Goal: Task Accomplishment & Management: Manage account settings

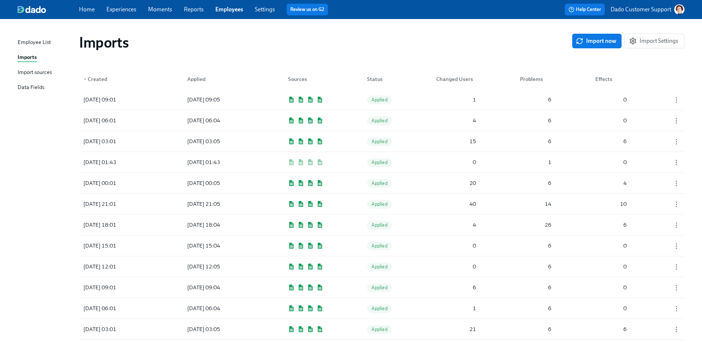
click at [125, 7] on link "Experiences" at bounding box center [121, 9] width 30 height 7
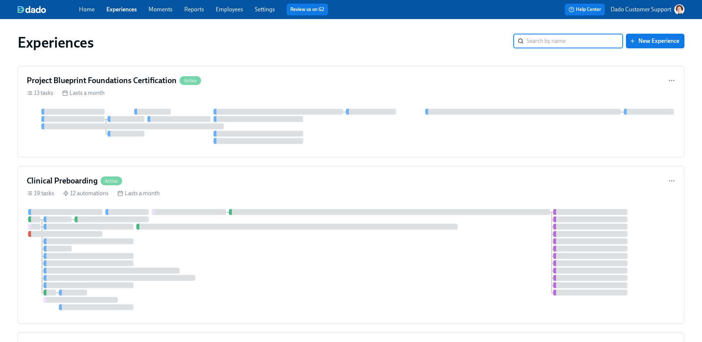
click at [575, 34] on input "search" at bounding box center [575, 41] width 97 height 15
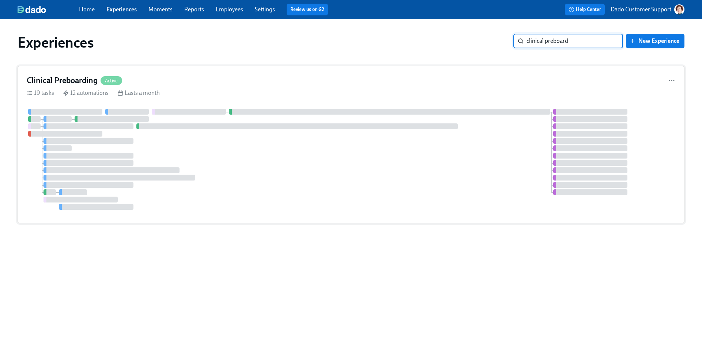
type input "clinical preboard"
click at [172, 80] on div "Clinical Preboarding Active" at bounding box center [351, 80] width 649 height 11
click at [552, 33] on div "Experiences clinical preboard ​ New Experience" at bounding box center [351, 42] width 679 height 29
click at [554, 38] on input "clinical preboard" at bounding box center [575, 41] width 97 height 15
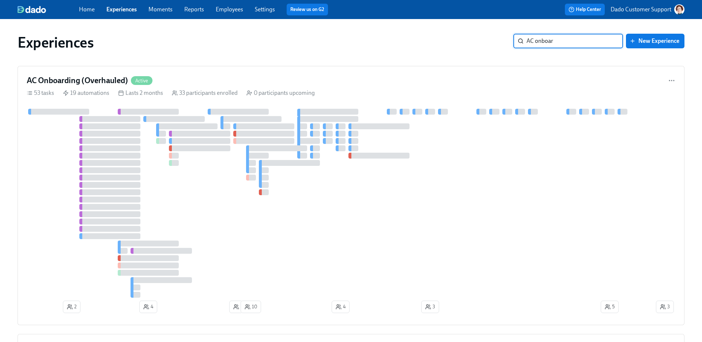
type input "AC onboar"
click at [66, 89] on div "19 automations" at bounding box center [86, 93] width 46 height 8
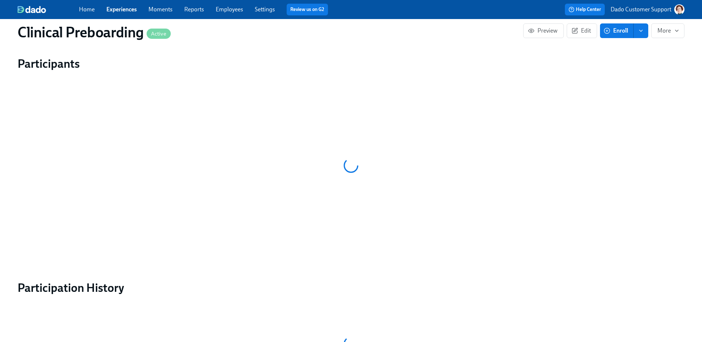
scroll to position [793, 0]
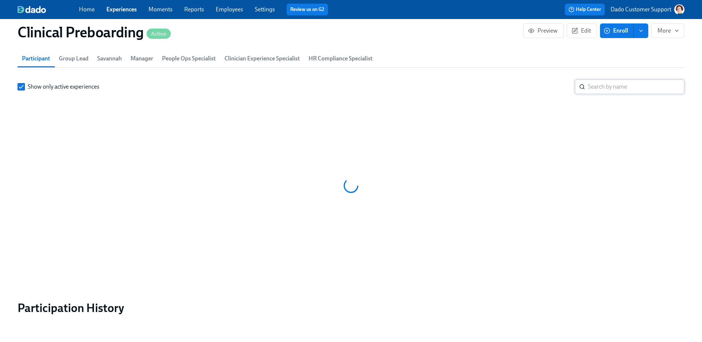
click at [626, 94] on input "search" at bounding box center [636, 86] width 97 height 15
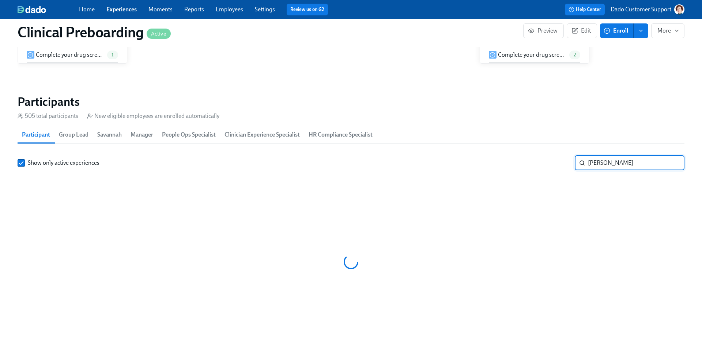
scroll to position [0, 9244]
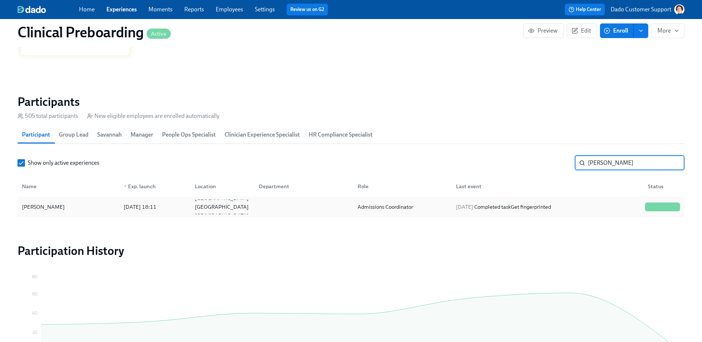
type input "[PERSON_NAME]"
click at [122, 203] on div "2025/08/11 18:11" at bounding box center [140, 206] width 39 height 9
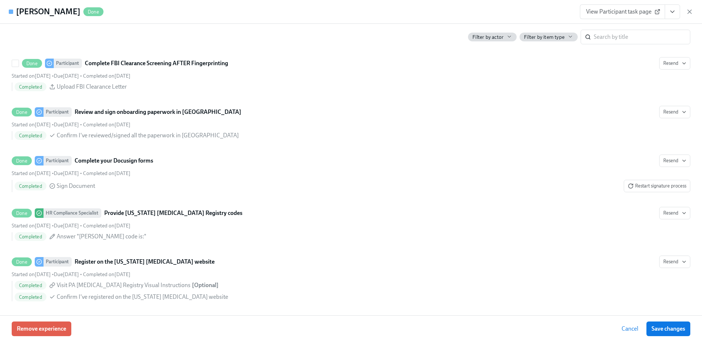
scroll to position [1503, 0]
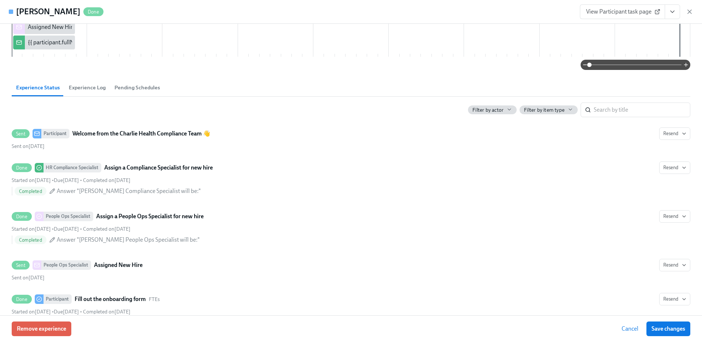
click at [101, 84] on span "Experience Log" at bounding box center [87, 87] width 37 height 8
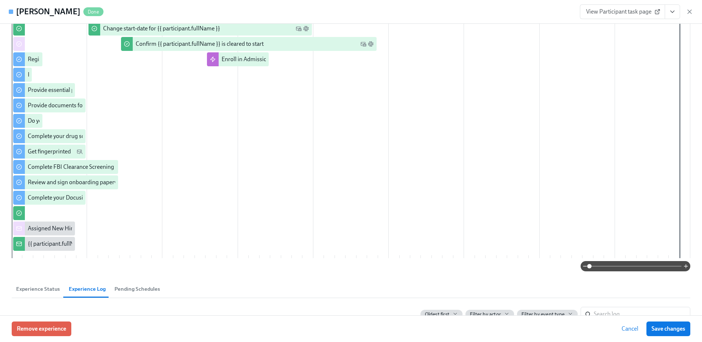
scroll to position [217, 0]
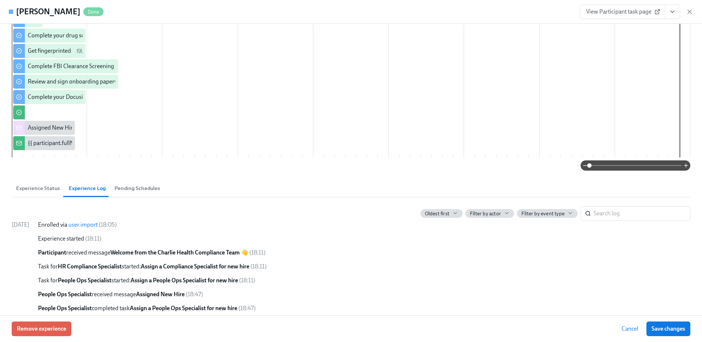
click at [40, 199] on div "Manager Melissa Aponte ​ Clinician Experience Specialist ​ Group Lead Melissa A…" at bounding box center [351, 169] width 702 height 291
click at [40, 184] on span "Experience Status" at bounding box center [38, 188] width 44 height 8
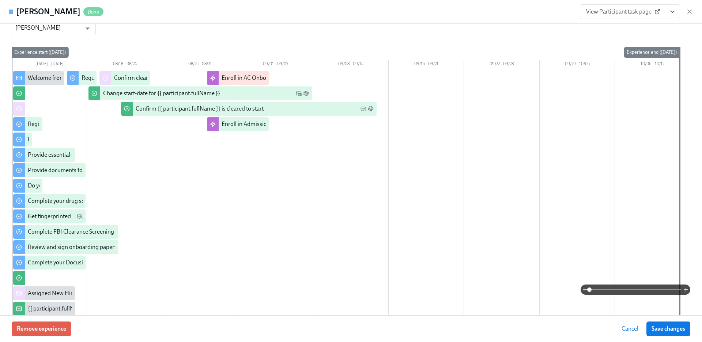
scroll to position [51, 0]
click at [164, 42] on div "Manager Melissa Aponte ​ Clinician Experience Specialist ​ Group Lead Melissa A…" at bounding box center [351, 157] width 679 height 358
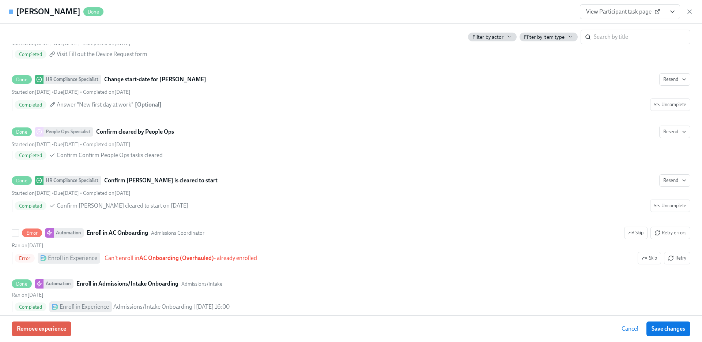
scroll to position [1503, 0]
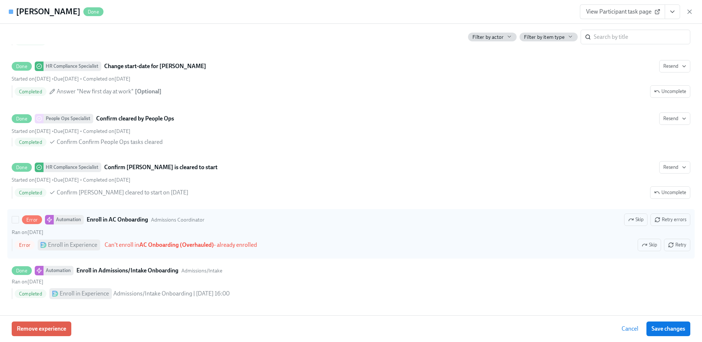
drag, startPoint x: 123, startPoint y: 245, endPoint x: 300, endPoint y: 245, distance: 177.0
click at [300, 245] on div "Error Enroll in Experience Can't enroll in AC Onboarding (Overhauled) - already…" at bounding box center [353, 244] width 676 height 12
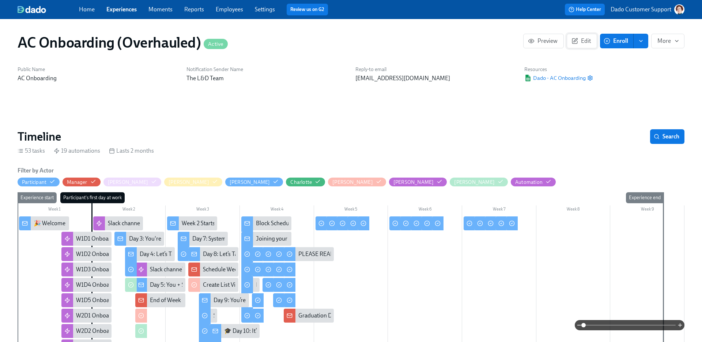
click at [583, 44] on span "Edit" at bounding box center [582, 40] width 18 height 7
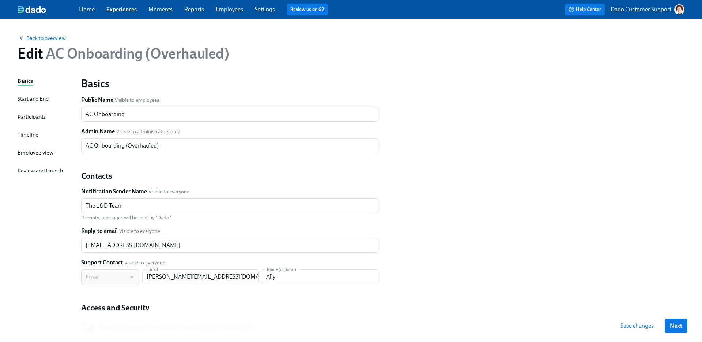
click at [31, 113] on div "Participants" at bounding box center [32, 117] width 28 height 8
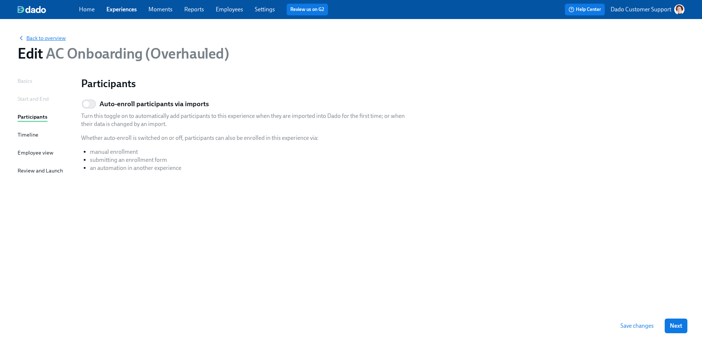
click at [37, 37] on span "Back to overview" at bounding box center [42, 37] width 48 height 7
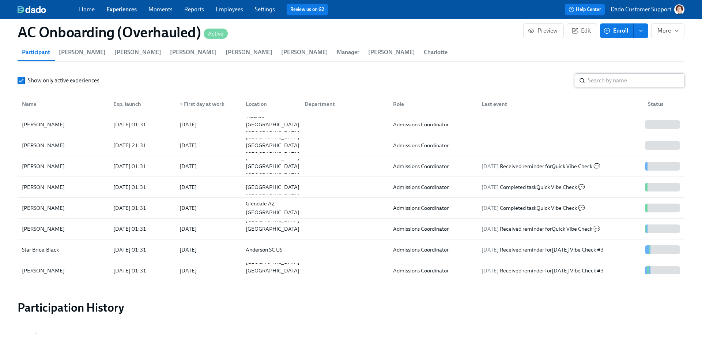
scroll to position [907, 0]
click at [596, 83] on input "search" at bounding box center [636, 79] width 97 height 15
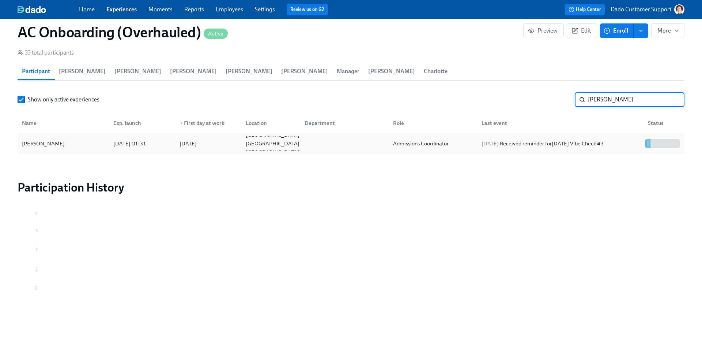
scroll to position [887, 0]
click at [91, 146] on div "[PERSON_NAME]" at bounding box center [63, 143] width 89 height 15
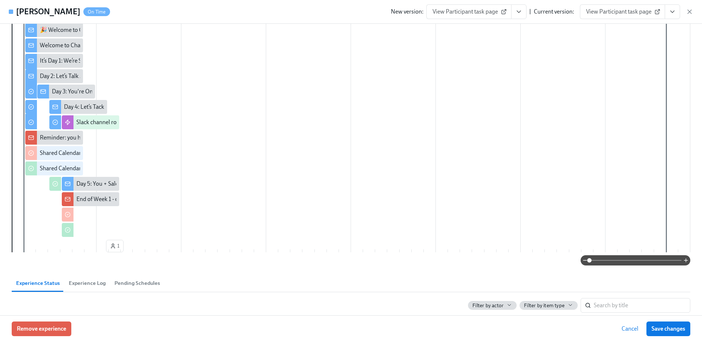
scroll to position [459, 0]
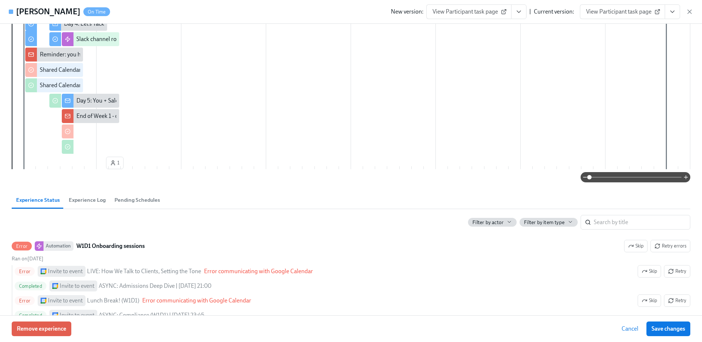
click at [83, 190] on div "First day at work 08/26/2025 04:00 PM CEST ​ Manager Melissa Aponte ​ Annie Ann…" at bounding box center [351, 169] width 702 height 291
click at [81, 199] on span "Experience Log" at bounding box center [87, 200] width 37 height 8
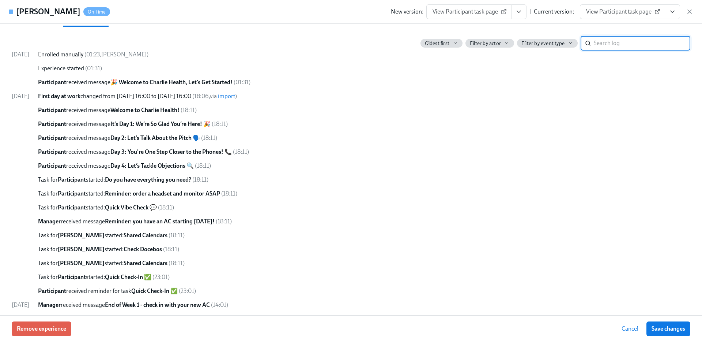
scroll to position [641, 0]
click at [691, 6] on div "New version: View Participant task page | Current version: View Participant tas…" at bounding box center [542, 11] width 302 height 15
click at [691, 9] on icon "button" at bounding box center [689, 11] width 7 height 7
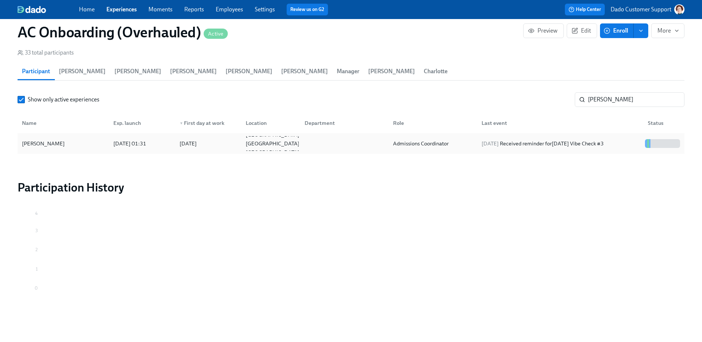
click at [129, 142] on div "2025/08/28 01:31" at bounding box center [129, 143] width 39 height 9
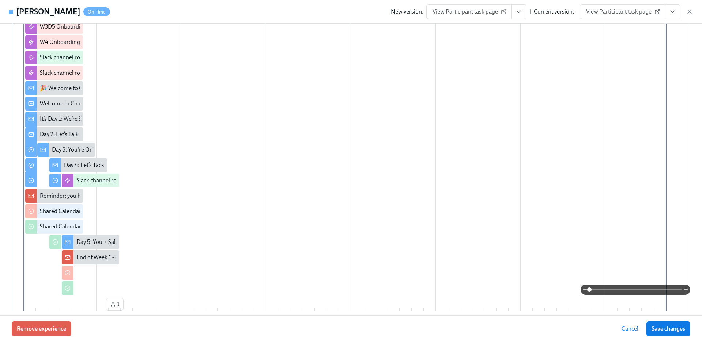
scroll to position [464, 0]
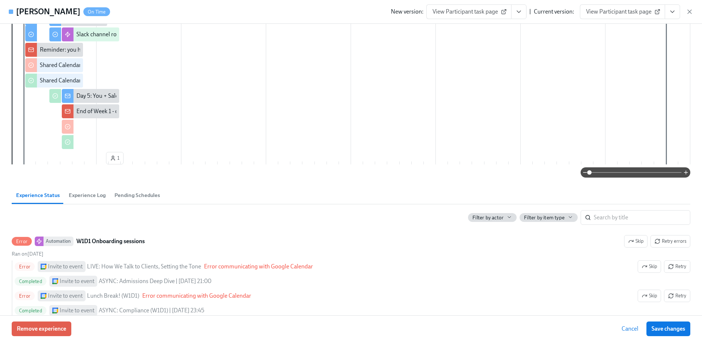
click at [85, 193] on span "Experience Log" at bounding box center [87, 195] width 37 height 8
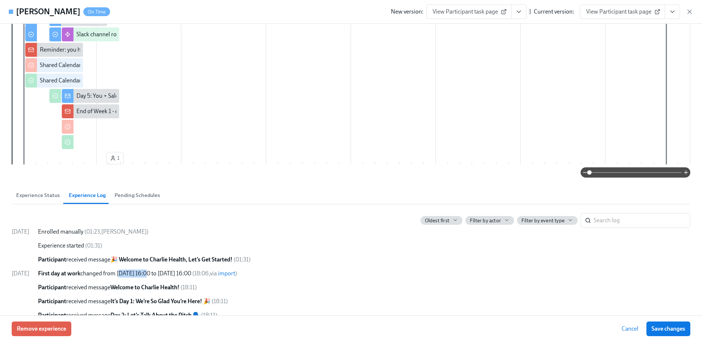
drag, startPoint x: 132, startPoint y: 273, endPoint x: 163, endPoint y: 271, distance: 31.1
click at [163, 271] on span "First day at work changed from 09/03/2025 16:00 to 08/26/2025 16:00" at bounding box center [114, 273] width 153 height 7
click at [178, 272] on span "First day at work changed from 09/03/2025 16:00 to 08/26/2025 16:00" at bounding box center [114, 273] width 153 height 7
copy span "09/03/2025 16:00"
click at [38, 195] on span "Experience Status" at bounding box center [38, 195] width 44 height 8
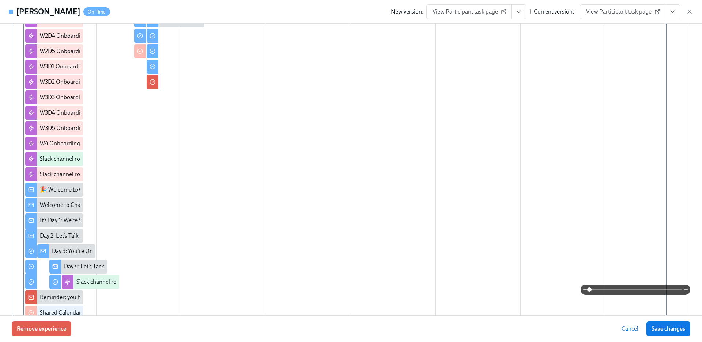
scroll to position [0, 0]
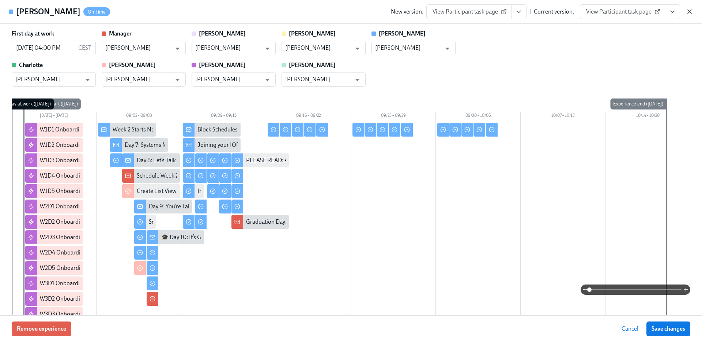
click at [688, 13] on icon "button" at bounding box center [689, 11] width 7 height 7
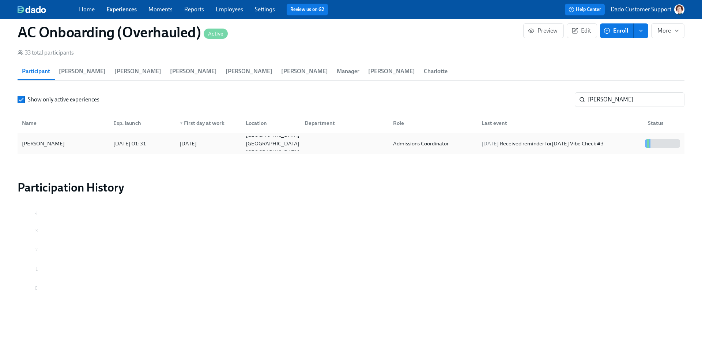
click at [40, 138] on div "Ann Clifton" at bounding box center [63, 143] width 89 height 15
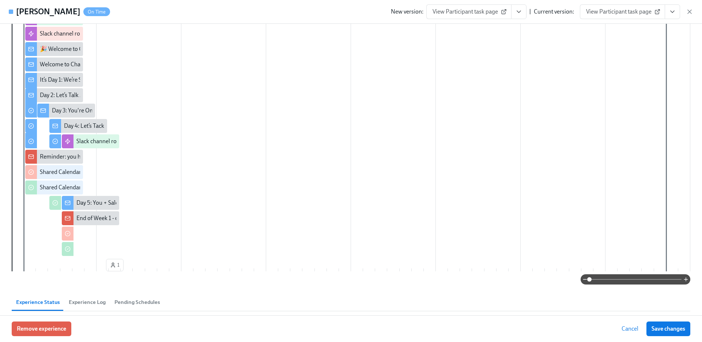
scroll to position [410, 0]
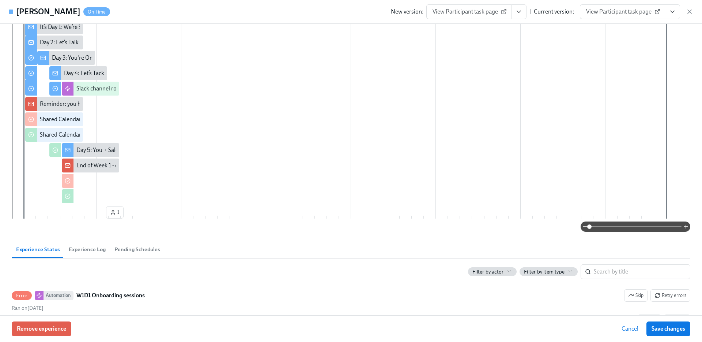
click at [96, 247] on span "Experience Log" at bounding box center [87, 249] width 37 height 8
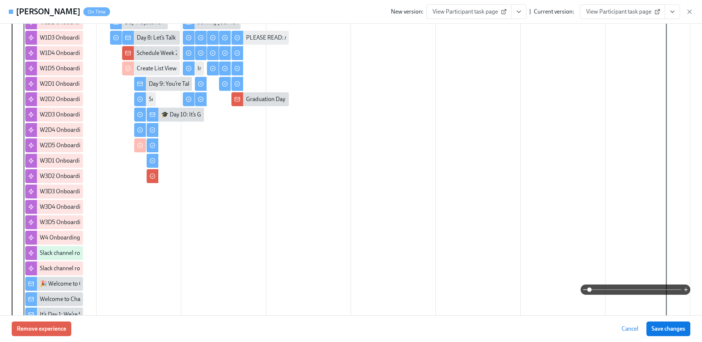
scroll to position [0, 0]
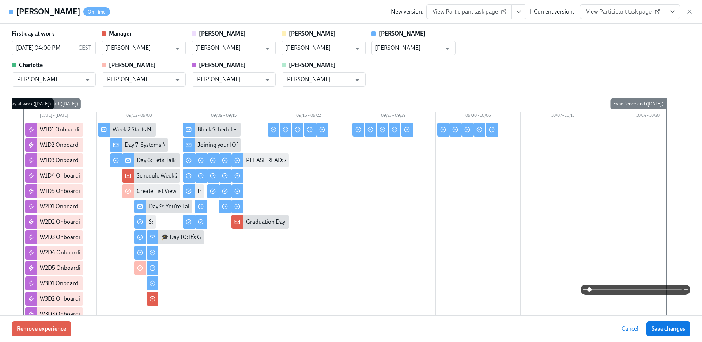
click at [694, 14] on div "Ann Clifton On Time New version: View Participant task page | Current version: …" at bounding box center [351, 12] width 702 height 24
click at [691, 11] on icon "button" at bounding box center [689, 11] width 7 height 7
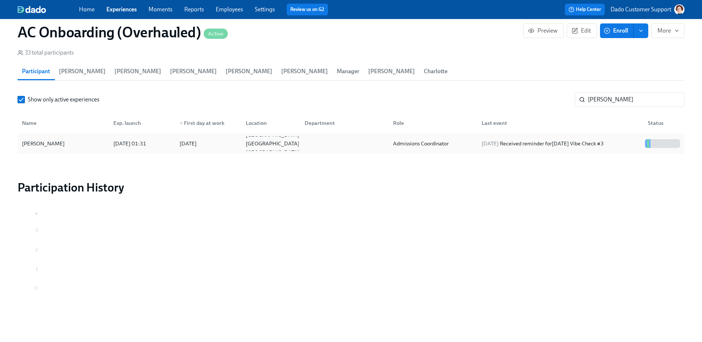
click at [130, 152] on div "Ann Clifton 2025/08/28 01:31 2025/08/26 Sandia Park NM US Admissions Coordinato…" at bounding box center [351, 143] width 667 height 20
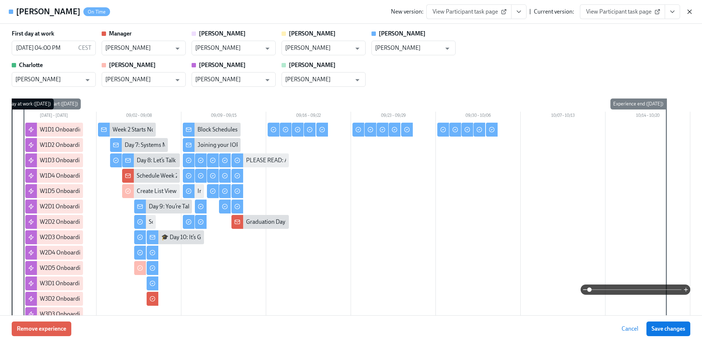
click at [689, 8] on icon "button" at bounding box center [689, 11] width 7 height 7
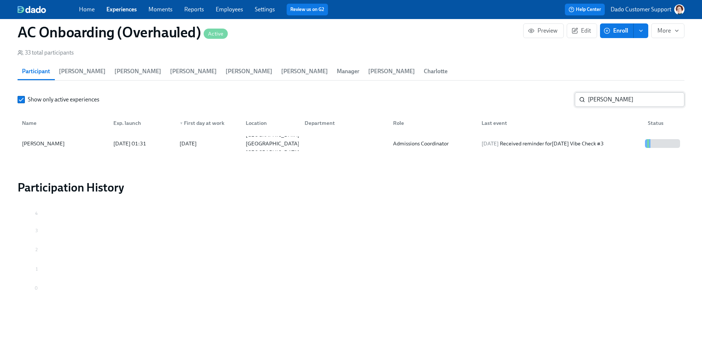
click at [619, 97] on input "Ann clift" at bounding box center [636, 99] width 97 height 15
paste input "https://app.dadohr.com/experiences/pz1Ll_LTn?i=oEhiuPb_d7V_&orgId=_V72kaV7N&q=A…"
type input "https://app.dadohr.com/experiences/pz1Ll_LTn?i=oEhiuPb_d7V_&orgId=_V72kaV7N&q=A…"
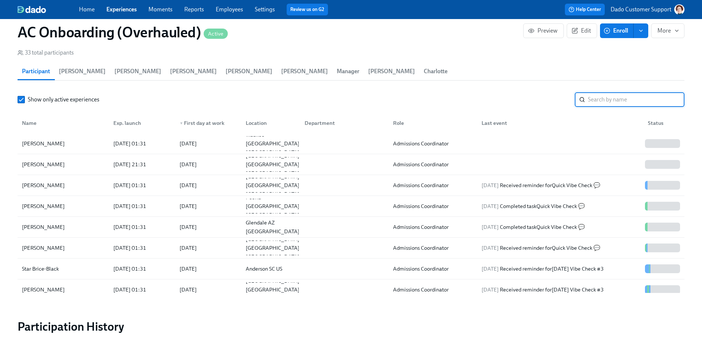
paste input "Rebecca Lermsider"
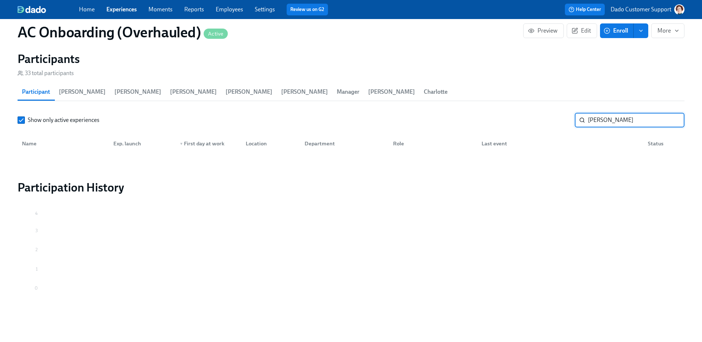
scroll to position [866, 0]
type input "Lermsider"
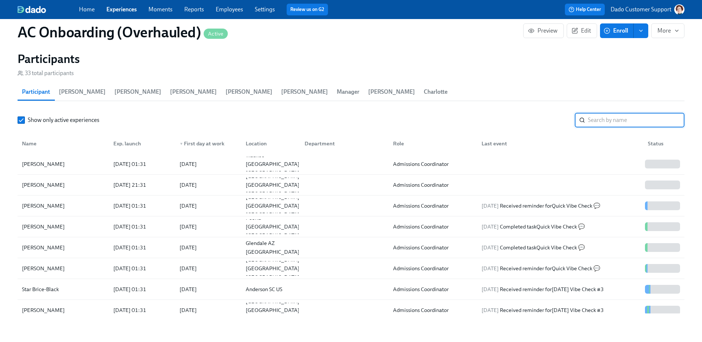
scroll to position [887, 0]
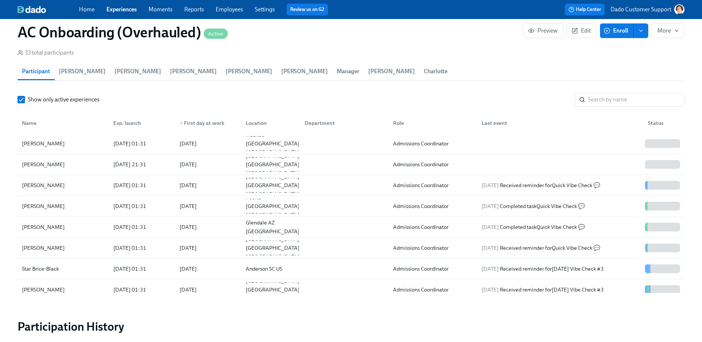
click at [230, 12] on link "Employees" at bounding box center [229, 9] width 27 height 7
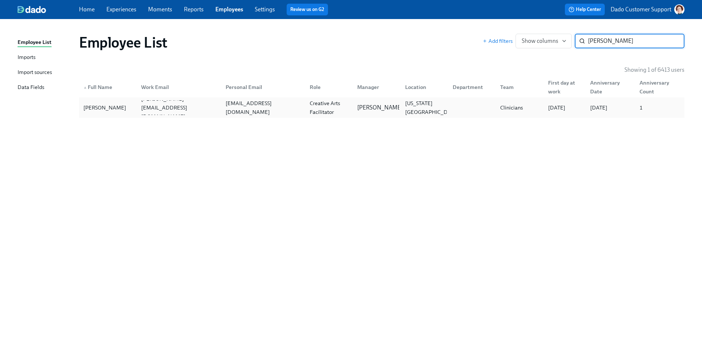
type input "Rebecca Lermsider"
click at [106, 111] on div "Rebecca Lermsider" at bounding box center [104, 107] width 49 height 9
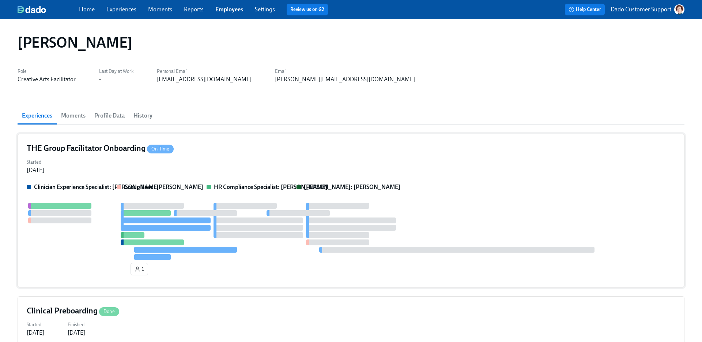
click at [92, 221] on div at bounding box center [351, 231] width 649 height 57
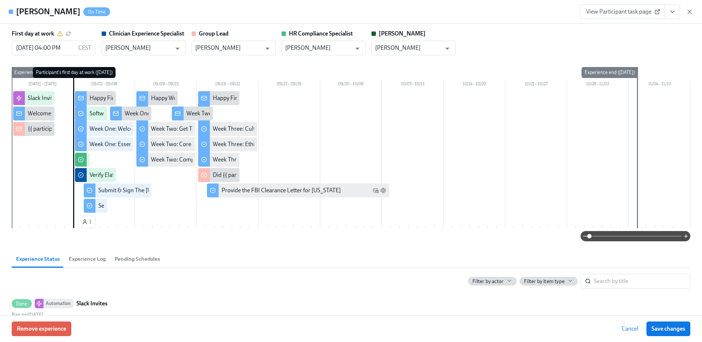
scroll to position [225, 0]
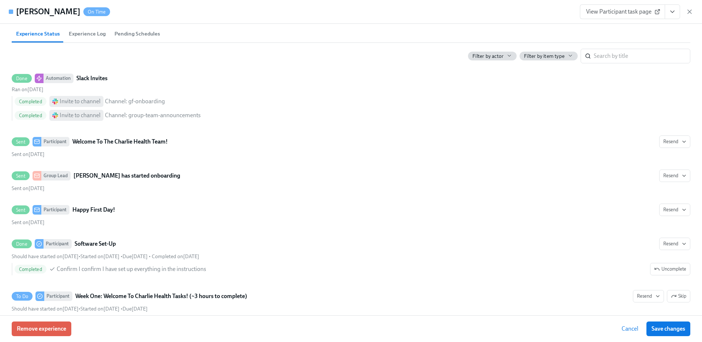
click at [88, 37] on span "Experience Log" at bounding box center [87, 34] width 37 height 8
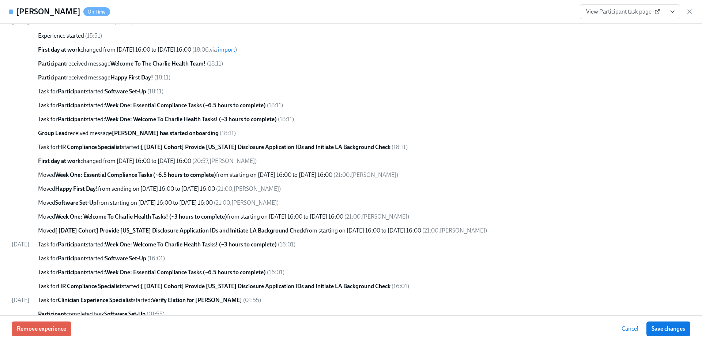
scroll to position [272, 0]
drag, startPoint x: 298, startPoint y: 163, endPoint x: 40, endPoint y: 158, distance: 257.6
click at [40, 158] on div "08/29/2025 Enrolled via enroll automation ( 15:46 ) Experience started ( 15:51 …" at bounding box center [351, 197] width 679 height 356
click at [111, 174] on strong "Week One: Essential Compliance Tasks (~6.5 hours to complete)" at bounding box center [135, 175] width 161 height 7
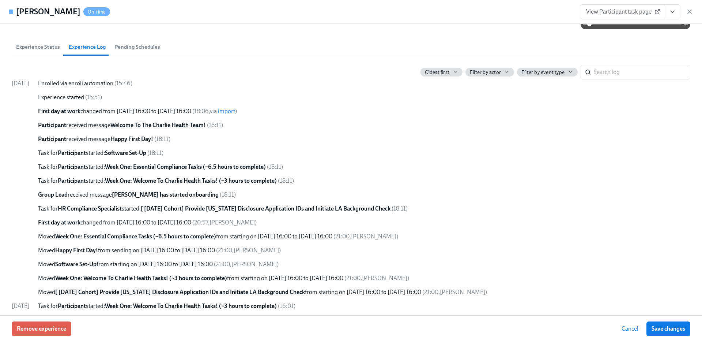
scroll to position [0, 0]
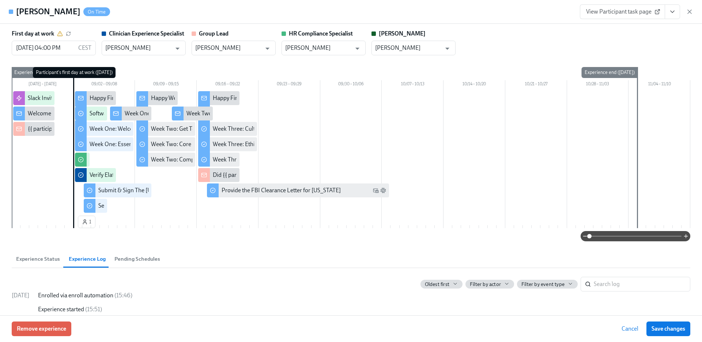
click at [695, 13] on div "Rebecca Lermsider On Time View Participant task page" at bounding box center [351, 12] width 702 height 24
click at [688, 13] on icon "button" at bounding box center [690, 12] width 4 height 4
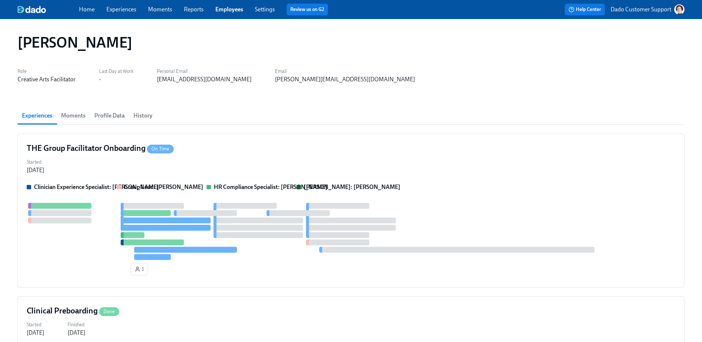
click at [114, 10] on link "Experiences" at bounding box center [121, 9] width 30 height 7
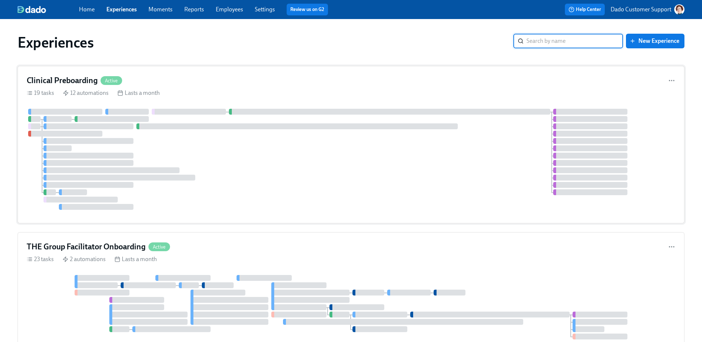
click at [319, 186] on div at bounding box center [351, 159] width 649 height 101
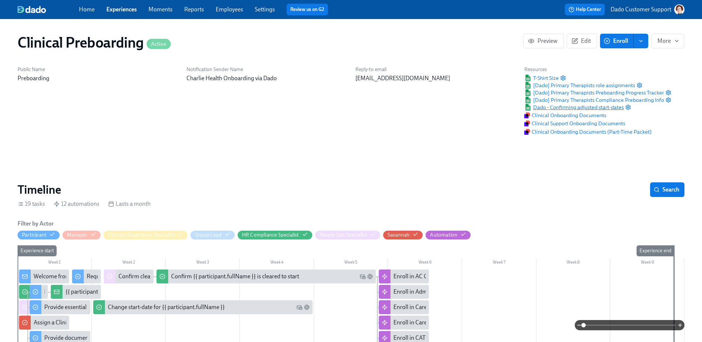
click at [572, 105] on span "Dado - Confirming adjusted start-dates" at bounding box center [574, 107] width 99 height 7
click at [141, 123] on div "Public Name Preboarding" at bounding box center [97, 100] width 169 height 78
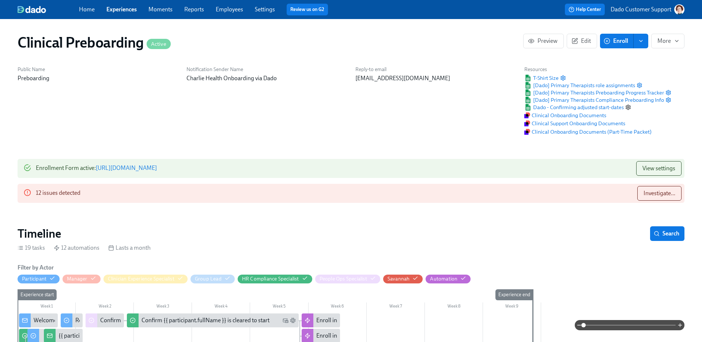
scroll to position [0, 9244]
click at [629, 108] on icon "button" at bounding box center [628, 107] width 6 height 6
click at [630, 107] on icon "button" at bounding box center [628, 107] width 6 height 6
click at [594, 108] on span "Dado - Confirming adjusted start-dates" at bounding box center [574, 107] width 99 height 7
click at [632, 109] on div "Dado - Confirming adjusted start-dates" at bounding box center [598, 107] width 147 height 7
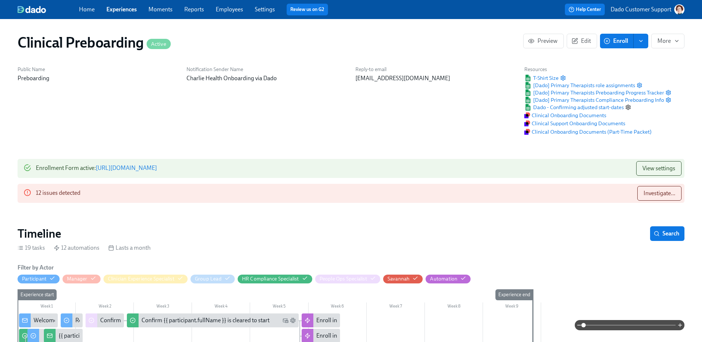
click at [628, 107] on icon "button" at bounding box center [628, 107] width 6 height 6
click at [121, 11] on link "Experiences" at bounding box center [121, 9] width 30 height 7
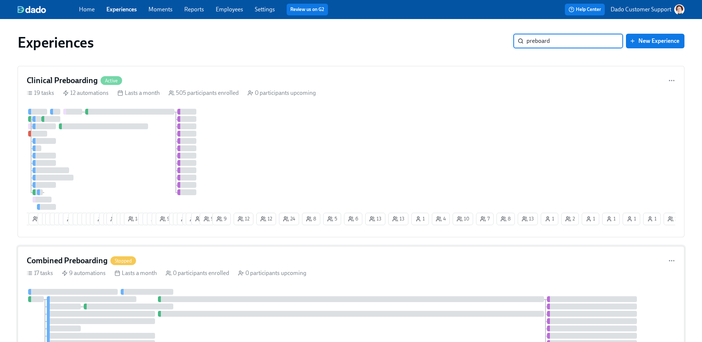
type input "preboard"
click at [55, 260] on h4 "Combined Preboarding" at bounding box center [67, 260] width 81 height 11
type input "preboard"
click at [105, 270] on div "Combined Preboarding Stopped 17 tasks 9 automations Lasts a month 0 participant…" at bounding box center [351, 321] width 667 height 150
click at [106, 89] on div "12 automations" at bounding box center [86, 93] width 46 height 8
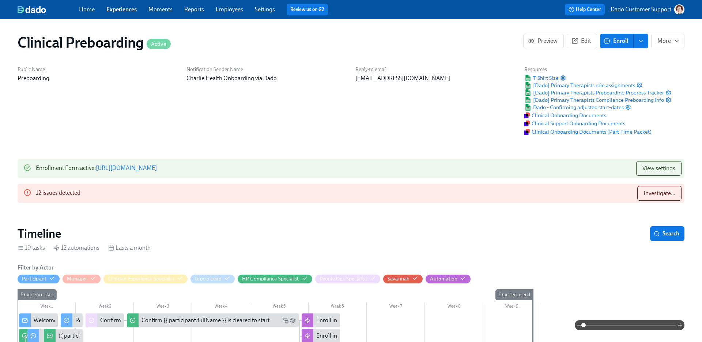
scroll to position [0, 9244]
click at [610, 106] on span "Dado - Confirming adjusted start-dates" at bounding box center [574, 107] width 99 height 7
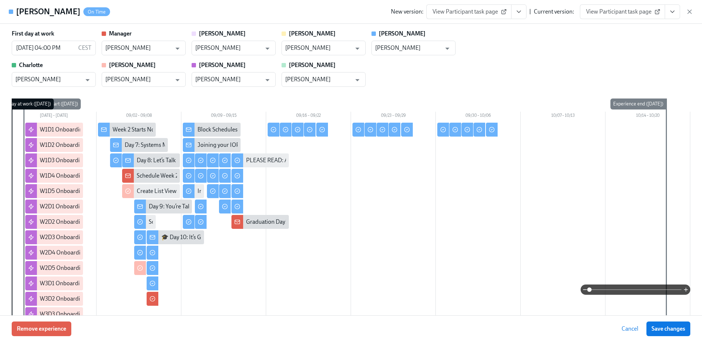
type input "[PERSON_NAME]"
type input "Annie Thacker"
type input "Brandi Gagatch"
type input "Brys Harris"
type input "Annie Thacker"
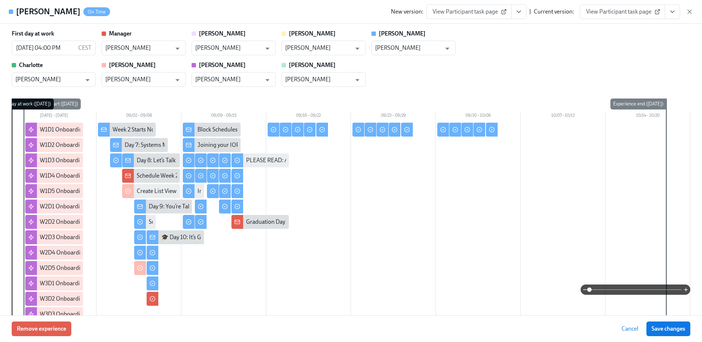
type input "Juliette Bronoel"
type input "[PERSON_NAME]"
type input "Olivia Dietrich"
type input "[PERSON_NAME]"
type input "Annie Thacker"
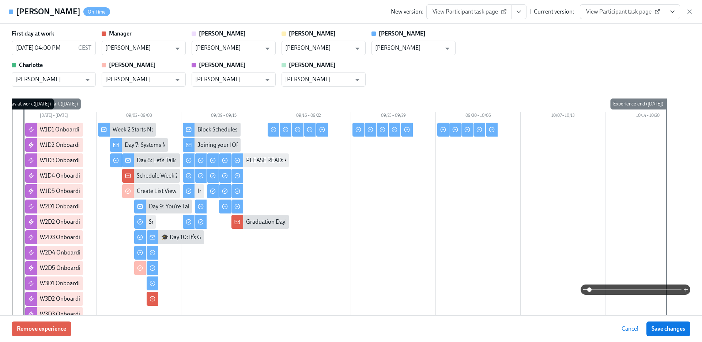
type input "Brandi Gagatch"
type input "Brys Harris"
type input "Annie Thacker"
type input "Juliette Bronoel"
type input "[PERSON_NAME]"
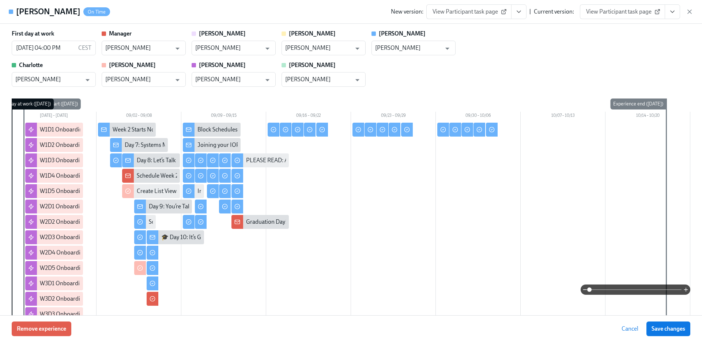
type input "Olivia Dietrich"
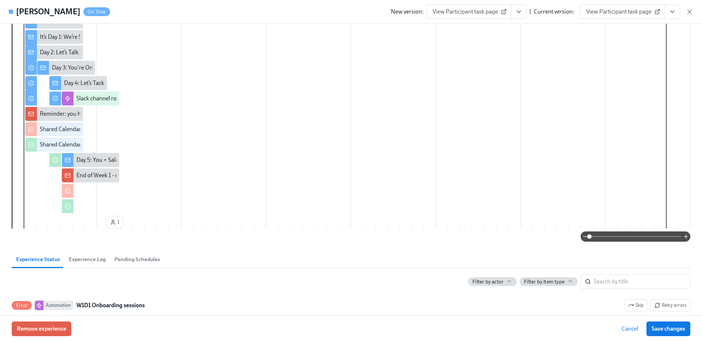
scroll to position [429, 0]
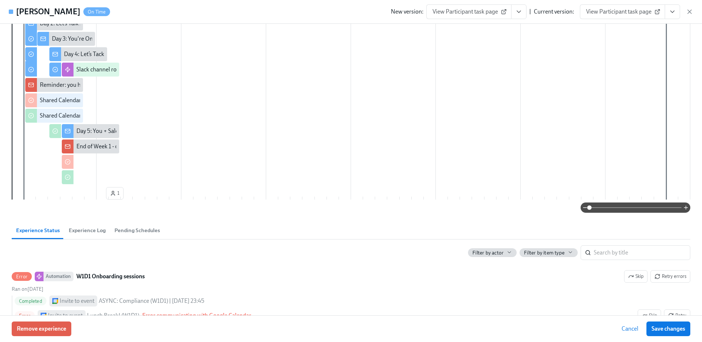
click at [84, 231] on span "Experience Log" at bounding box center [87, 230] width 37 height 8
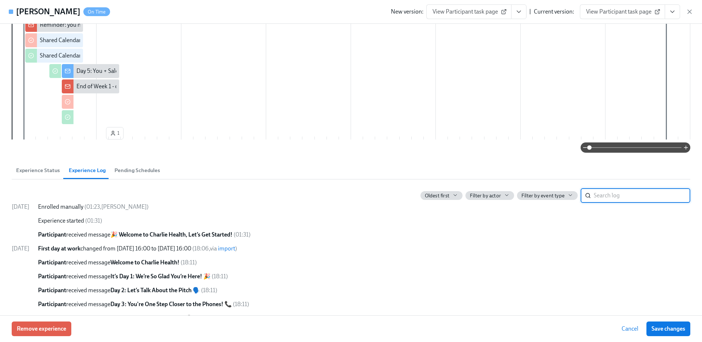
scroll to position [492, 0]
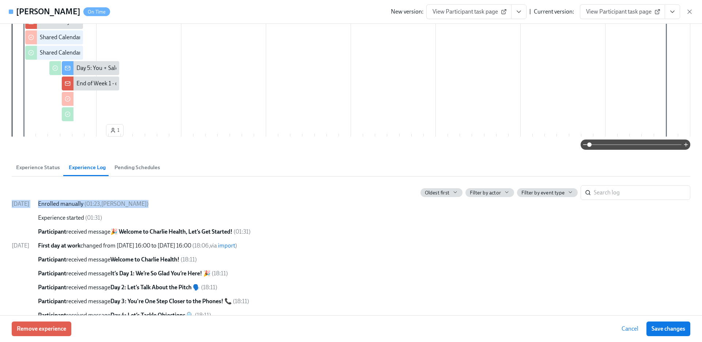
drag, startPoint x: 10, startPoint y: 203, endPoint x: 174, endPoint y: 204, distance: 164.6
click at [174, 204] on div "First day at work 08/26/2025 04:00 PM CEST ​ Manager Melissa Aponte ​ Annie Ann…" at bounding box center [351, 169] width 702 height 291
click at [174, 204] on div "Enrolled manually ( 01:23 , Juliette Bronoel )" at bounding box center [364, 204] width 653 height 8
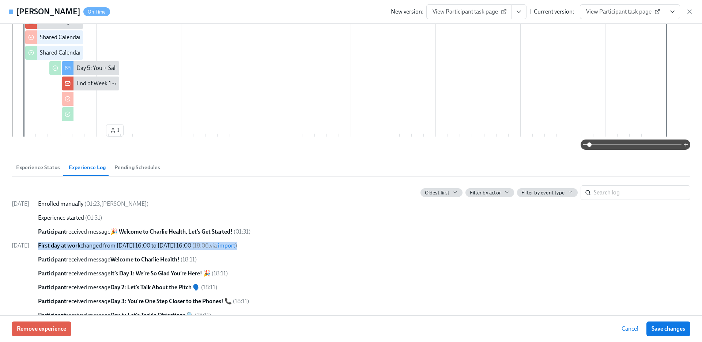
drag, startPoint x: 50, startPoint y: 245, endPoint x: 298, endPoint y: 249, distance: 247.3
click at [153, 244] on span "First day at work changed from 09/03/2025 16:00 to 08/26/2025 16:00" at bounding box center [114, 245] width 153 height 7
click at [191, 245] on span "First day at work changed from 09/03/2025 16:00 to 08/26/2025 16:00" at bounding box center [114, 245] width 153 height 7
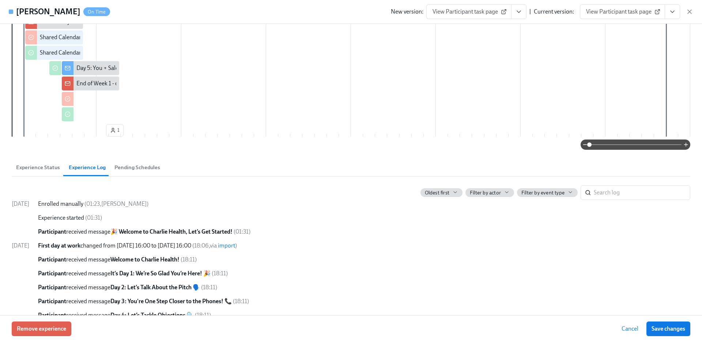
click at [191, 245] on span "First day at work changed from 09/03/2025 16:00 to 08/26/2025 16:00" at bounding box center [114, 245] width 153 height 7
click at [31, 173] on button "Experience Status" at bounding box center [38, 167] width 53 height 18
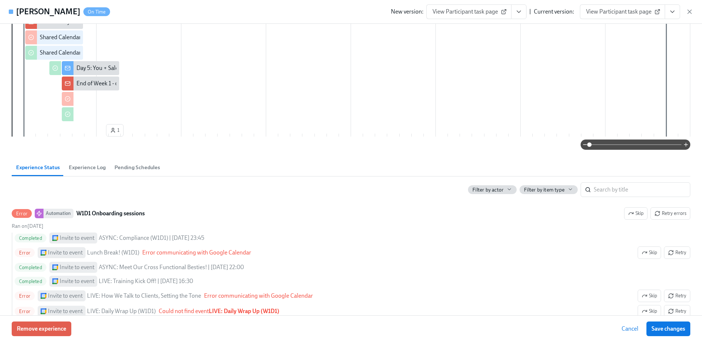
click at [36, 167] on span "Experience Status" at bounding box center [38, 167] width 44 height 8
click at [82, 167] on span "Experience Log" at bounding box center [87, 167] width 37 height 8
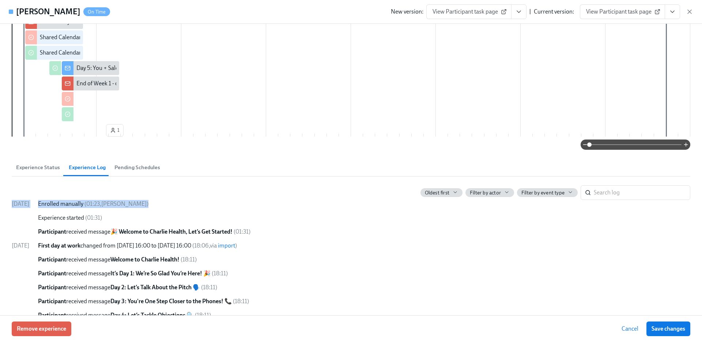
drag, startPoint x: 10, startPoint y: 204, endPoint x: 181, endPoint y: 202, distance: 171.2
click at [181, 202] on div "First day at work 08/26/2025 04:00 PM CEST ​ Manager Melissa Aponte ​ Annie Ann…" at bounding box center [351, 169] width 702 height 291
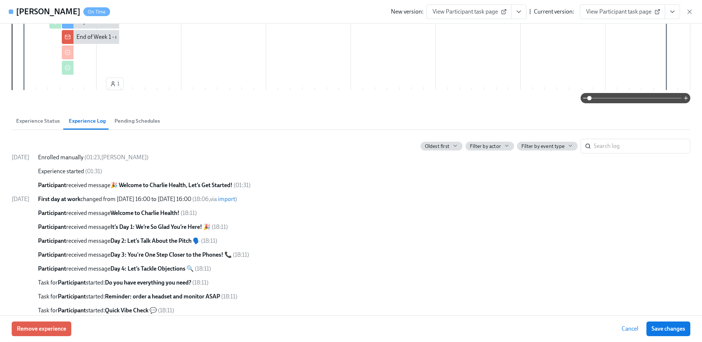
scroll to position [538, 0]
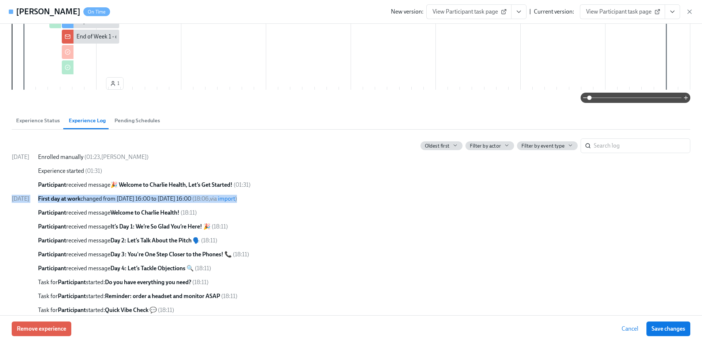
drag, startPoint x: 11, startPoint y: 199, endPoint x: 304, endPoint y: 201, distance: 293.0
click at [302, 202] on div "First day at work 08/26/2025 04:00 PM CEST ​ Manager Melissa Aponte ​ Annie Ann…" at bounding box center [351, 169] width 702 height 291
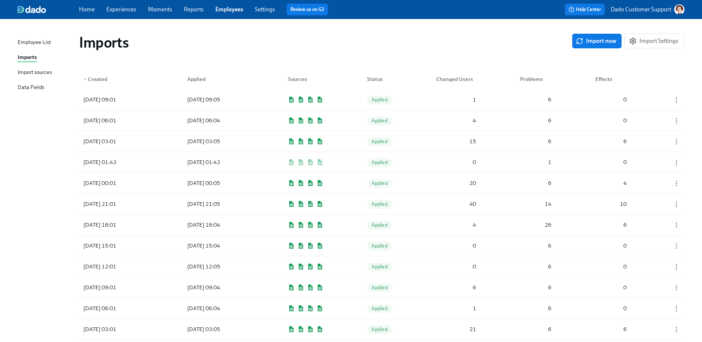
click at [38, 69] on div "Import sources" at bounding box center [35, 72] width 34 height 9
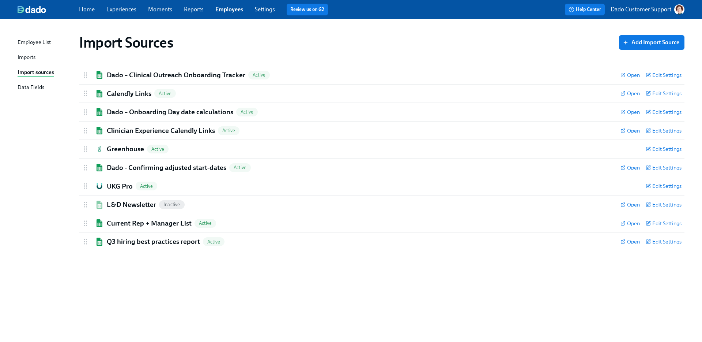
click at [22, 56] on div "Imports" at bounding box center [27, 57] width 18 height 9
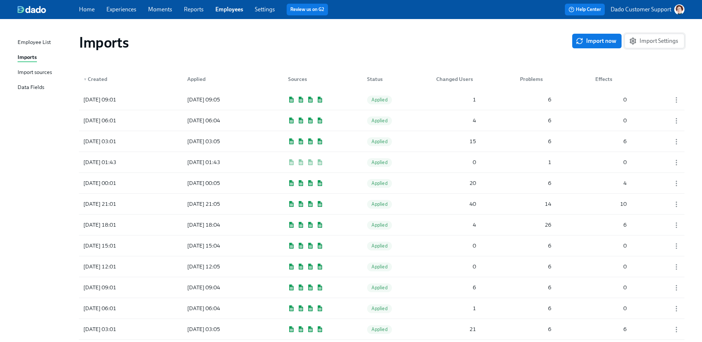
click at [643, 38] on span "Import Settings" at bounding box center [655, 40] width 48 height 7
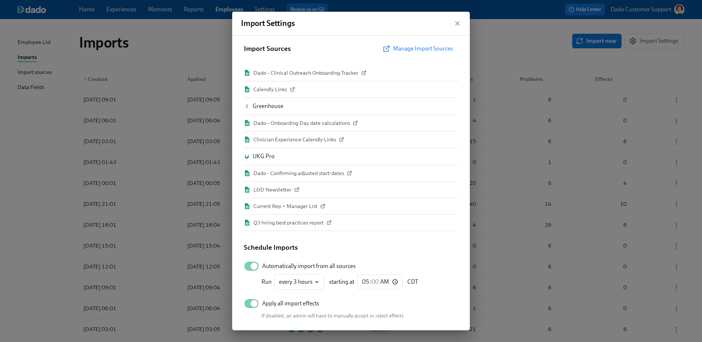
click at [254, 263] on input "Automatically import from all sources" at bounding box center [254, 266] width 48 height 16
checkbox input "false"
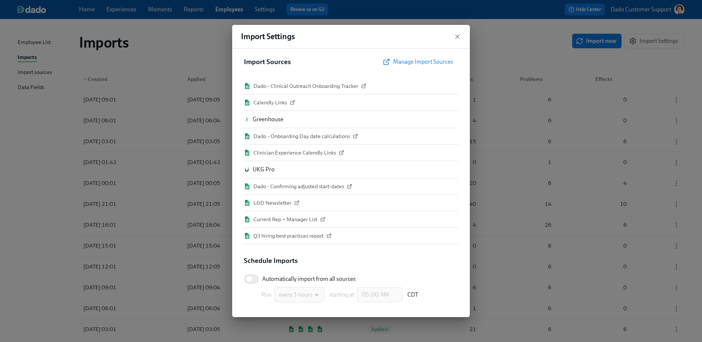
click at [206, 57] on div "Import Settings Import Sources Manage Import Sources Dado – Clinical Outreach O…" at bounding box center [351, 171] width 702 height 342
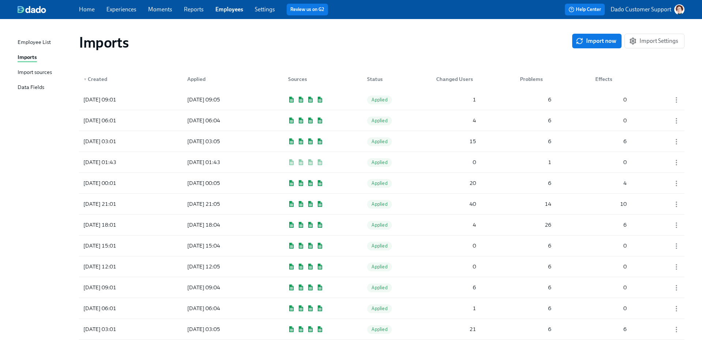
scroll to position [3, 0]
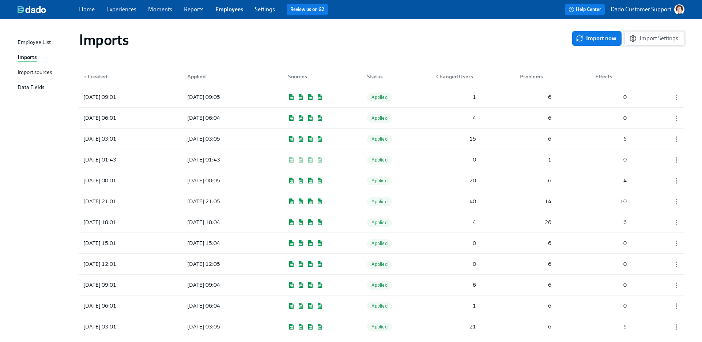
click at [650, 42] on button "Import Settings" at bounding box center [655, 38] width 60 height 15
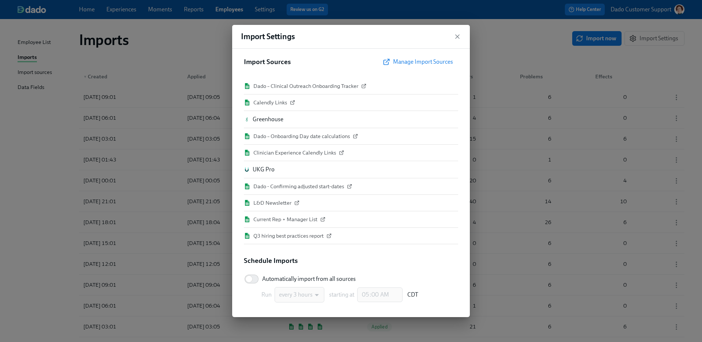
click at [179, 48] on div "Import Settings Import Sources Manage Import Sources Dado – Clinical Outreach O…" at bounding box center [351, 171] width 702 height 342
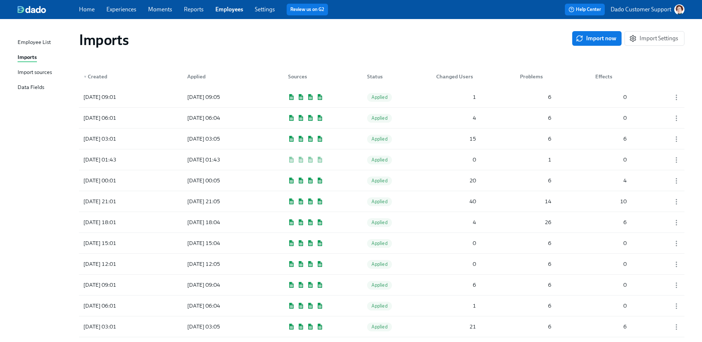
click at [26, 72] on div "Import sources" at bounding box center [35, 72] width 34 height 9
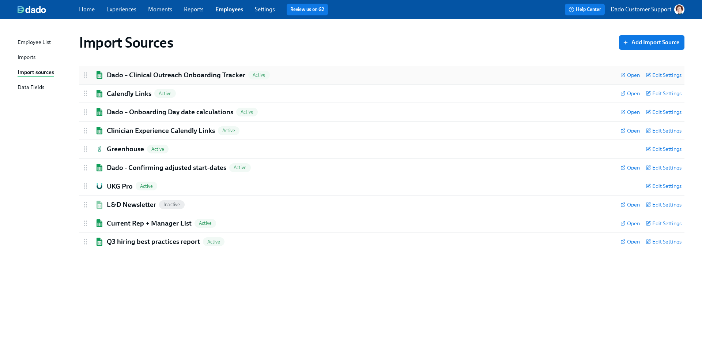
click at [152, 73] on h2 "Dado – Clinical Outreach Onboarding Tracker" at bounding box center [176, 75] width 139 height 10
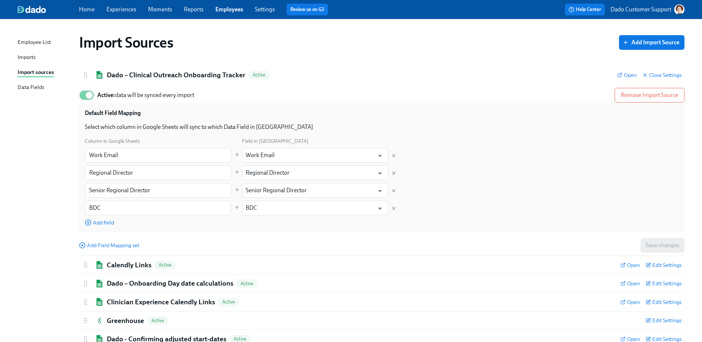
click at [87, 93] on input "Active: data will be synced every import" at bounding box center [89, 95] width 48 height 16
checkbox input "false"
click at [135, 74] on h2 "Dado – Clinical Outreach Onboarding Tracker" at bounding box center [176, 75] width 139 height 10
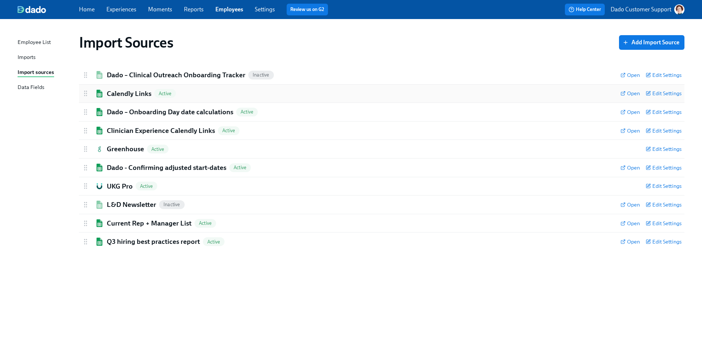
click at [108, 92] on h2 "Calendly Links" at bounding box center [129, 94] width 45 height 10
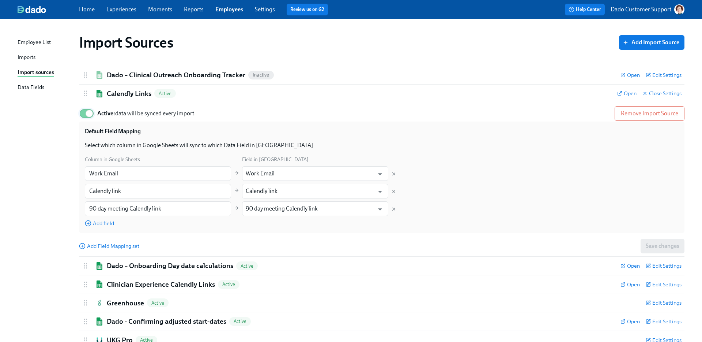
click at [83, 114] on input "Active: data will be synced every import" at bounding box center [89, 113] width 48 height 16
checkbox input "false"
click at [114, 90] on h2 "Calendly Links" at bounding box center [129, 94] width 45 height 10
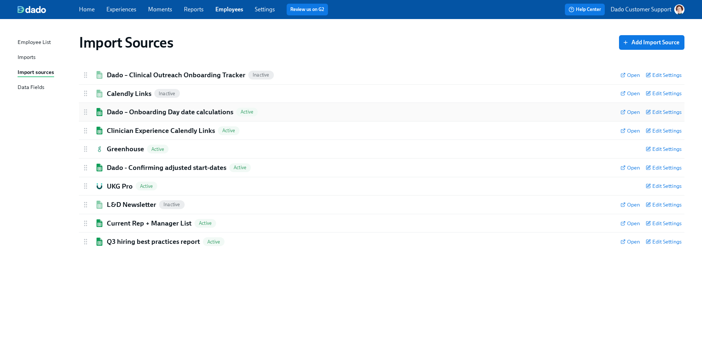
click at [114, 110] on h2 "Dado – Onboarding Day date calculations" at bounding box center [170, 112] width 127 height 10
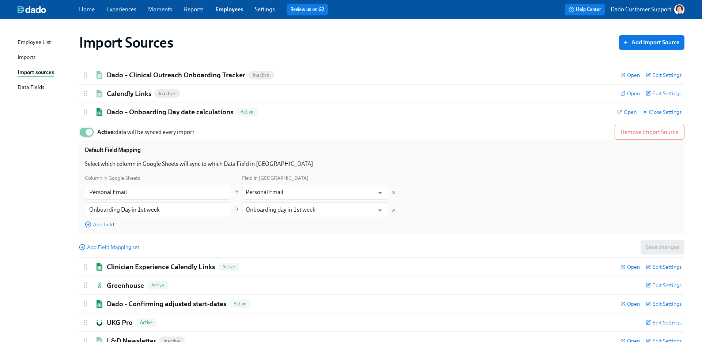
click at [89, 133] on input "Active: data will be synced every import" at bounding box center [89, 132] width 48 height 16
checkbox input "false"
click at [127, 110] on h2 "Dado – Onboarding Day date calculations" at bounding box center [170, 112] width 127 height 10
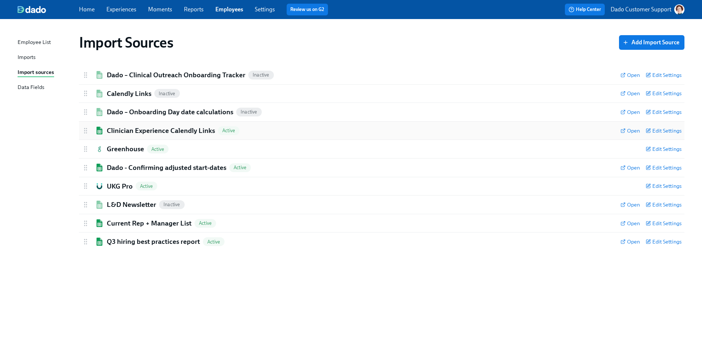
click at [112, 128] on h2 "Clinician Experience Calendly Links" at bounding box center [161, 131] width 108 height 10
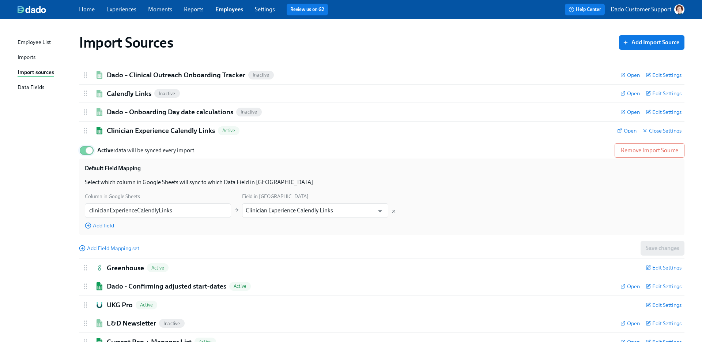
click at [83, 149] on input "Active: data will be synced every import" at bounding box center [89, 150] width 48 height 16
checkbox input "false"
click at [118, 124] on div "Clinician Experience Calendly Links Inactive Open Close Settings" at bounding box center [382, 130] width 606 height 18
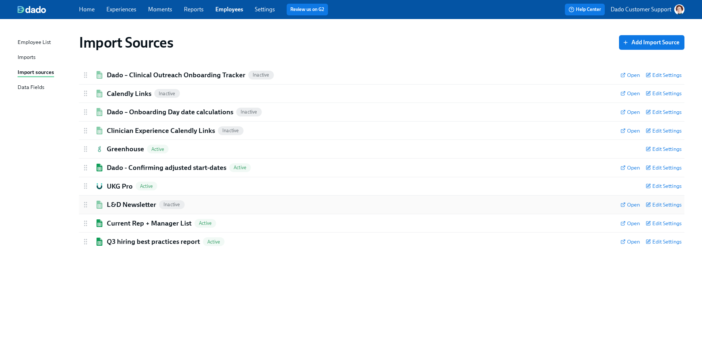
click at [122, 205] on h2 "L&D Newsletter" at bounding box center [131, 205] width 49 height 10
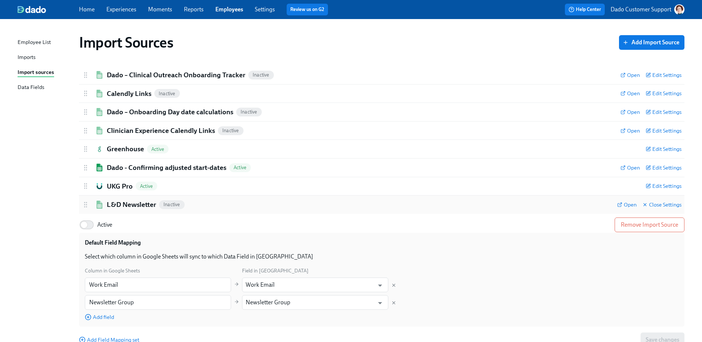
click at [122, 205] on h2 "L&D Newsletter" at bounding box center [131, 205] width 49 height 10
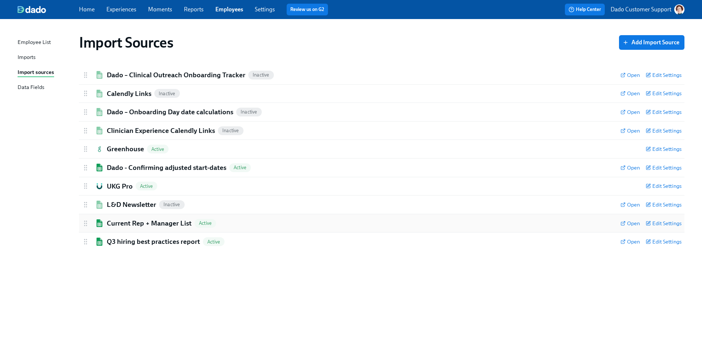
click at [120, 216] on div "Current Rep + Manager List Active Open Edit Settings" at bounding box center [382, 223] width 606 height 18
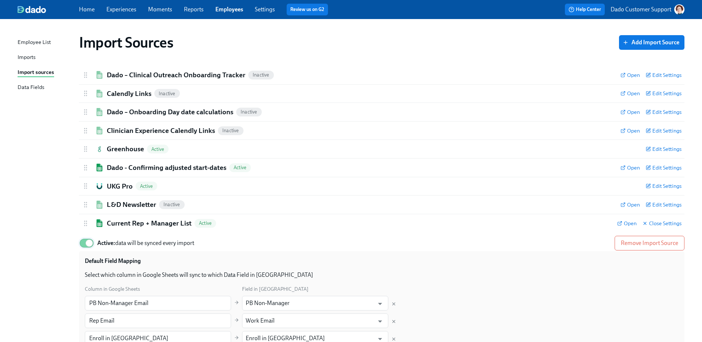
click at [95, 240] on input "Active: data will be synced every import" at bounding box center [89, 243] width 48 height 16
checkbox input "false"
click at [117, 226] on h2 "Current Rep + Manager List" at bounding box center [149, 223] width 85 height 10
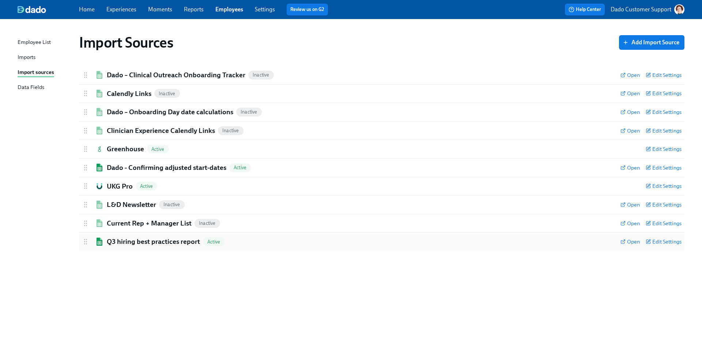
click at [114, 238] on h2 "Q3 hiring best practices report" at bounding box center [153, 242] width 93 height 10
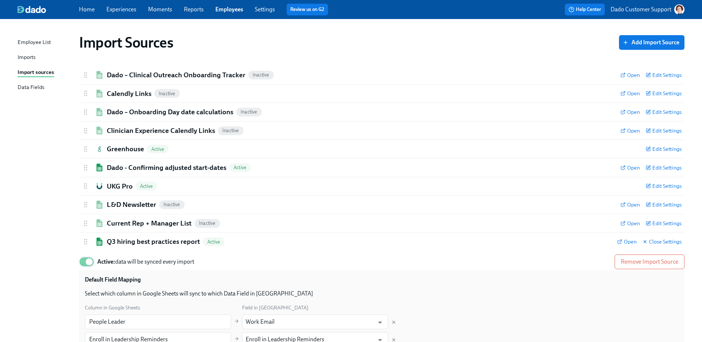
click at [90, 262] on input "Active: data will be synced every import" at bounding box center [89, 261] width 48 height 16
checkbox input "false"
click at [134, 247] on div "Q3 hiring best practices report Inactive Open Close Settings" at bounding box center [382, 241] width 606 height 18
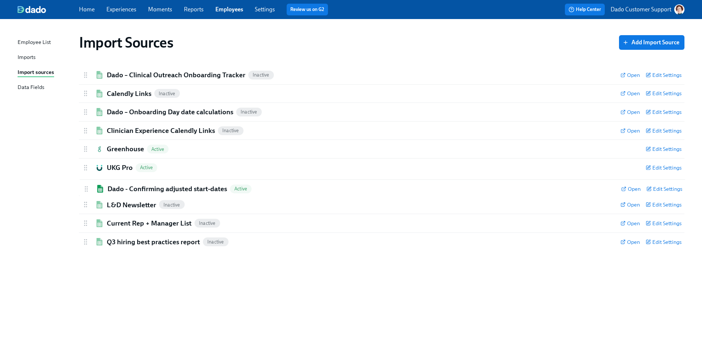
drag, startPoint x: 84, startPoint y: 168, endPoint x: 84, endPoint y: 191, distance: 22.3
click at [84, 191] on div "Dado – Clinical Outreach Onboarding Tracker Inactive Open Edit Settings Active …" at bounding box center [382, 158] width 606 height 185
click at [28, 58] on div "Imports" at bounding box center [27, 57] width 18 height 9
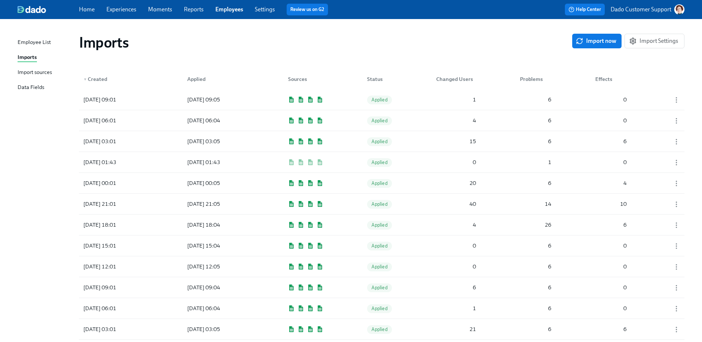
click at [23, 72] on div "Import sources" at bounding box center [35, 72] width 34 height 9
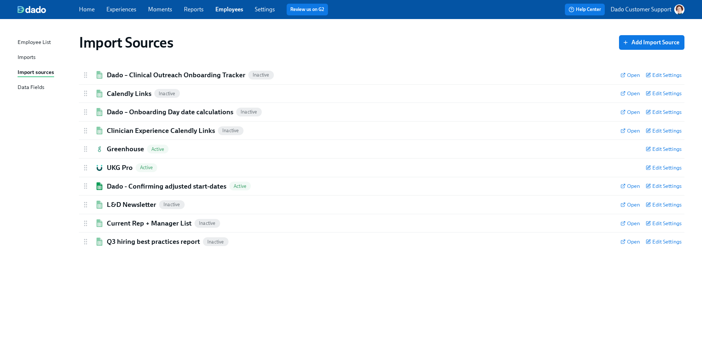
click at [27, 49] on div "Employee List Imports Import sources Data Fields" at bounding box center [48, 68] width 61 height 60
click at [21, 55] on div "Imports" at bounding box center [27, 57] width 18 height 9
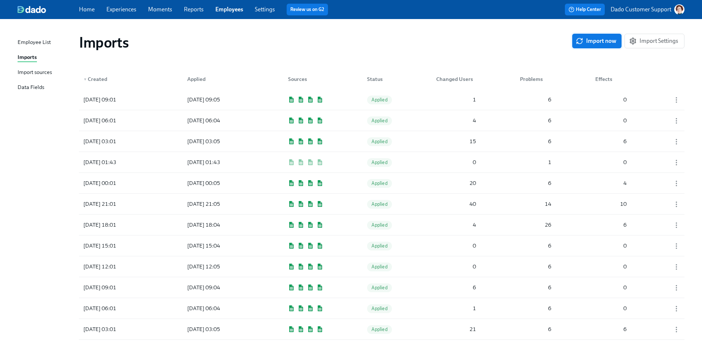
click at [593, 40] on span "Import now" at bounding box center [597, 40] width 39 height 7
click at [25, 55] on div "Imports" at bounding box center [27, 57] width 19 height 9
click at [32, 69] on div "Import sources" at bounding box center [35, 72] width 34 height 9
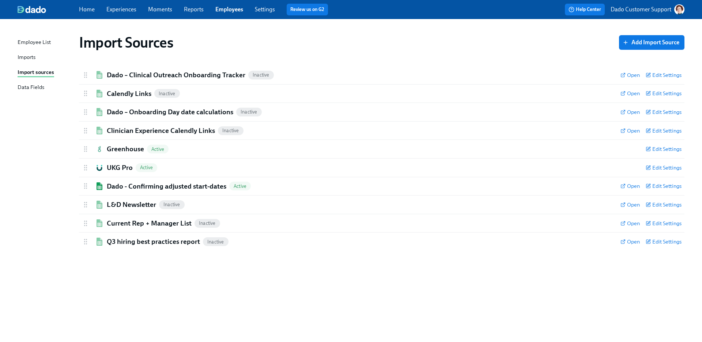
click at [24, 55] on div "Imports" at bounding box center [27, 57] width 18 height 9
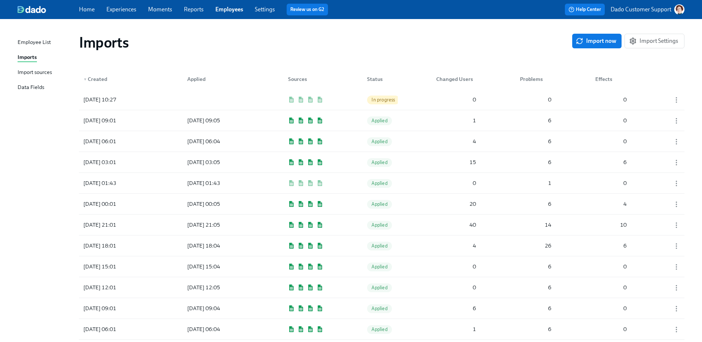
click at [24, 74] on div "Import sources" at bounding box center [35, 72] width 34 height 9
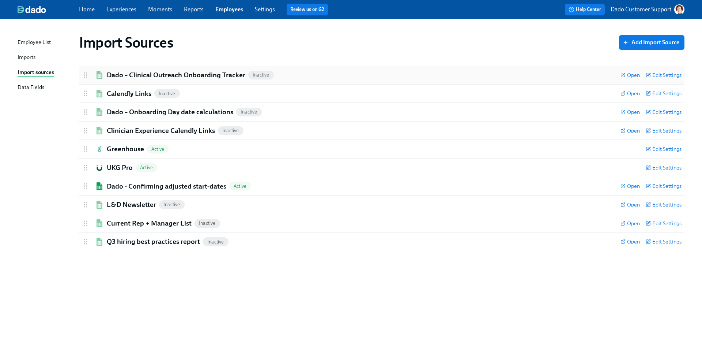
click at [124, 77] on h2 "Dado – Clinical Outreach Onboarding Tracker" at bounding box center [176, 75] width 139 height 10
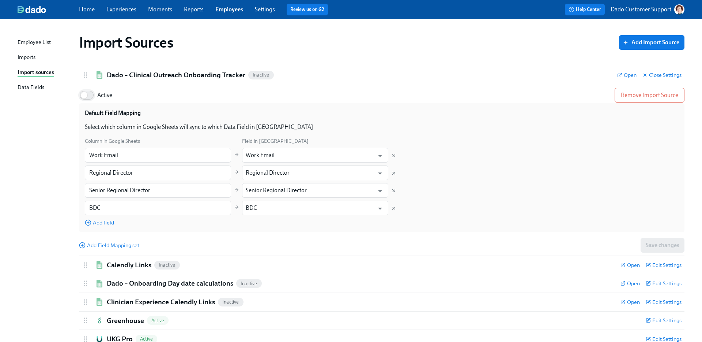
click at [91, 96] on input "Active" at bounding box center [84, 95] width 48 height 16
checkbox input "true"
click at [118, 74] on h2 "Dado – Clinical Outreach Onboarding Tracker" at bounding box center [176, 75] width 139 height 10
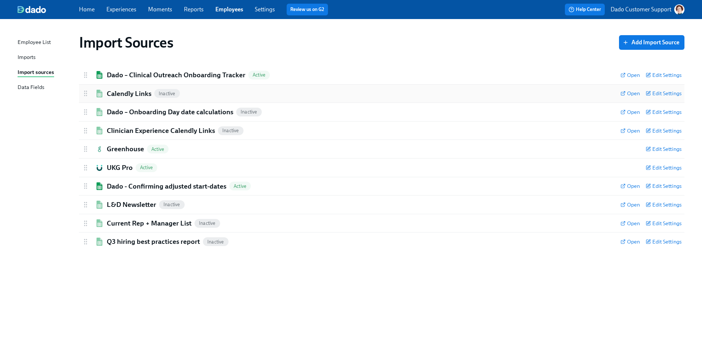
click at [112, 94] on h2 "Calendly Links" at bounding box center [129, 94] width 45 height 10
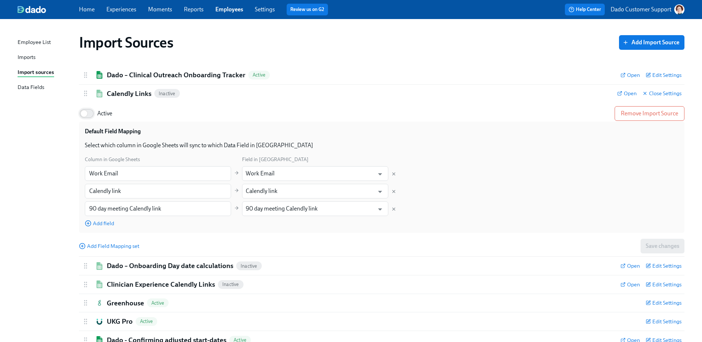
click at [81, 105] on div "Active Remove Import Source Default Field Mapping Select which column in Google…" at bounding box center [382, 179] width 606 height 154
click at [91, 117] on input "Active" at bounding box center [84, 113] width 48 height 16
click at [98, 110] on span "Active" at bounding box center [104, 113] width 15 height 8
click at [98, 110] on input "Active" at bounding box center [84, 113] width 48 height 16
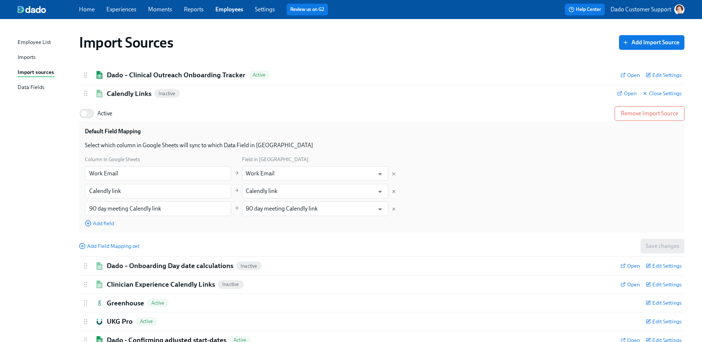
checkbox input "true"
click at [117, 92] on h2 "Calendly Links" at bounding box center [129, 94] width 45 height 10
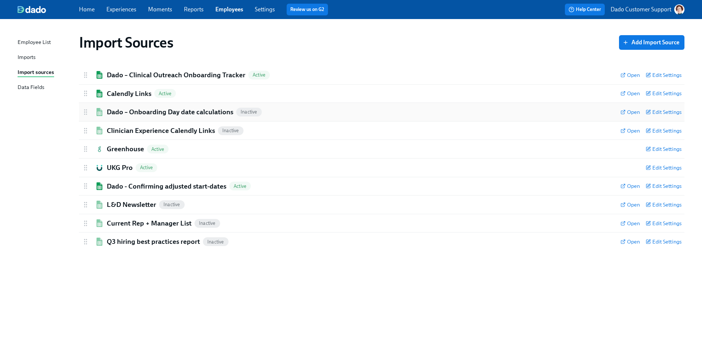
click at [112, 113] on h2 "Dado – Onboarding Day date calculations" at bounding box center [170, 112] width 127 height 10
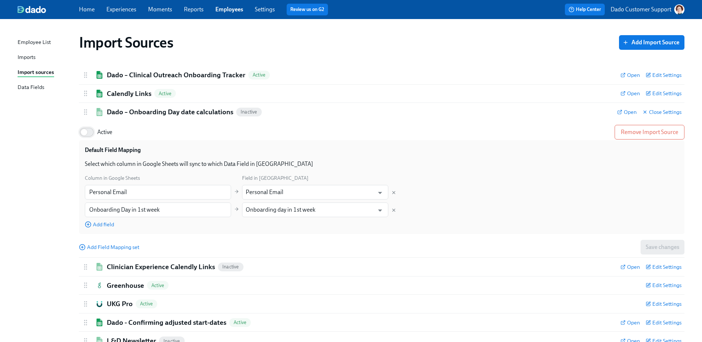
click at [83, 137] on input "Active" at bounding box center [84, 132] width 48 height 16
checkbox input "true"
click at [128, 106] on div "Dado – Onboarding Day date calculations Active Open Close Settings" at bounding box center [382, 112] width 606 height 18
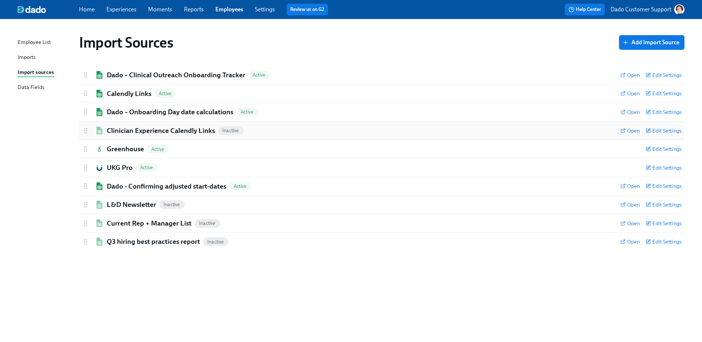
click at [116, 132] on h2 "Clinician Experience Calendly Links" at bounding box center [161, 131] width 108 height 10
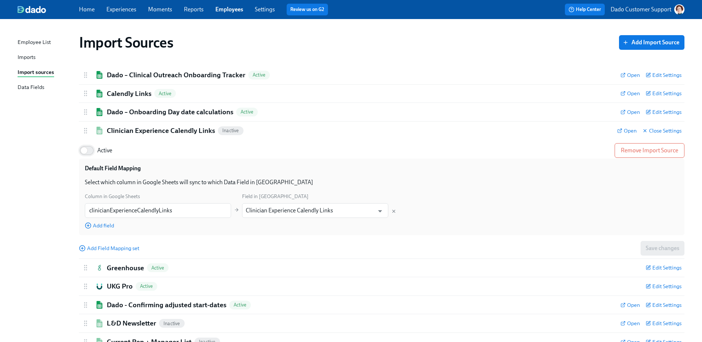
click at [89, 150] on input "Active" at bounding box center [84, 150] width 48 height 16
checkbox input "true"
click at [126, 133] on h2 "Clinician Experience Calendly Links" at bounding box center [161, 131] width 108 height 10
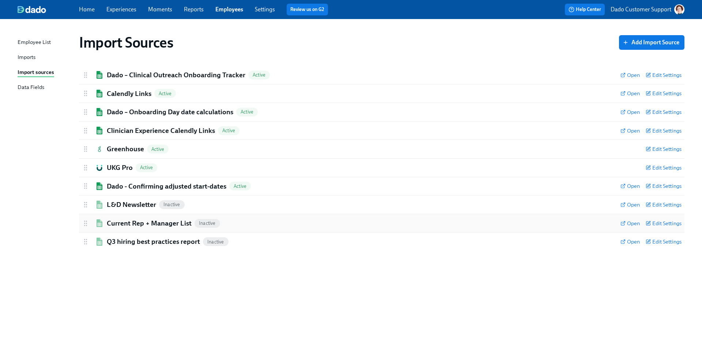
click at [119, 222] on h2 "Current Rep + Manager List" at bounding box center [149, 223] width 85 height 10
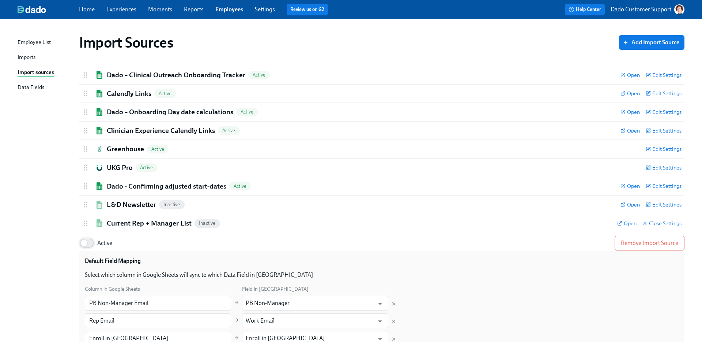
click at [86, 247] on input "Active" at bounding box center [84, 243] width 48 height 16
checkbox input "true"
click at [131, 220] on h2 "Current Rep + Manager List" at bounding box center [149, 223] width 85 height 10
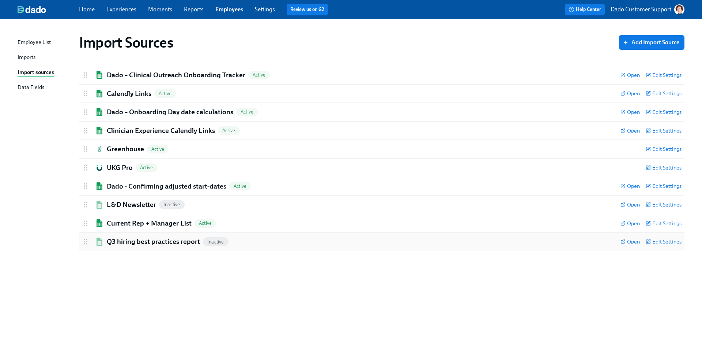
click at [121, 237] on h2 "Q3 hiring best practices report" at bounding box center [153, 242] width 93 height 10
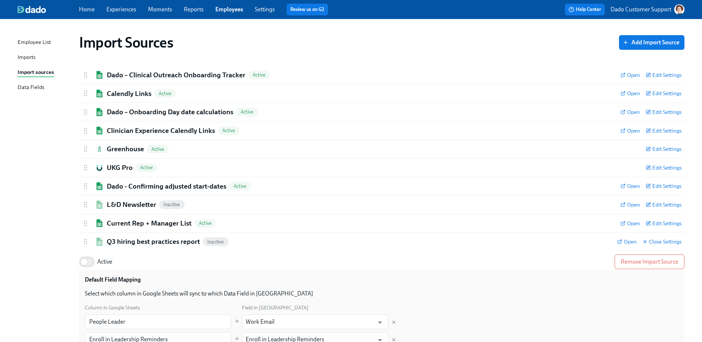
click at [85, 267] on input "Active" at bounding box center [84, 261] width 48 height 16
checkbox input "true"
click at [138, 232] on div "Q3 hiring best practices report Active Open Close Settings Active: data will be…" at bounding box center [382, 309] width 606 height 155
click at [120, 242] on h2 "Q3 hiring best practices report" at bounding box center [153, 242] width 93 height 10
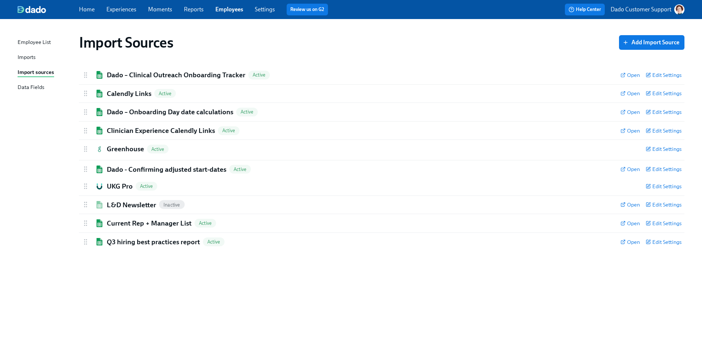
drag, startPoint x: 87, startPoint y: 184, endPoint x: 86, endPoint y: 165, distance: 19.0
click at [87, 165] on div "Dado – Clinical Outreach Onboarding Tracker Active Open Edit Settings Active: d…" at bounding box center [382, 158] width 606 height 185
click at [25, 58] on div "Imports" at bounding box center [27, 57] width 18 height 9
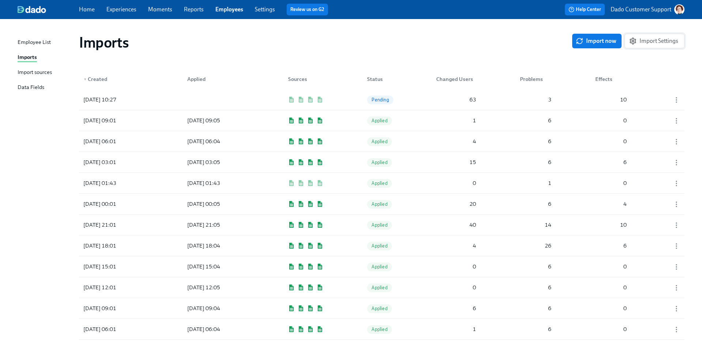
click at [656, 42] on span "Import Settings" at bounding box center [655, 40] width 48 height 7
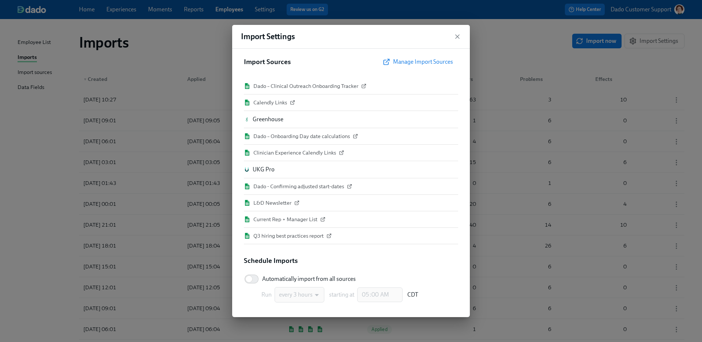
click at [239, 278] on div "Import Sources Manage Import Sources Dado – Clinical Outreach Onboarding Tracke…" at bounding box center [351, 183] width 238 height 268
click at [245, 278] on input "Automatically import from all sources" at bounding box center [249, 279] width 48 height 16
checkbox input "true"
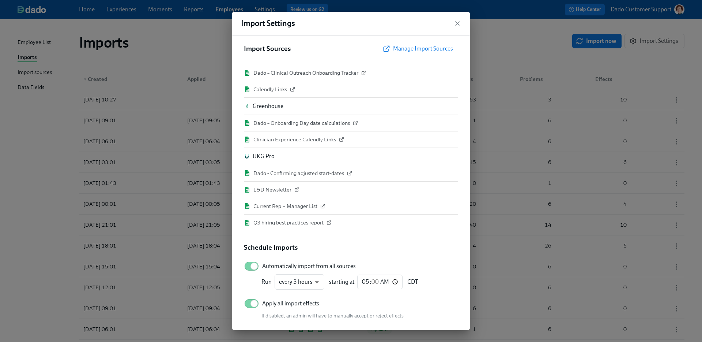
click at [511, 27] on div "Import Settings Import Sources Manage Import Sources Dado – Clinical Outreach O…" at bounding box center [351, 171] width 702 height 342
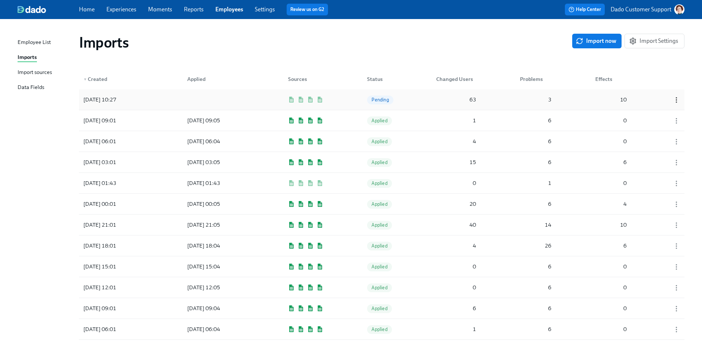
click at [676, 100] on circle "button" at bounding box center [676, 100] width 1 height 1
click at [659, 113] on div "Discard" at bounding box center [663, 112] width 19 height 8
click at [469, 53] on div "Imports Import now Import Settings" at bounding box center [381, 42] width 617 height 29
click at [42, 70] on div "Import sources" at bounding box center [35, 72] width 34 height 9
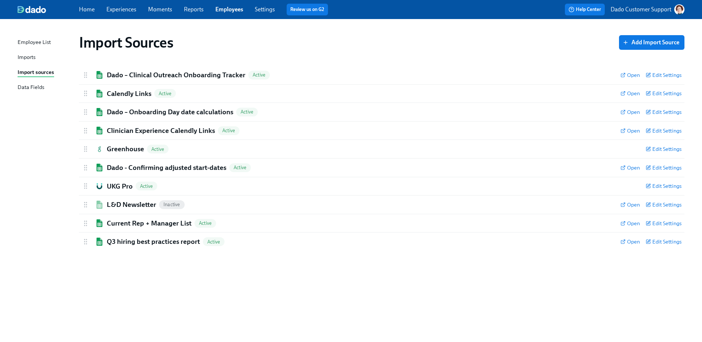
click at [28, 54] on div "Imports" at bounding box center [27, 57] width 18 height 9
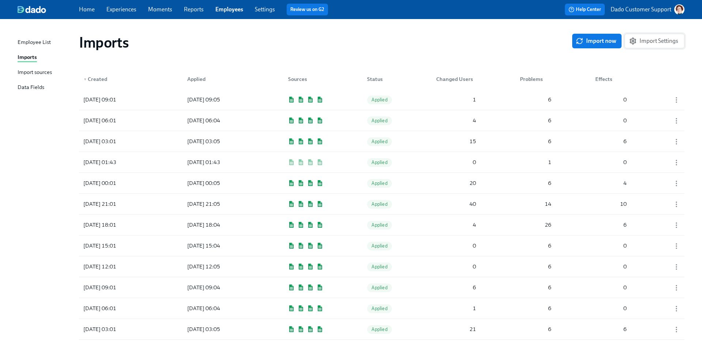
click at [661, 40] on span "Import Settings" at bounding box center [655, 40] width 48 height 7
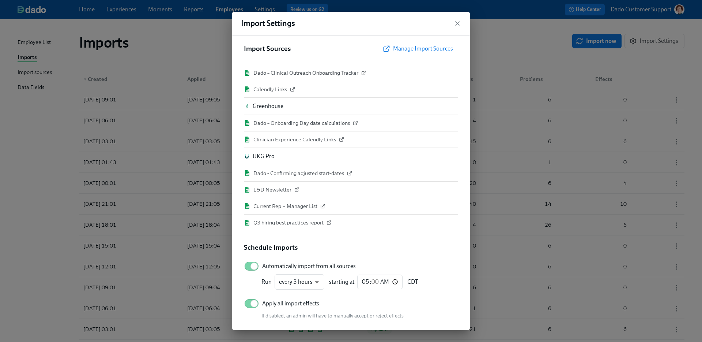
click at [290, 267] on span "Automatically import from all sources" at bounding box center [309, 266] width 94 height 8
click at [278, 267] on input "Automatically import from all sources" at bounding box center [254, 266] width 48 height 16
checkbox input "false"
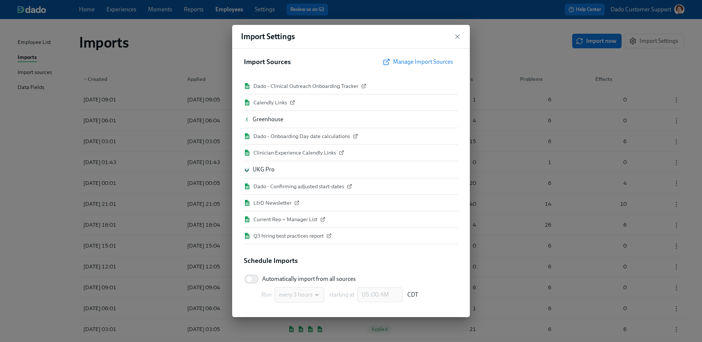
click at [190, 36] on div "Import Settings Import Sources Manage Import Sources Dado – Clinical Outreach O…" at bounding box center [351, 171] width 702 height 342
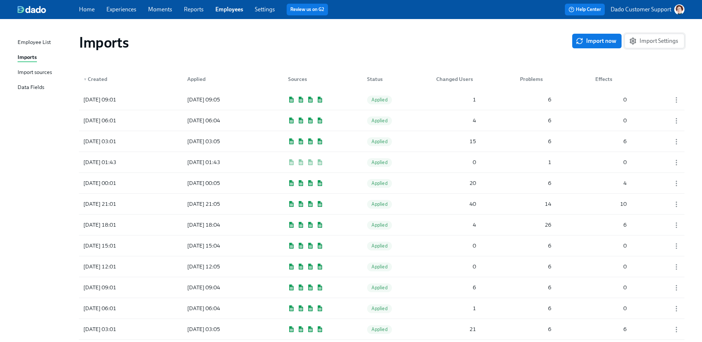
click at [650, 40] on span "Import Settings" at bounding box center [655, 40] width 48 height 7
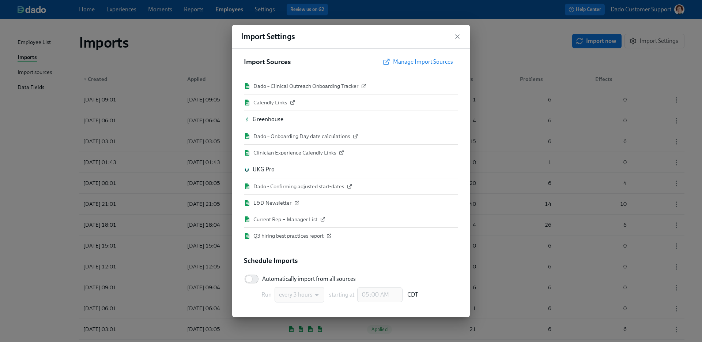
click at [167, 61] on div "Import Settings Import Sources Manage Import Sources Dado – Clinical Outreach O…" at bounding box center [351, 171] width 702 height 342
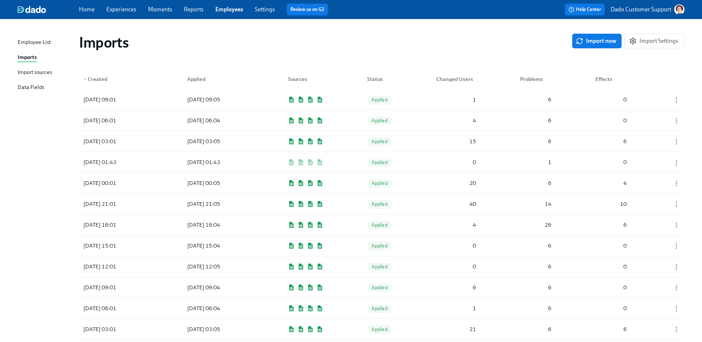
click at [32, 75] on div "Import sources" at bounding box center [35, 72] width 34 height 9
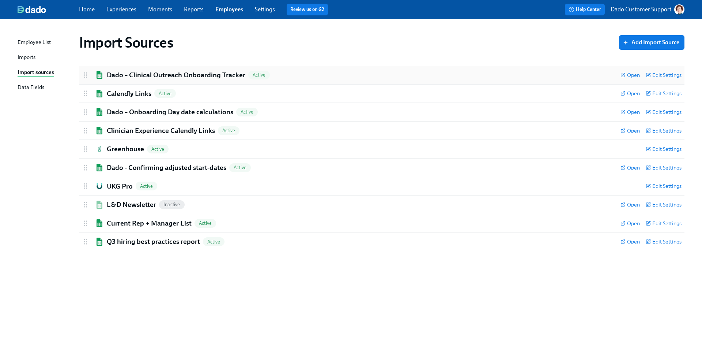
click at [145, 71] on h2 "Dado – Clinical Outreach Onboarding Tracker" at bounding box center [176, 75] width 139 height 10
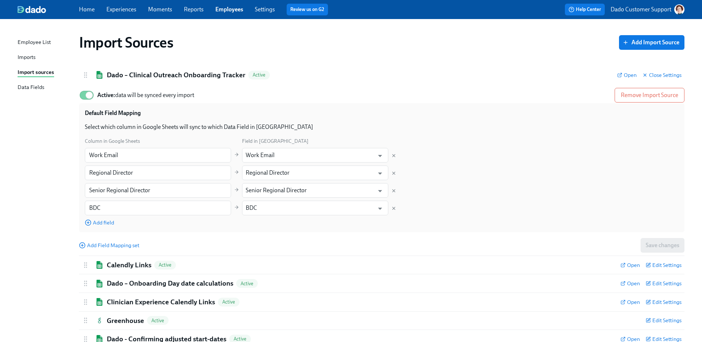
click at [99, 99] on label "Active: data will be synced every import" at bounding box center [136, 95] width 115 height 16
click at [99, 99] on input "Active: data will be synced every import" at bounding box center [89, 95] width 48 height 16
checkbox input "false"
click at [134, 67] on div "Dado – Clinical Outreach Onboarding Tracker Inactive Open Close Settings" at bounding box center [382, 75] width 606 height 18
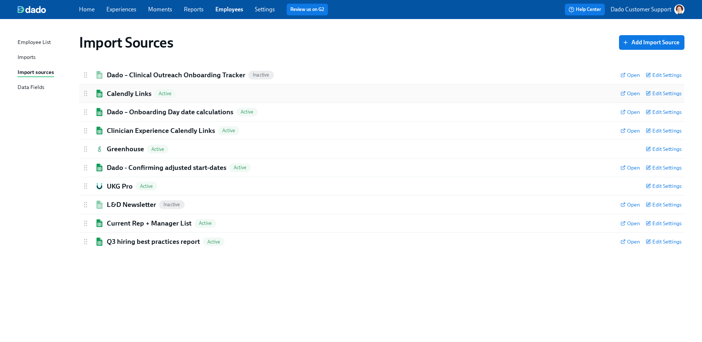
click at [113, 99] on div "Calendly Links Active Open Edit Settings" at bounding box center [382, 93] width 606 height 18
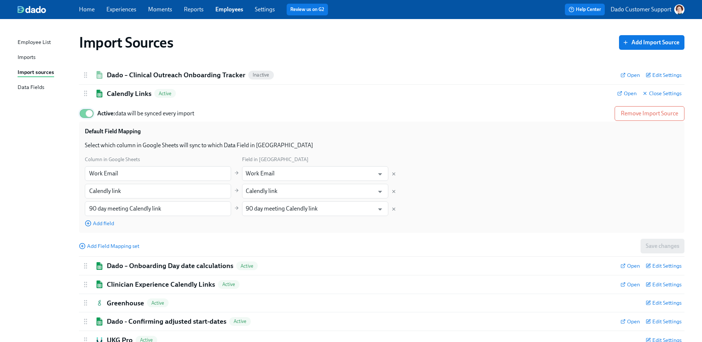
click at [91, 115] on input "Active: data will be synced every import" at bounding box center [89, 113] width 48 height 16
checkbox input "false"
click at [119, 97] on h2 "Calendly Links" at bounding box center [129, 94] width 45 height 10
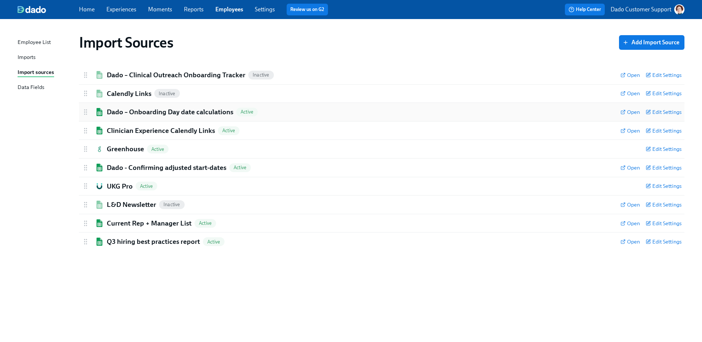
click at [108, 115] on h2 "Dado – Onboarding Day date calculations" at bounding box center [170, 112] width 127 height 10
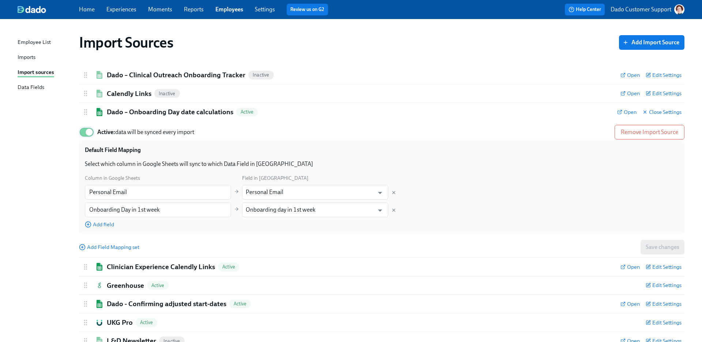
click at [89, 129] on input "Active: data will be synced every import" at bounding box center [89, 132] width 48 height 16
checkbox input "false"
click at [114, 113] on h2 "Dado – Onboarding Day date calculations" at bounding box center [170, 112] width 127 height 10
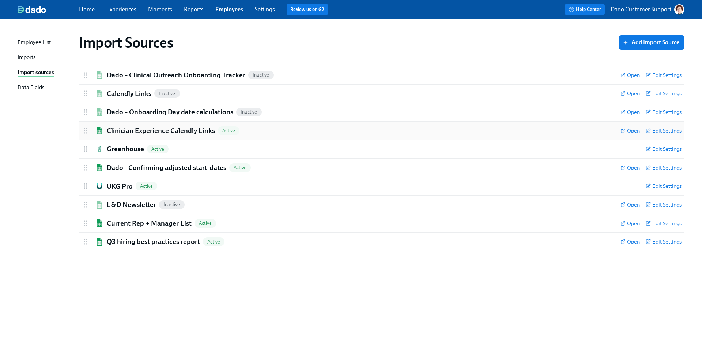
click at [107, 130] on h2 "Clinician Experience Calendly Links" at bounding box center [161, 131] width 108 height 10
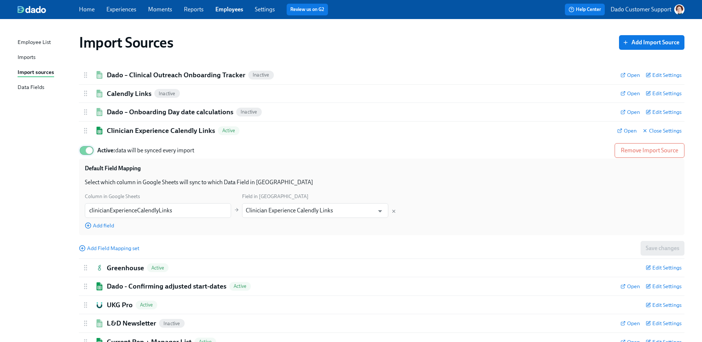
click at [80, 150] on input "Active: data will be synced every import" at bounding box center [89, 150] width 48 height 16
checkbox input "false"
click at [104, 133] on div "Clinician Experience Calendly Links Inactive" at bounding box center [347, 131] width 530 height 10
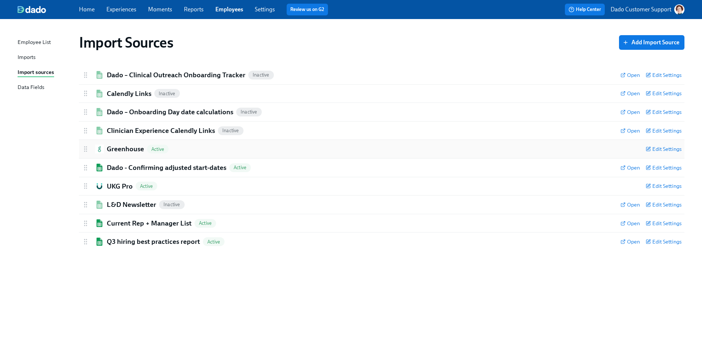
click at [97, 151] on img at bounding box center [99, 148] width 9 height 9
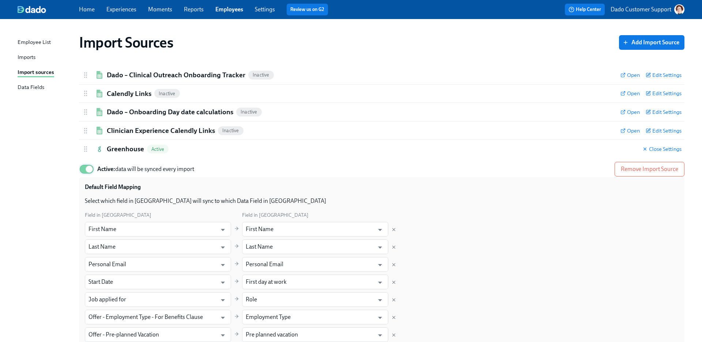
click at [82, 174] on input "Active: data will be synced every import" at bounding box center [89, 169] width 48 height 16
checkbox input "false"
click at [123, 150] on h2 "Greenhouse" at bounding box center [125, 149] width 37 height 10
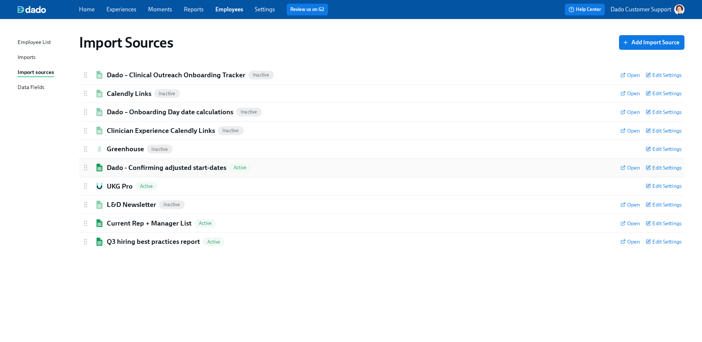
click at [111, 164] on h2 "Dado - Confirming adjusted start-dates" at bounding box center [167, 168] width 120 height 10
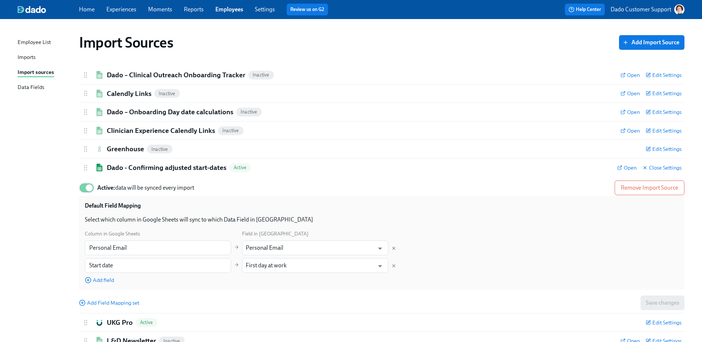
click at [84, 186] on input "Active: data will be synced every import" at bounding box center [89, 188] width 48 height 16
checkbox input "false"
click at [114, 167] on h2 "Dado - Confirming adjusted start-dates" at bounding box center [167, 168] width 120 height 10
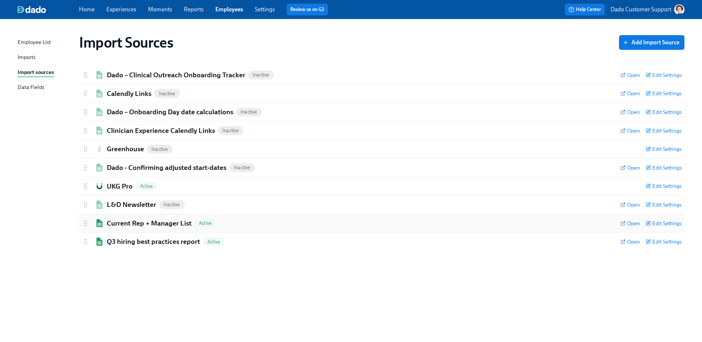
click at [108, 224] on h2 "Current Rep + Manager List" at bounding box center [149, 223] width 85 height 10
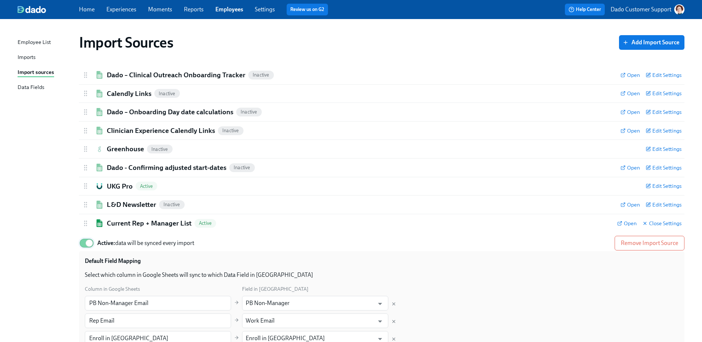
click at [79, 244] on input "Active: data will be synced every import" at bounding box center [89, 243] width 48 height 16
checkbox input "false"
click at [118, 230] on div "Current Rep + Manager List Inactive Open Close Settings" at bounding box center [382, 223] width 606 height 18
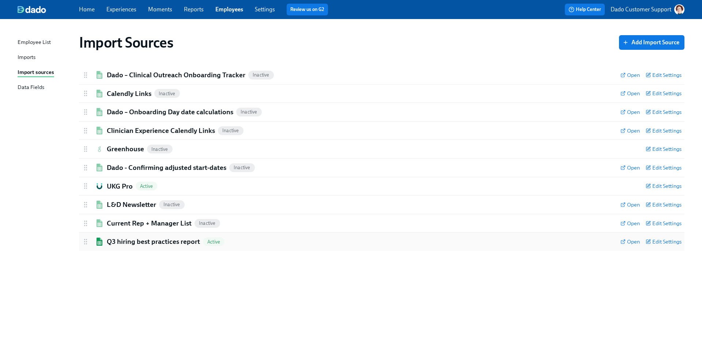
click at [113, 244] on h2 "Q3 hiring best practices report" at bounding box center [153, 242] width 93 height 10
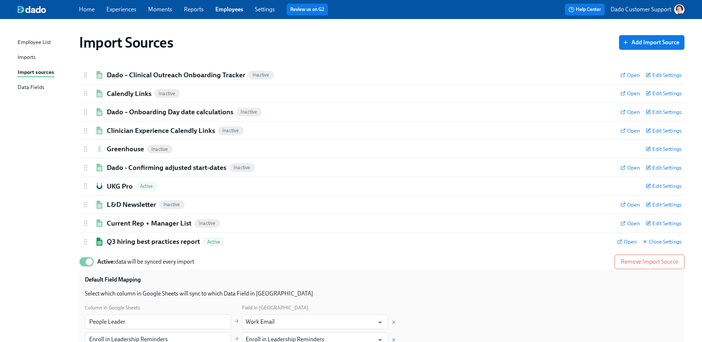
click at [86, 263] on input "Active: data will be synced every import" at bounding box center [89, 261] width 48 height 16
checkbox input "false"
click at [125, 243] on h2 "Q3 hiring best practices report" at bounding box center [153, 242] width 93 height 10
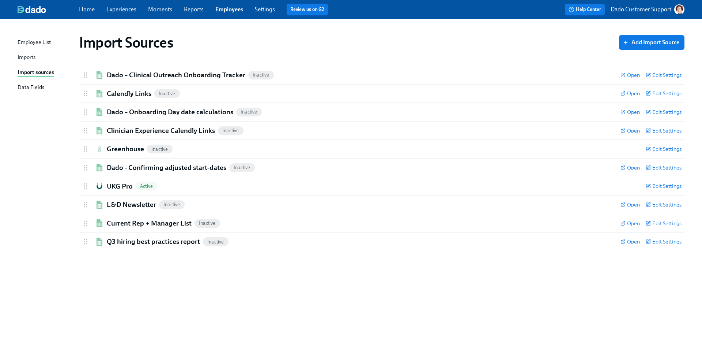
click at [11, 199] on div "Employee List Imports Import sources Data Fields Import Sources Add Import Sour…" at bounding box center [351, 180] width 702 height 323
click at [36, 40] on div "Employee List" at bounding box center [34, 42] width 33 height 9
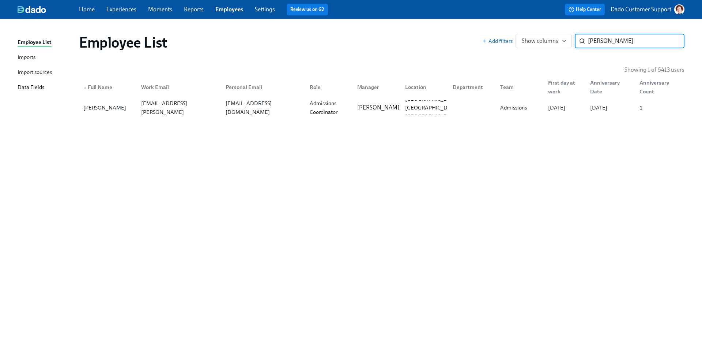
type input "[PERSON_NAME]"
click at [29, 60] on div "Imports" at bounding box center [27, 57] width 18 height 9
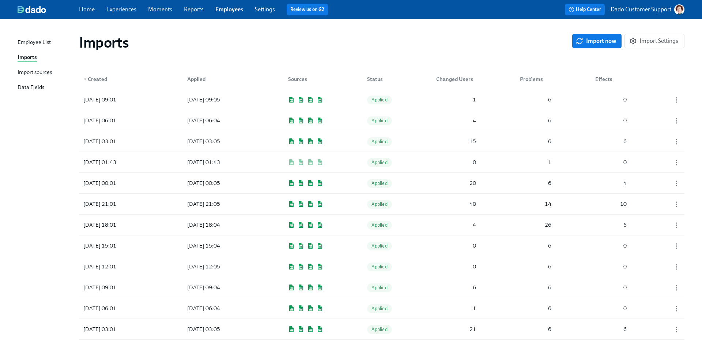
click at [28, 67] on div "Employee List Imports Import sources Data Fields" at bounding box center [48, 68] width 61 height 60
click at [45, 71] on div "Import sources" at bounding box center [35, 72] width 34 height 9
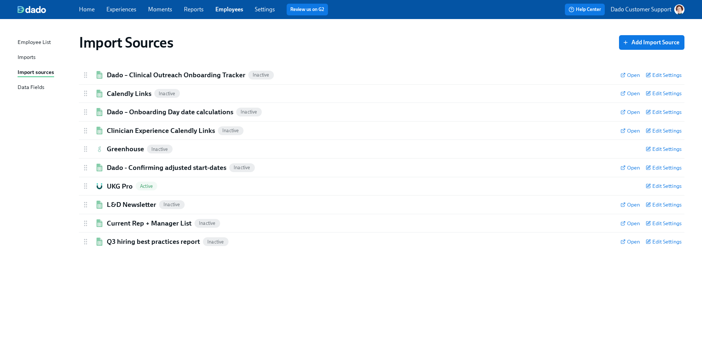
click at [24, 57] on div "Imports" at bounding box center [27, 57] width 18 height 9
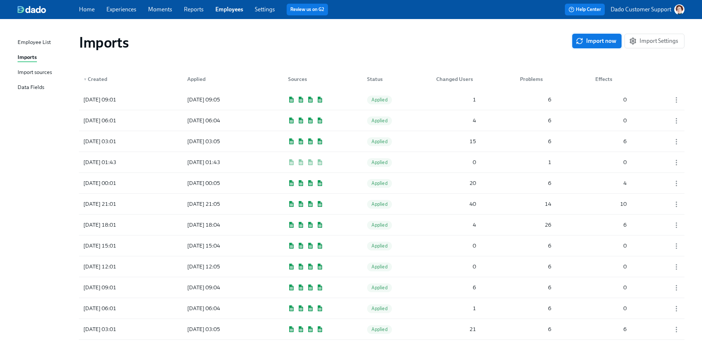
click at [592, 46] on button "Import now" at bounding box center [596, 41] width 49 height 15
click at [550, 181] on div "1" at bounding box center [549, 182] width 9 height 9
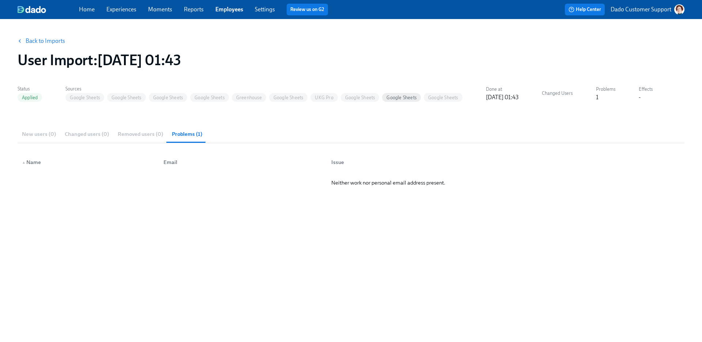
click at [42, 44] on link "Back to Imports" at bounding box center [46, 40] width 40 height 7
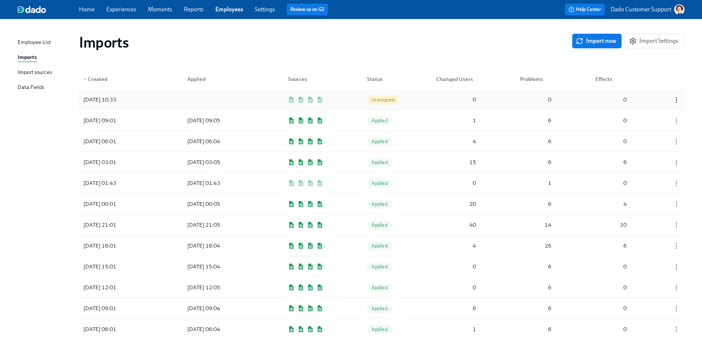
click at [676, 98] on circle "button" at bounding box center [676, 98] width 1 height 1
click at [665, 100] on div "Discard" at bounding box center [663, 100] width 19 height 8
click at [594, 46] on button "Import now" at bounding box center [596, 41] width 49 height 15
click at [359, 100] on div "[DATE] 10:36 In progress 0 0 0" at bounding box center [382, 99] width 606 height 20
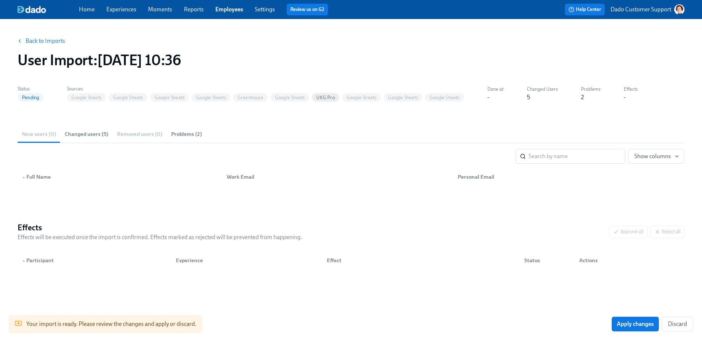
click at [50, 40] on link "Back to Imports" at bounding box center [46, 40] width 40 height 7
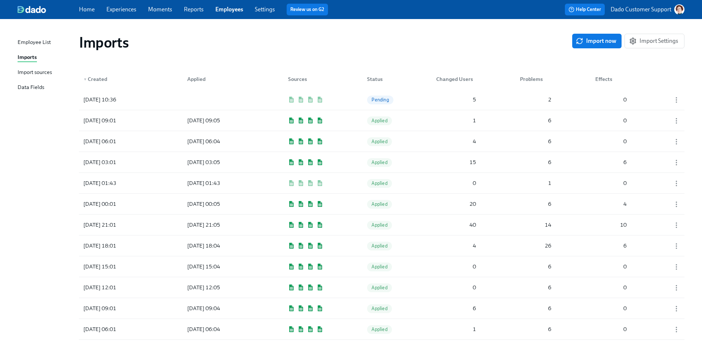
click at [28, 69] on div "Import sources" at bounding box center [35, 72] width 34 height 9
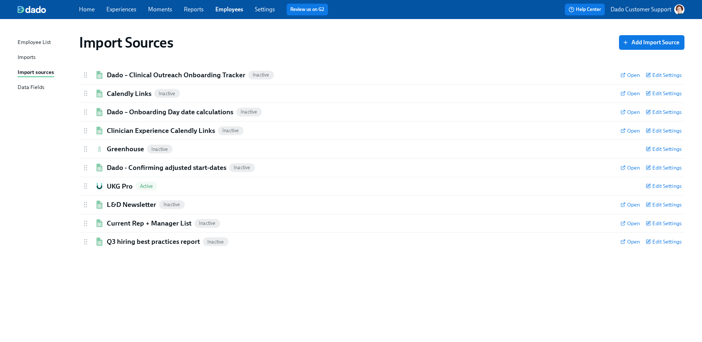
click at [18, 59] on div "Imports" at bounding box center [27, 57] width 18 height 9
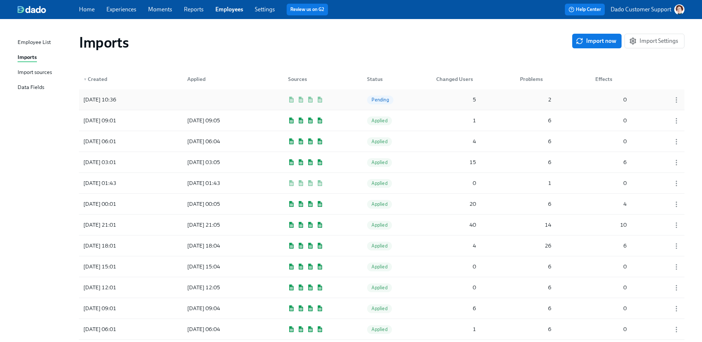
click at [396, 104] on div "Pending" at bounding box center [379, 99] width 37 height 15
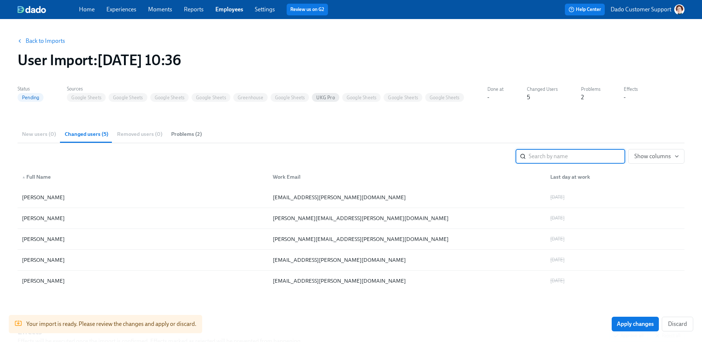
click at [187, 133] on span "Problems (2)" at bounding box center [186, 134] width 31 height 8
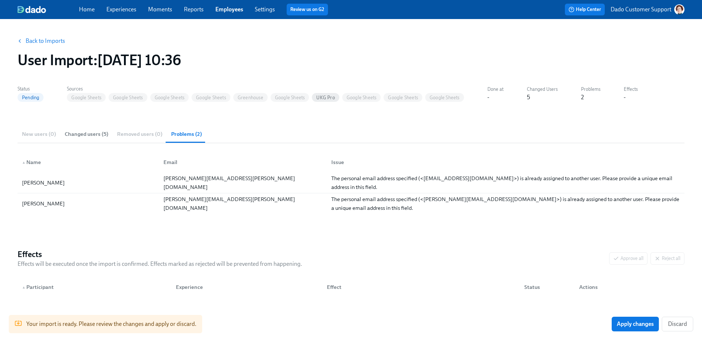
click at [82, 130] on span "Changed users (5)" at bounding box center [87, 134] width 44 height 8
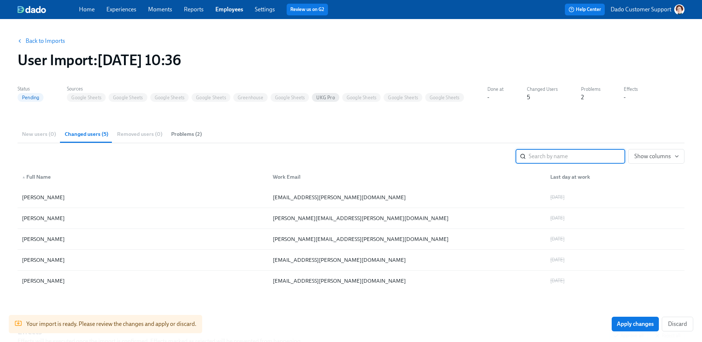
click at [48, 41] on link "Back to Imports" at bounding box center [46, 40] width 40 height 7
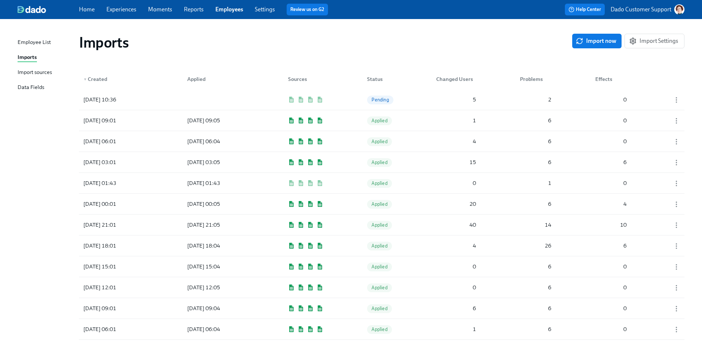
click at [32, 72] on div "Import sources" at bounding box center [35, 72] width 34 height 9
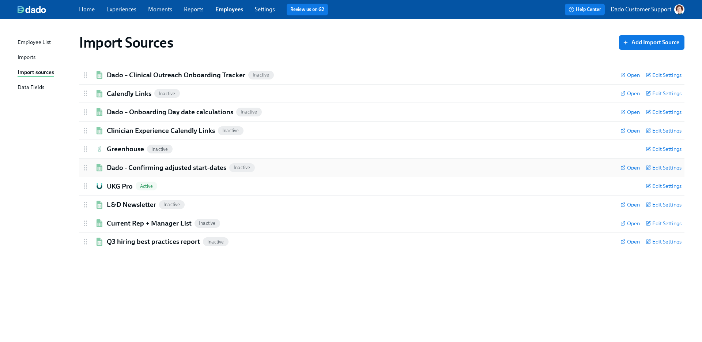
drag, startPoint x: 112, startPoint y: 157, endPoint x: 112, endPoint y: 166, distance: 8.4
click at [112, 166] on div "Dado - Confirming adjusted start-dates Inactive Open Edit Settings Active Remov…" at bounding box center [382, 167] width 606 height 19
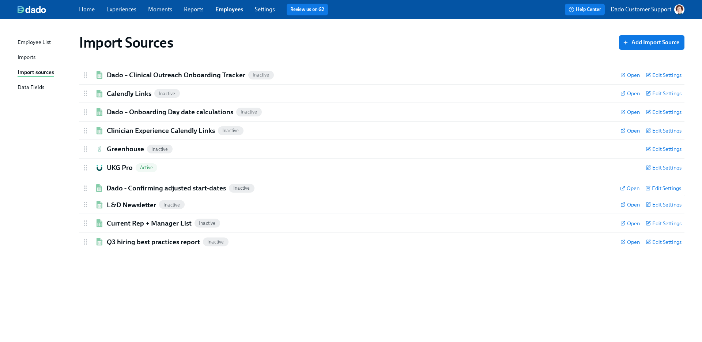
drag, startPoint x: 84, startPoint y: 165, endPoint x: 84, endPoint y: 187, distance: 22.3
click at [84, 188] on div "Dado – Clinical Outreach Onboarding Tracker Inactive Open Edit Settings Active …" at bounding box center [382, 158] width 606 height 185
click at [142, 184] on h2 "Dado - Confirming adjusted start-dates" at bounding box center [167, 186] width 120 height 10
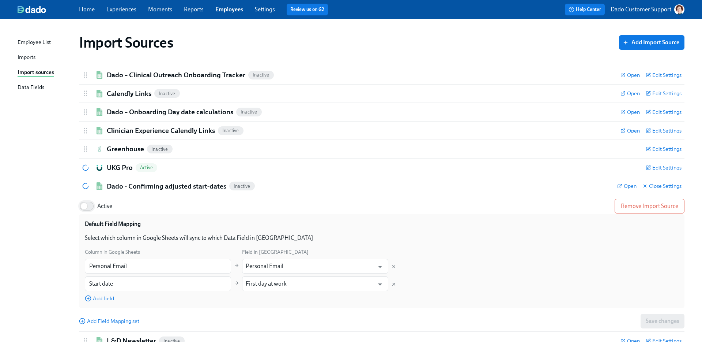
click at [95, 205] on input "Active" at bounding box center [84, 206] width 48 height 16
click at [121, 187] on h2 "Dado - Confirming adjusted start-dates" at bounding box center [167, 186] width 120 height 10
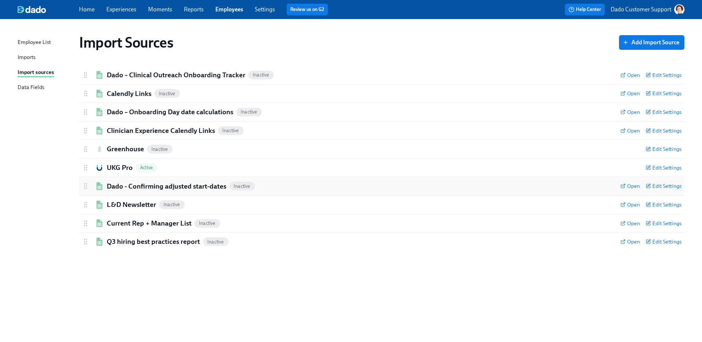
click at [109, 187] on h2 "Dado - Confirming adjusted start-dates" at bounding box center [167, 186] width 120 height 10
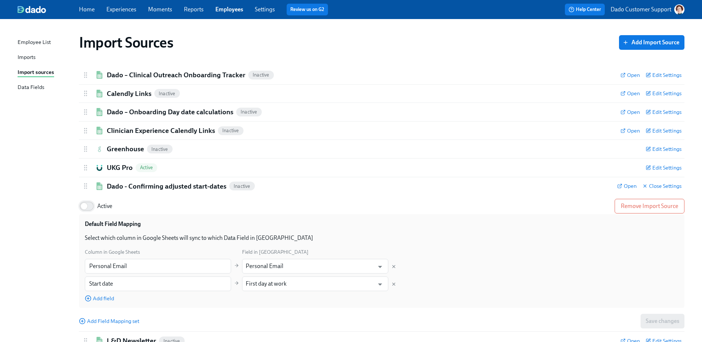
click at [87, 209] on input "Active" at bounding box center [84, 206] width 48 height 16
checkbox input "true"
click at [123, 189] on h2 "Dado - Confirming adjusted start-dates" at bounding box center [167, 186] width 120 height 10
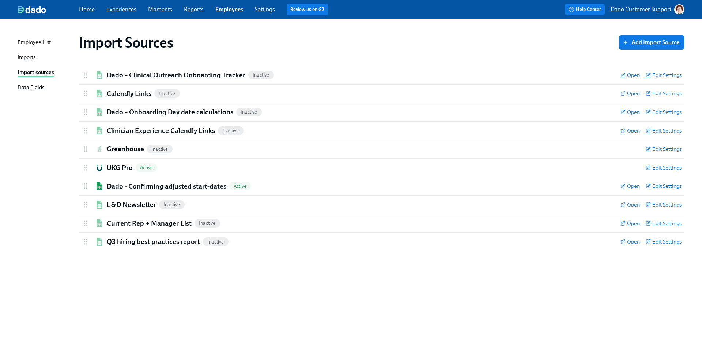
click at [37, 166] on div "Import Sources Add Import Source Dado – Clinical Outreach Onboarding Tracker In…" at bounding box center [351, 176] width 667 height 296
click at [26, 60] on div "Imports" at bounding box center [27, 57] width 18 height 9
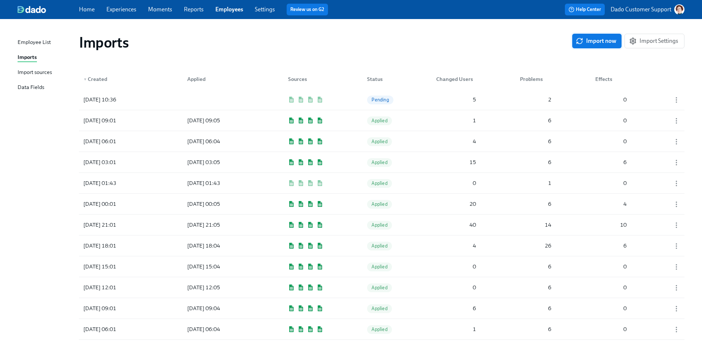
click at [587, 42] on span "Import now" at bounding box center [597, 40] width 39 height 7
click at [241, 99] on div at bounding box center [214, 99] width 66 height 15
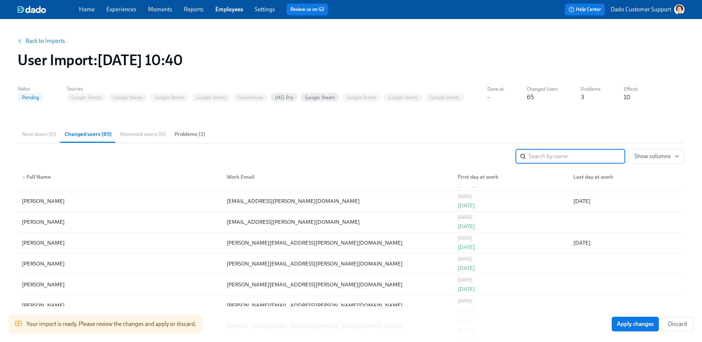
scroll to position [542, 0]
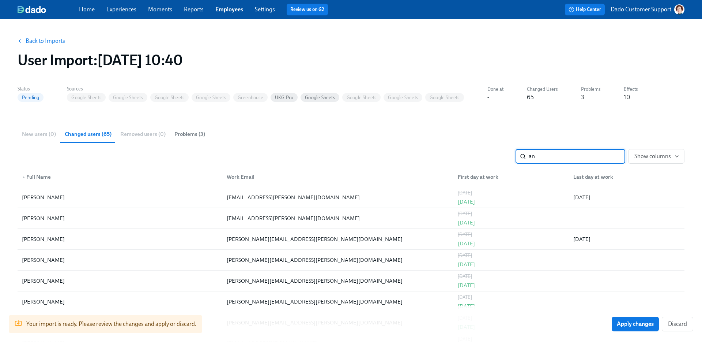
type input "[PERSON_NAME]"
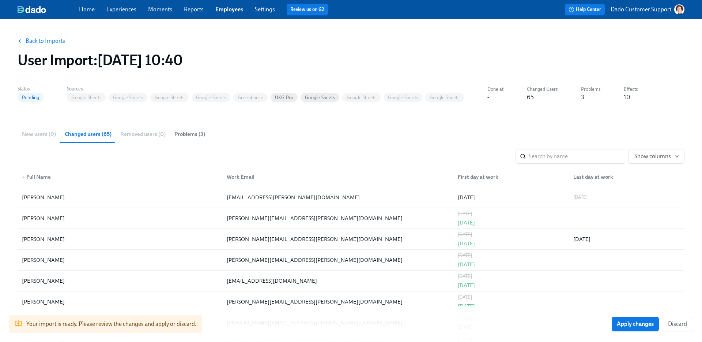
click at [24, 33] on div "Back to Imports User Import : [DATE] 10:40" at bounding box center [351, 51] width 679 height 47
click at [34, 41] on link "Back to Imports" at bounding box center [46, 40] width 40 height 7
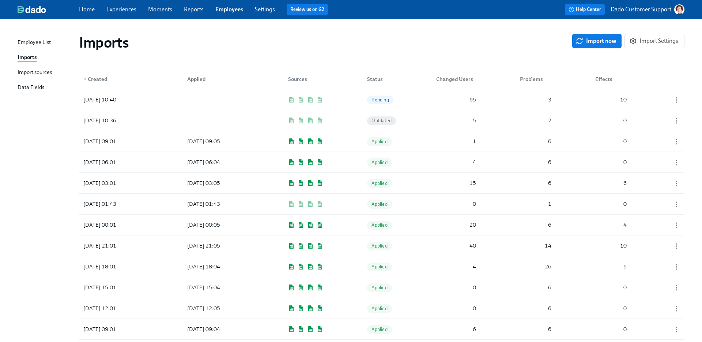
click at [42, 71] on div "Import sources" at bounding box center [35, 72] width 34 height 9
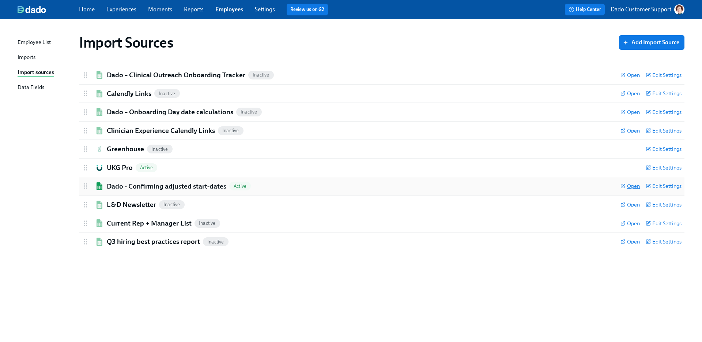
click at [637, 185] on span "Open" at bounding box center [630, 185] width 19 height 7
click at [145, 186] on h2 "Dado - Confirming adjusted start-dates" at bounding box center [167, 186] width 120 height 10
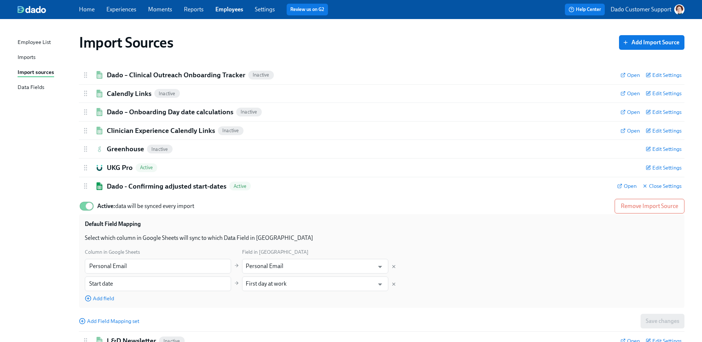
scroll to position [63, 0]
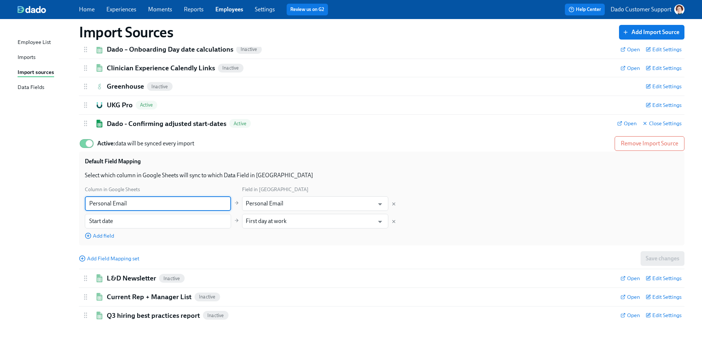
drag, startPoint x: 85, startPoint y: 202, endPoint x: 161, endPoint y: 206, distance: 76.2
click at [161, 206] on input "Personal Email" at bounding box center [158, 203] width 146 height 15
click at [661, 145] on span "Remove Import Source" at bounding box center [649, 143] width 57 height 7
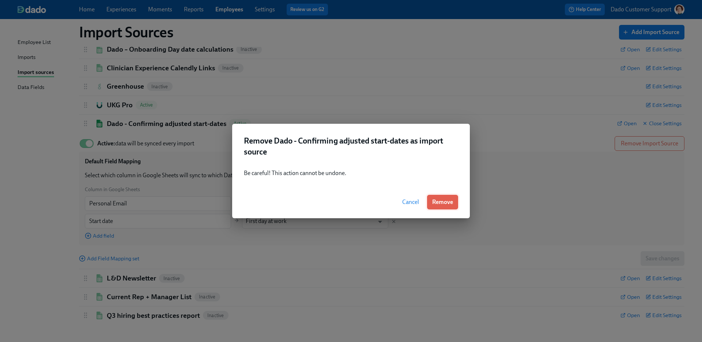
click at [450, 200] on span "Remove" at bounding box center [442, 201] width 21 height 7
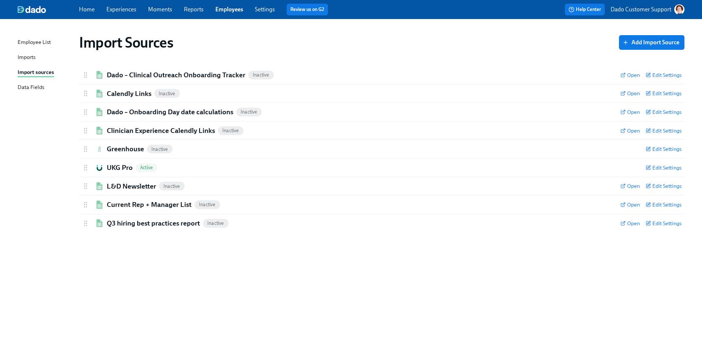
scroll to position [0, 0]
click at [648, 41] on span "Add Import Source" at bounding box center [651, 42] width 55 height 7
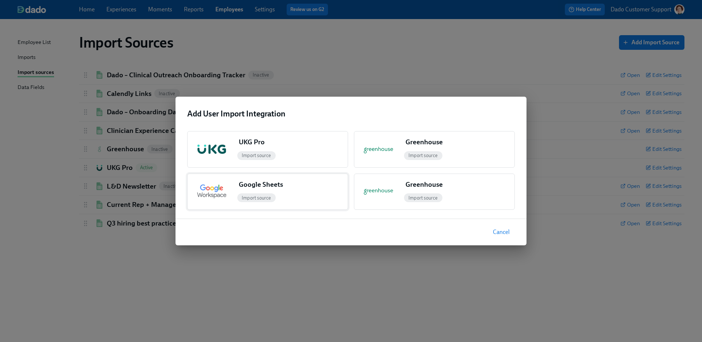
click at [247, 199] on span "Import source" at bounding box center [256, 197] width 38 height 5
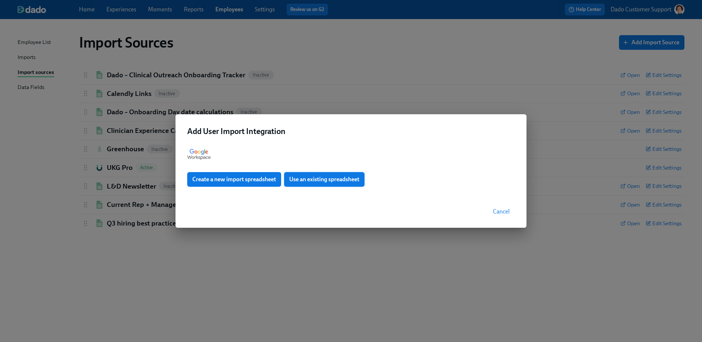
click at [339, 182] on span "Use an existing spreadsheet" at bounding box center [324, 179] width 70 height 7
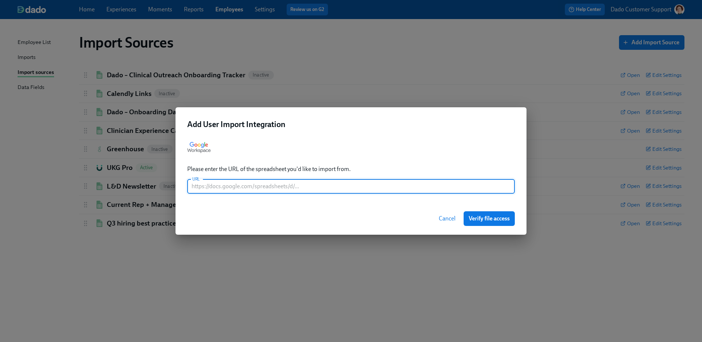
click at [229, 182] on input "text" at bounding box center [351, 186] width 328 height 15
paste input "[URL][DOMAIN_NAME]"
type input "[URL][DOMAIN_NAME]"
click at [490, 218] on span "Verify file access" at bounding box center [489, 218] width 41 height 7
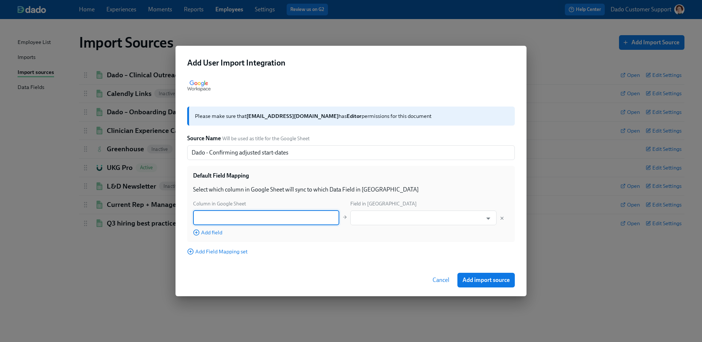
click at [246, 213] on input "text" at bounding box center [266, 217] width 146 height 15
paste input "Start date"
type input "Start date"
click at [205, 238] on div "Default Field Mapping Select which column in Google Sheet will sync to which Da…" at bounding box center [351, 204] width 328 height 76
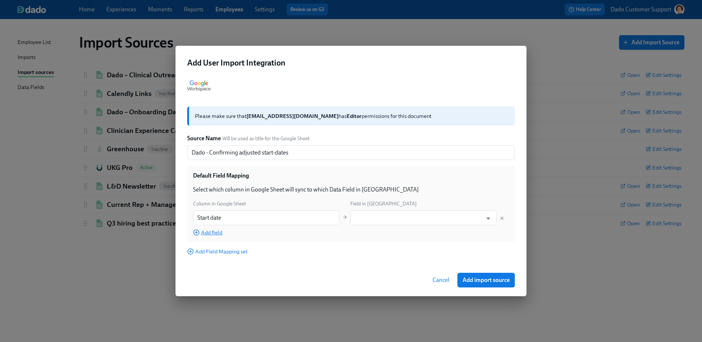
click at [206, 231] on span "Add field" at bounding box center [207, 232] width 29 height 7
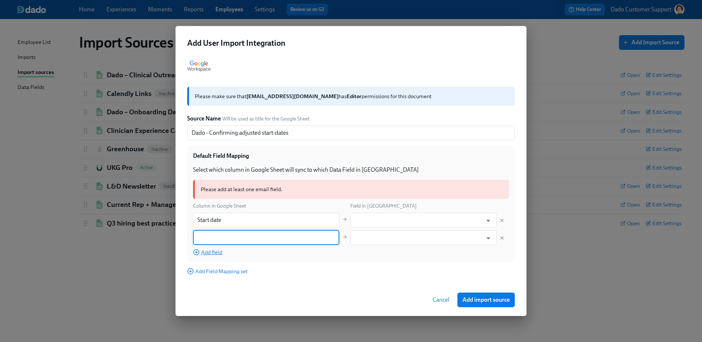
click at [213, 239] on input "text" at bounding box center [266, 237] width 146 height 15
type input "Personal Email"
click at [375, 241] on input "text" at bounding box center [418, 237] width 128 height 15
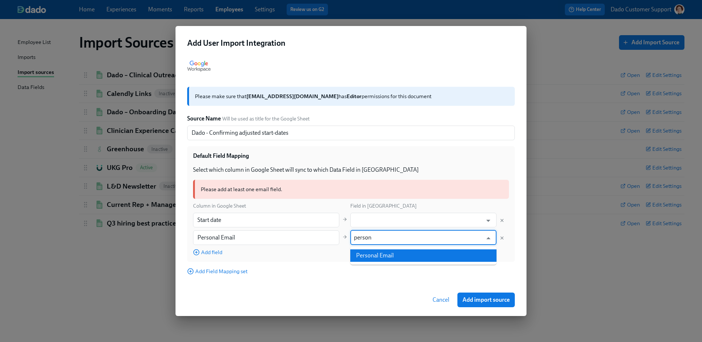
click at [380, 253] on li "Personal Email" at bounding box center [423, 255] width 146 height 12
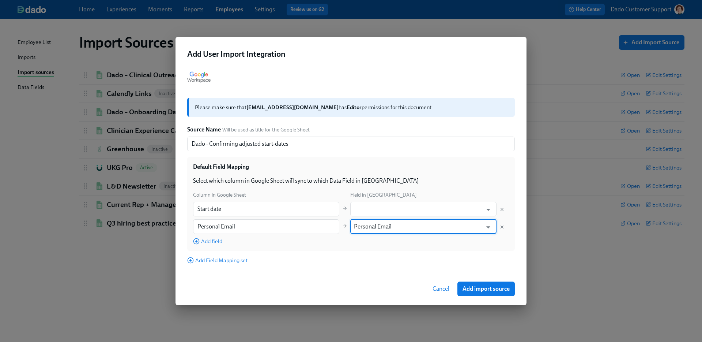
click at [380, 222] on input "Personal Email" at bounding box center [418, 226] width 128 height 15
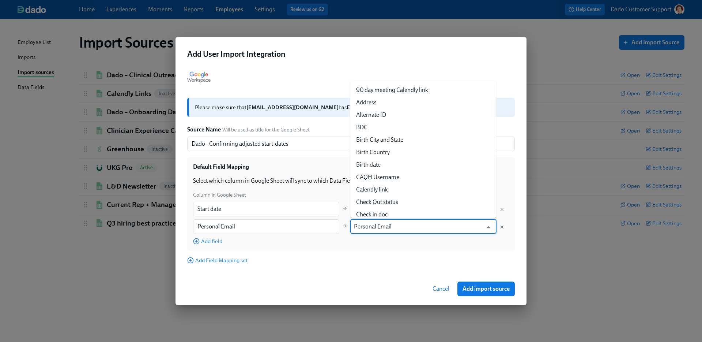
scroll to position [800, 0]
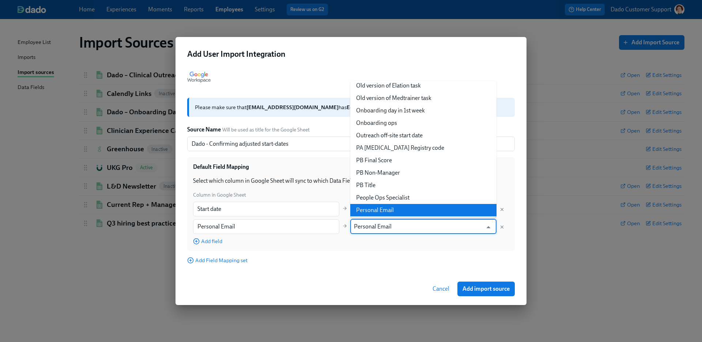
type input "Personal Email"
click at [365, 247] on div "Default Field Mapping Select which column in Google Sheet will sync to which Da…" at bounding box center [351, 204] width 328 height 94
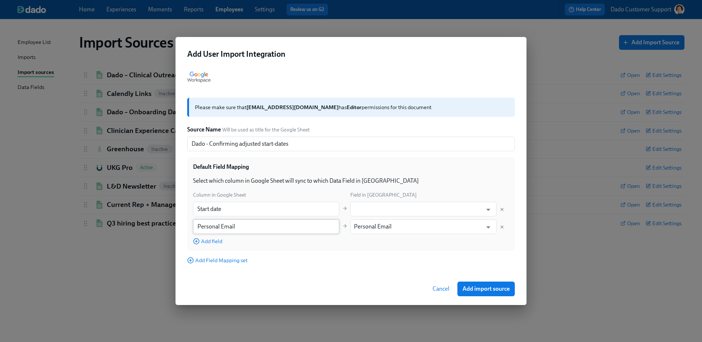
click at [256, 225] on input "Personal Email" at bounding box center [266, 226] width 146 height 15
click at [400, 203] on input "text" at bounding box center [418, 209] width 128 height 15
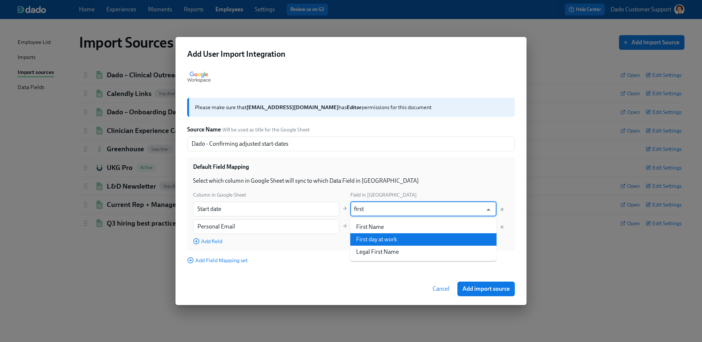
click at [396, 239] on li "First day at work" at bounding box center [423, 239] width 146 height 12
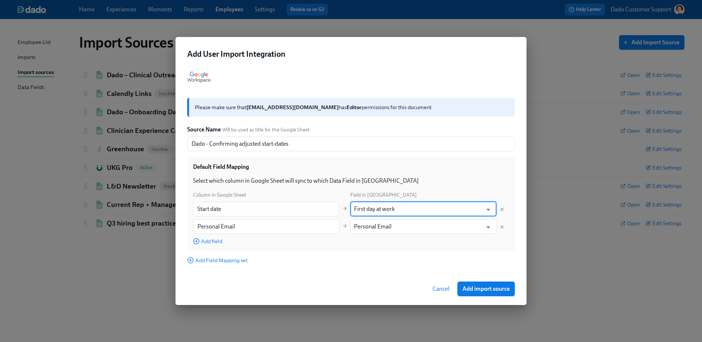
type input "First day at work"
click at [496, 287] on span "Add import source" at bounding box center [486, 288] width 47 height 7
click at [87, 302] on div "Add User Import Integration Please make sure that [EMAIL_ADDRESS][DOMAIN_NAME] …" at bounding box center [351, 171] width 702 height 342
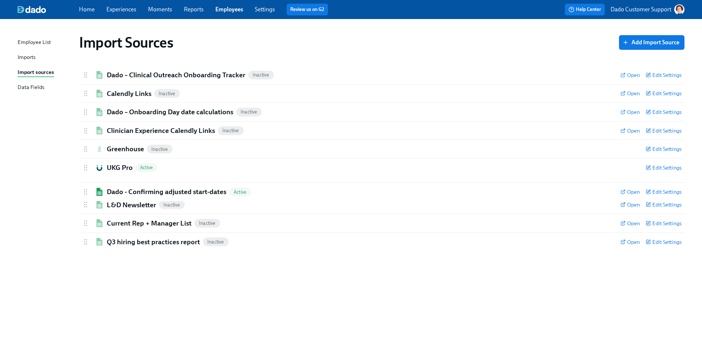
drag, startPoint x: 84, startPoint y: 241, endPoint x: 84, endPoint y: 190, distance: 50.8
click at [84, 190] on div "Dado – Clinical Outreach Onboarding Tracker Inactive Open Edit Settings Active …" at bounding box center [382, 158] width 606 height 185
click at [24, 59] on div "Imports" at bounding box center [27, 57] width 18 height 9
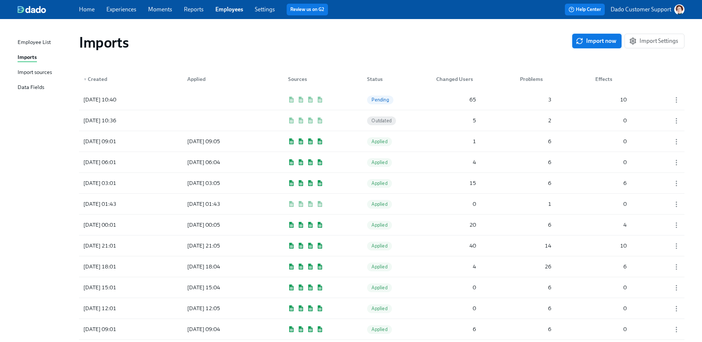
click at [587, 43] on span "Import now" at bounding box center [597, 40] width 39 height 7
click at [424, 108] on div "[DATE] 10:48 [DATE] 10:51 Error 0 0 0" at bounding box center [382, 99] width 606 height 20
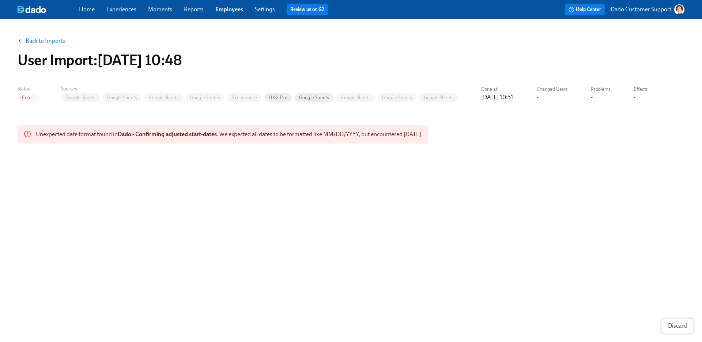
click at [672, 322] on span "Discard" at bounding box center [677, 325] width 19 height 7
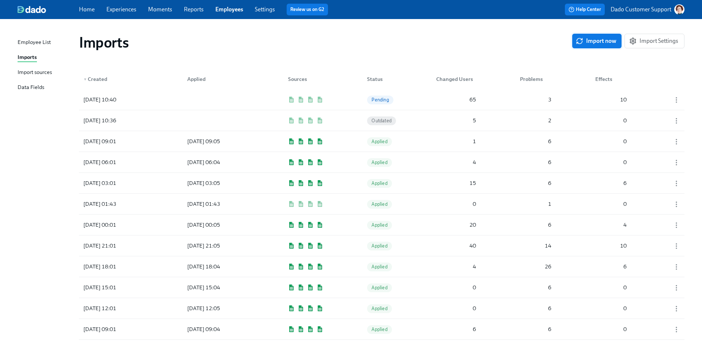
click at [596, 36] on button "Import now" at bounding box center [596, 41] width 49 height 15
click at [678, 98] on icon "button" at bounding box center [676, 99] width 7 height 7
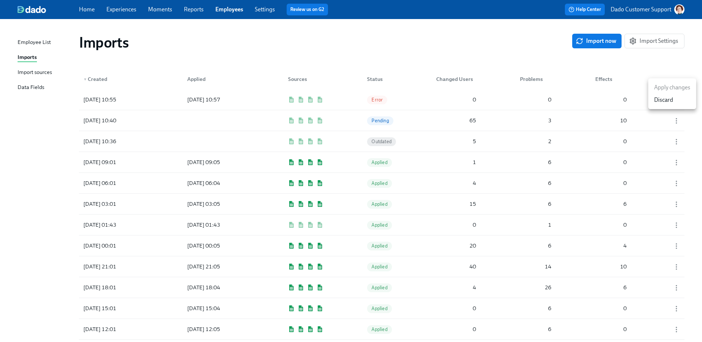
click at [677, 100] on li "Discard" at bounding box center [673, 100] width 48 height 12
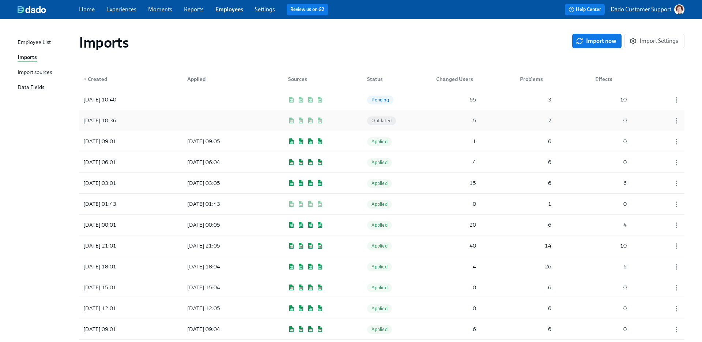
click at [418, 121] on div "[DATE] 10:36 Outdated 5 2 0" at bounding box center [382, 120] width 606 height 20
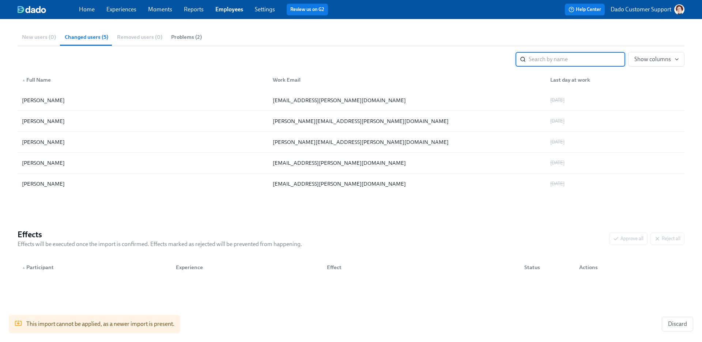
scroll to position [96, 0]
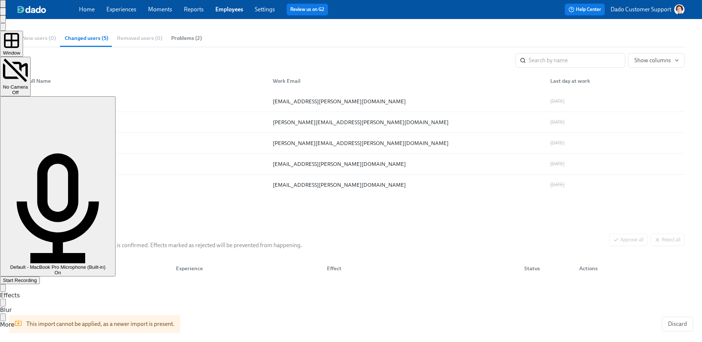
click at [37, 277] on span "Start Recording" at bounding box center [20, 279] width 34 height 5
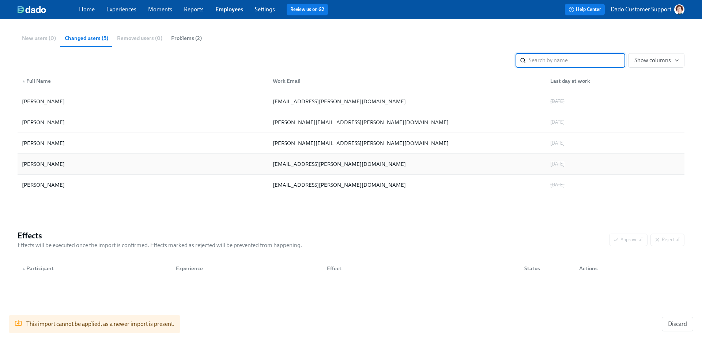
scroll to position [0, 0]
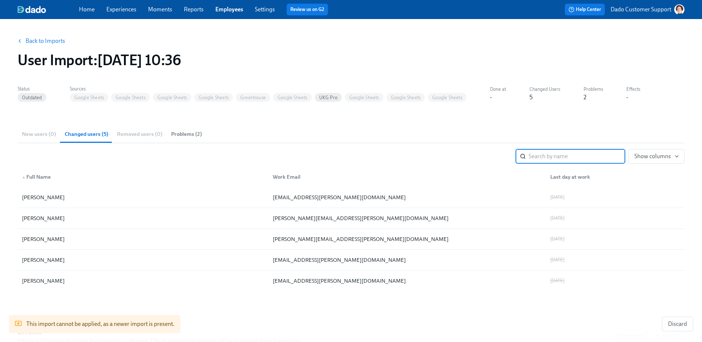
click at [40, 37] on button "Back to Imports" at bounding box center [41, 41] width 57 height 15
click at [51, 41] on link "Back to Imports" at bounding box center [46, 40] width 40 height 7
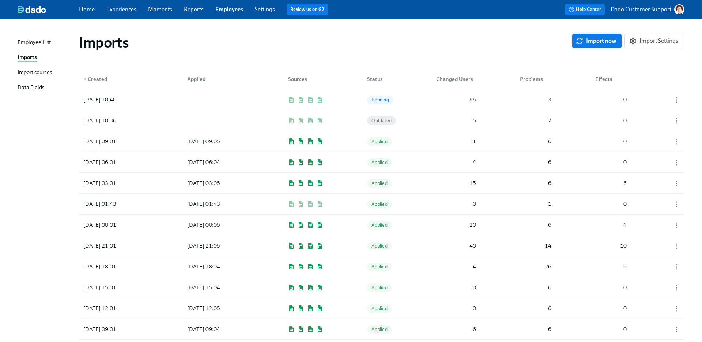
click at [588, 40] on span "Import now" at bounding box center [597, 40] width 39 height 7
click at [272, 101] on div "[DATE] 11:55 In progress 0 0 0" at bounding box center [382, 99] width 606 height 20
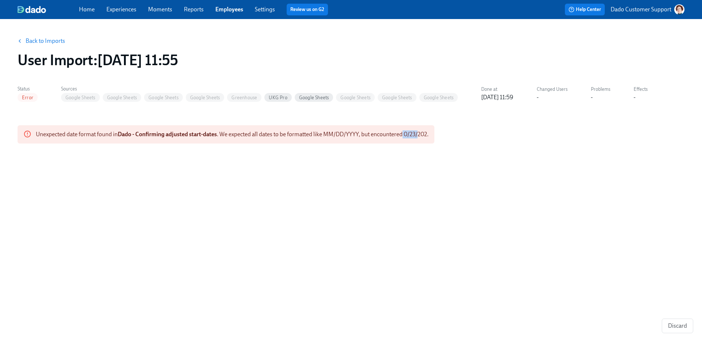
drag, startPoint x: 405, startPoint y: 134, endPoint x: 421, endPoint y: 134, distance: 16.1
click at [421, 134] on span "Unexpected date format found in Dado - Confirming adjusted start-dates . We exp…" at bounding box center [232, 134] width 393 height 7
drag, startPoint x: 429, startPoint y: 134, endPoint x: 406, endPoint y: 134, distance: 22.7
click at [406, 134] on span "Unexpected date format found in Dado - Confirming adjusted start-dates . We exp…" at bounding box center [232, 134] width 393 height 7
copy span "0/23/202"
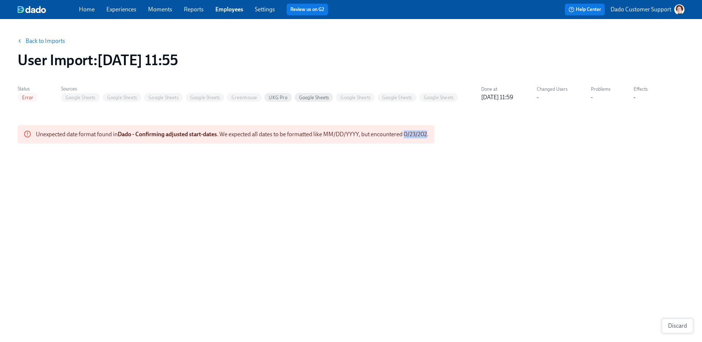
click at [682, 327] on span "Discard" at bounding box center [677, 325] width 19 height 7
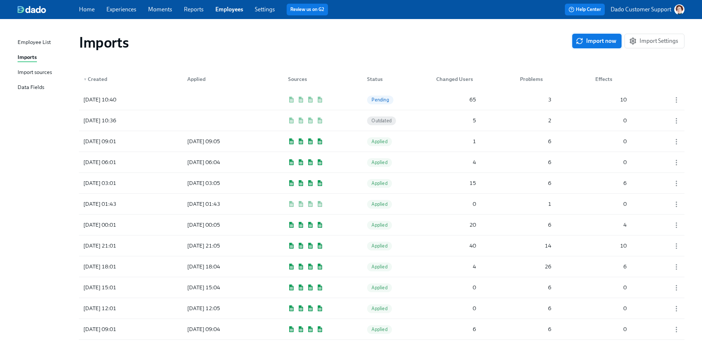
click at [604, 44] on span "Import now" at bounding box center [597, 40] width 39 height 7
click at [444, 104] on div "0" at bounding box center [456, 99] width 46 height 15
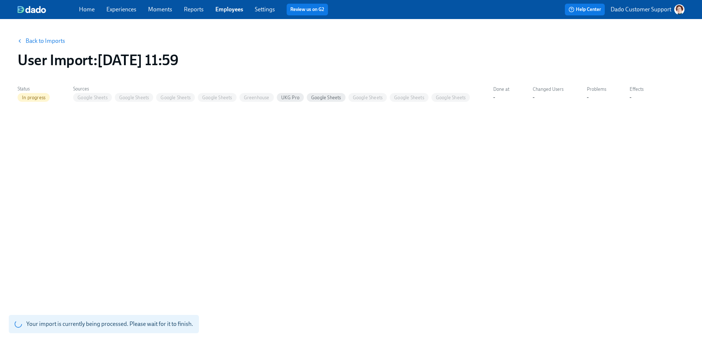
click at [45, 39] on link "Back to Imports" at bounding box center [46, 40] width 40 height 7
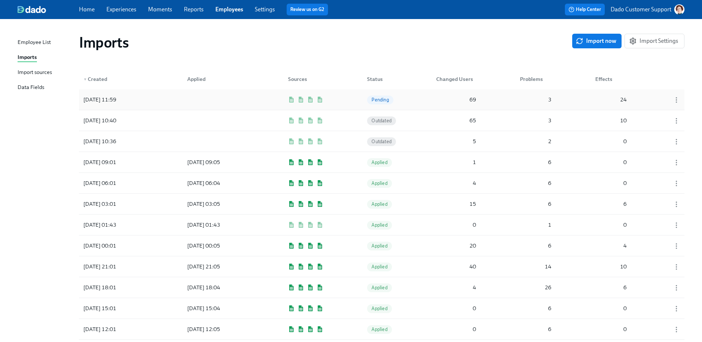
click at [432, 99] on div "[DATE] 11:59 Pending 69 3 24" at bounding box center [382, 99] width 606 height 20
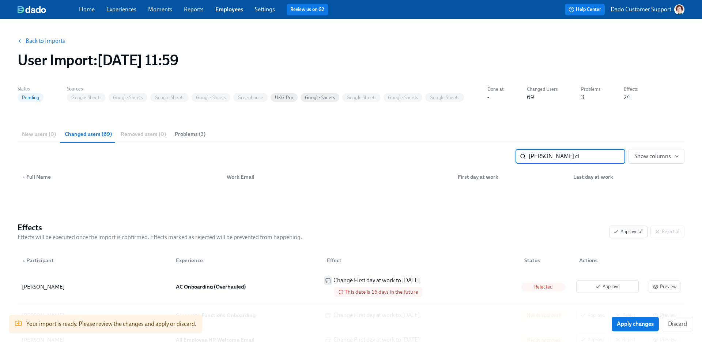
type input "[PERSON_NAME]"
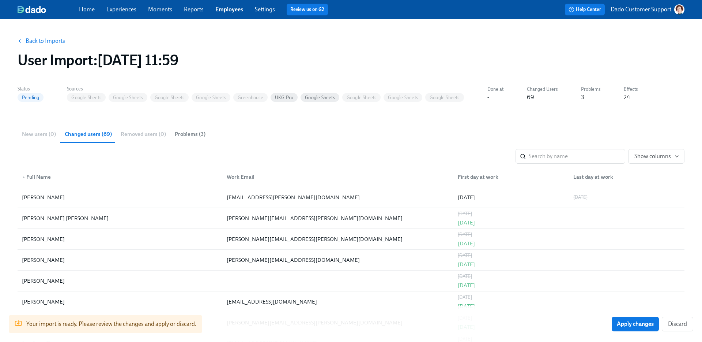
click at [334, 57] on div "User Import : [DATE] 11:59" at bounding box center [351, 60] width 667 height 18
click at [42, 37] on link "Back to Imports" at bounding box center [46, 40] width 40 height 7
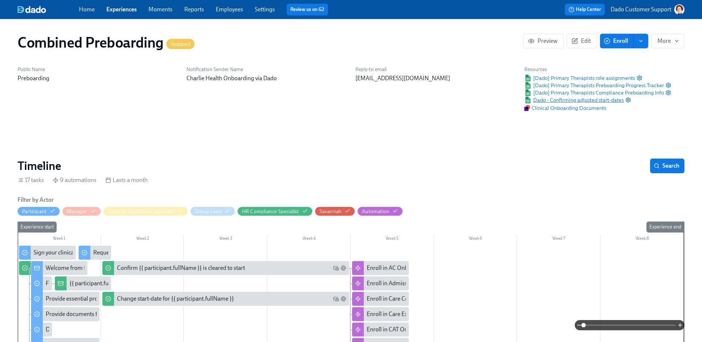
click at [585, 101] on span "Dado - Confirming adjusted start-dates" at bounding box center [574, 99] width 99 height 7
click at [234, 8] on link "Employees" at bounding box center [229, 9] width 27 height 7
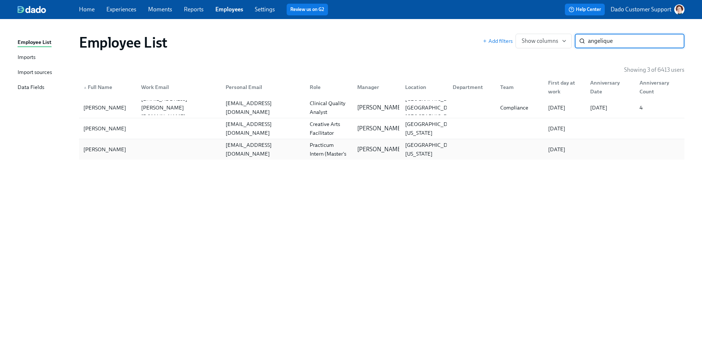
type input "angelique"
click at [132, 149] on div "[PERSON_NAME]" at bounding box center [107, 149] width 55 height 15
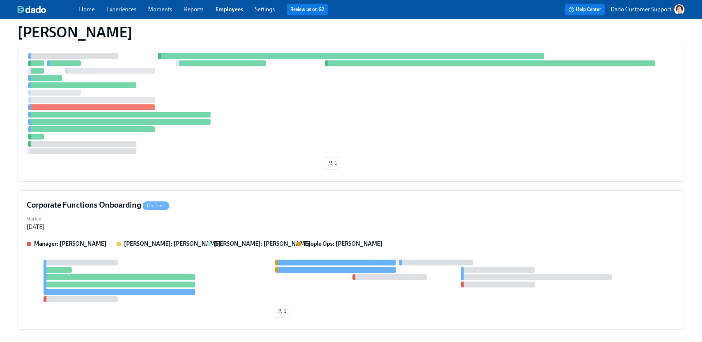
scroll to position [251, 0]
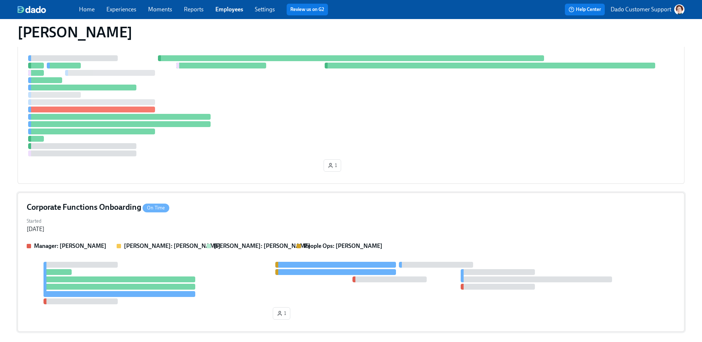
click at [90, 229] on div "Started [DATE]" at bounding box center [351, 224] width 649 height 18
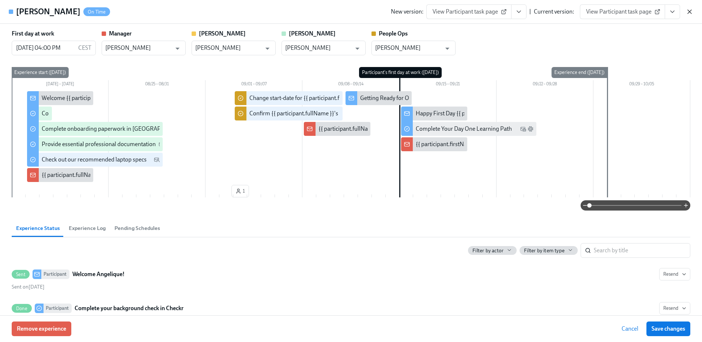
click at [688, 15] on icon "button" at bounding box center [689, 11] width 7 height 7
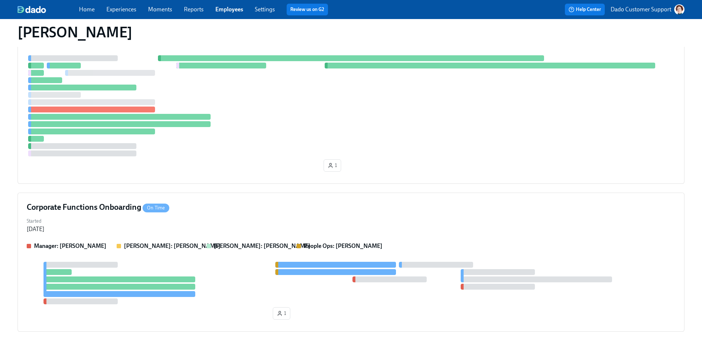
click at [118, 11] on link "Experiences" at bounding box center [121, 9] width 30 height 7
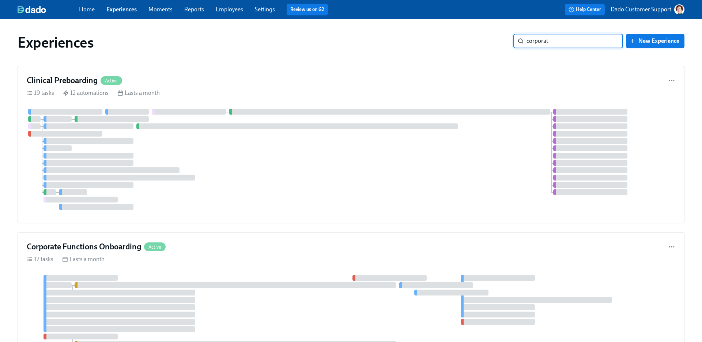
type input "corporate"
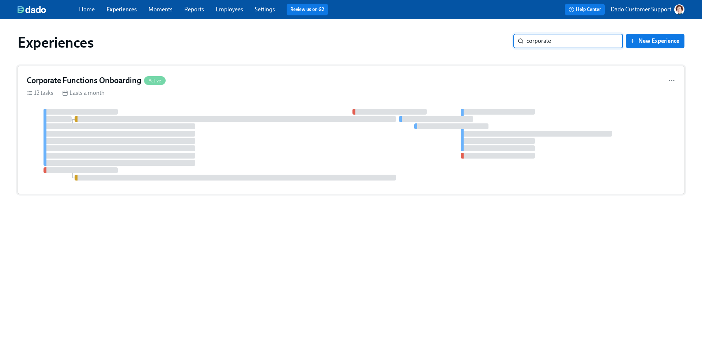
click at [234, 104] on div "Corporate Functions Onboarding Active 12 tasks Lasts a month" at bounding box center [351, 130] width 667 height 128
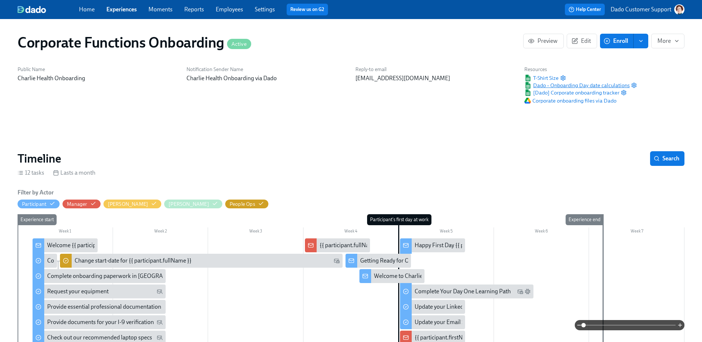
click at [573, 84] on span "Dado – Onboarding Day date calculations" at bounding box center [577, 85] width 105 height 7
click at [560, 93] on span "[Dado] Corporate onboarding tracker" at bounding box center [572, 92] width 95 height 7
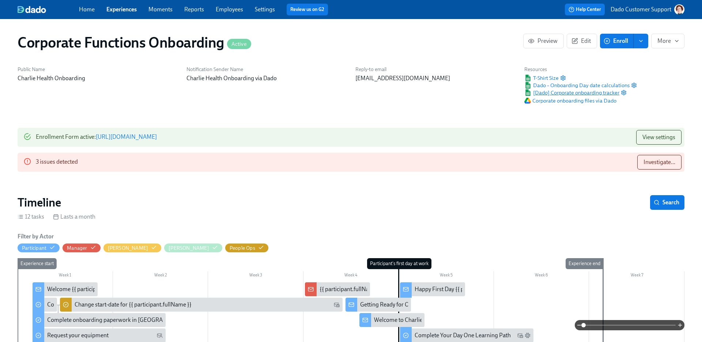
scroll to position [0, 3118]
click at [236, 8] on link "Employees" at bounding box center [229, 9] width 27 height 7
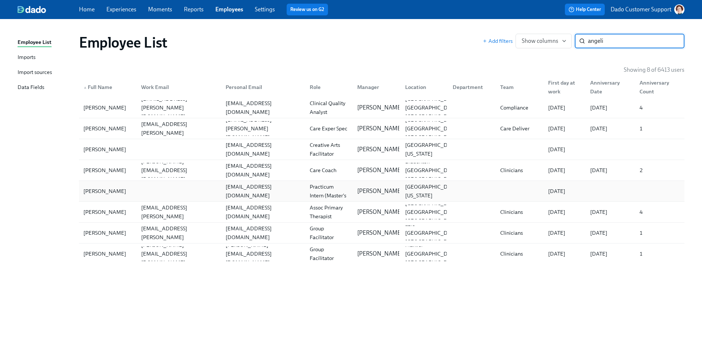
type input "angeli"
click at [111, 180] on div "Angelique Ash-Adderly [EMAIL_ADDRESS][PERSON_NAME][DOMAIN_NAME] [EMAIL_ADDRESS]…" at bounding box center [382, 180] width 606 height 166
click at [111, 181] on div "[PERSON_NAME] [EMAIL_ADDRESS][DOMAIN_NAME] Clinical Practicum Intern (Master's …" at bounding box center [382, 191] width 606 height 20
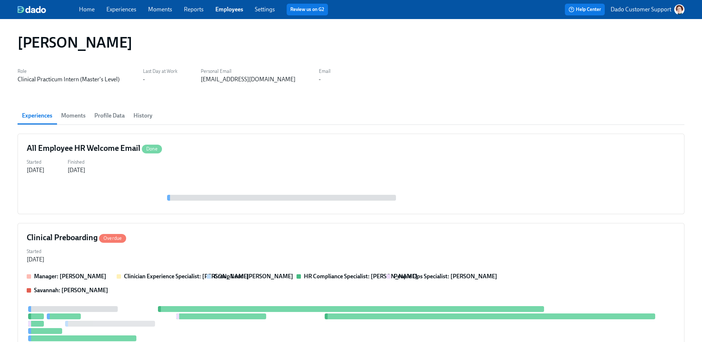
click at [111, 180] on div "All Employee HR Welcome Email Done Started [DATE] Finished [DATE]" at bounding box center [351, 174] width 667 height 80
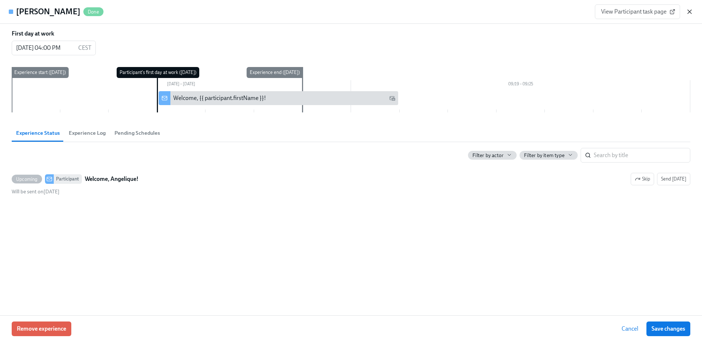
click at [691, 13] on icon "button" at bounding box center [689, 11] width 7 height 7
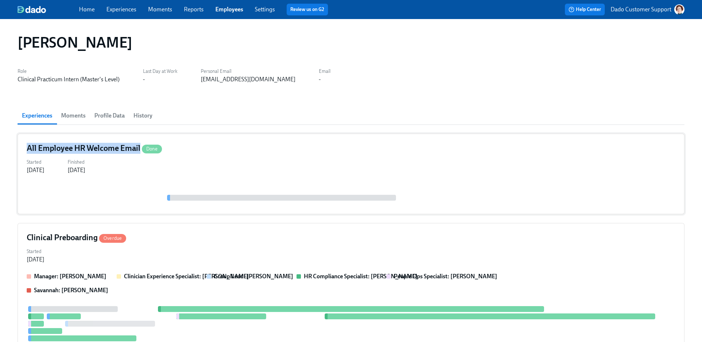
copy h4 "All Employee HR Welcome Email"
drag, startPoint x: 27, startPoint y: 150, endPoint x: 139, endPoint y: 150, distance: 111.9
click at [139, 150] on h4 "All Employee HR Welcome Email Done" at bounding box center [94, 148] width 135 height 11
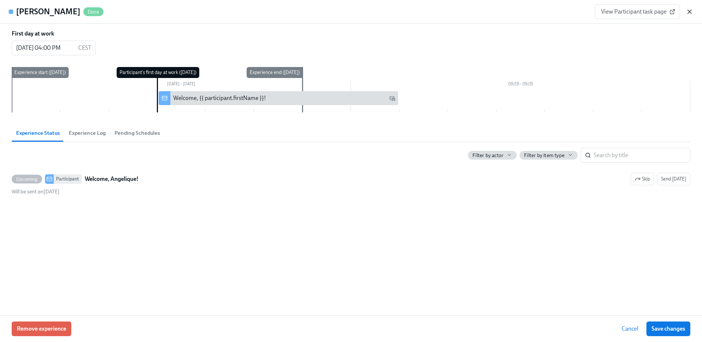
click at [687, 12] on icon "button" at bounding box center [689, 11] width 7 height 7
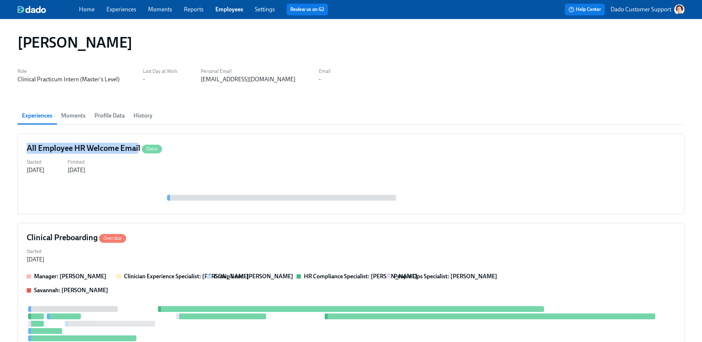
click at [121, 7] on link "Experiences" at bounding box center [121, 9] width 30 height 7
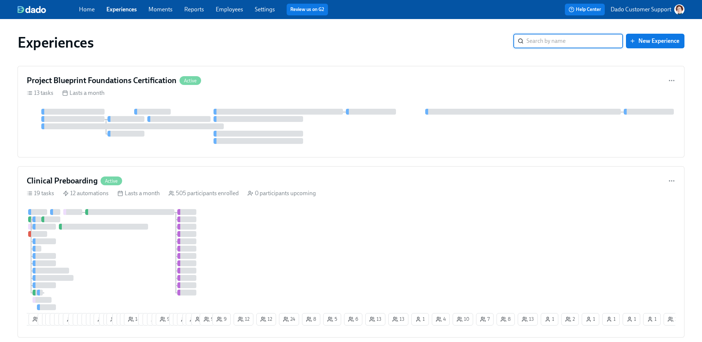
type input "All Employee HR Welcome Email"
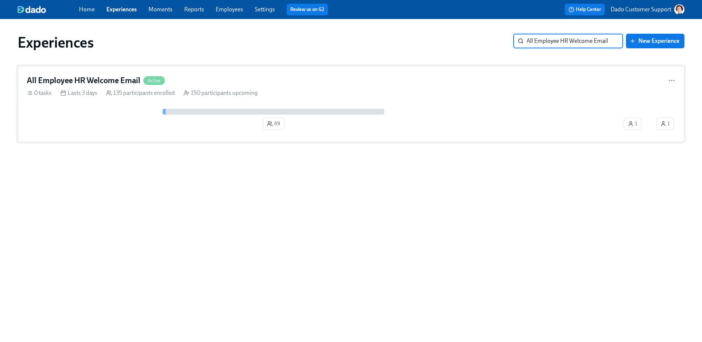
click at [187, 109] on div at bounding box center [274, 112] width 222 height 6
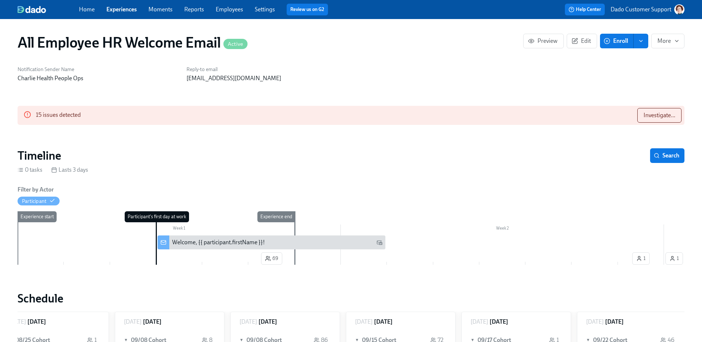
scroll to position [0, 252]
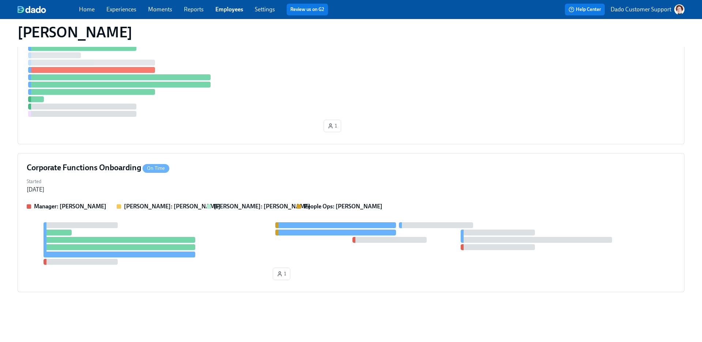
scroll to position [130, 0]
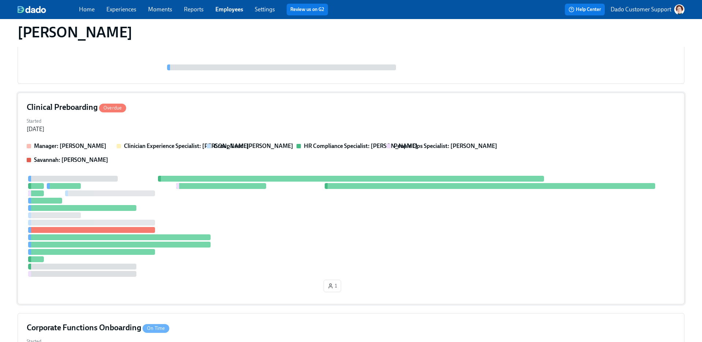
click at [101, 166] on div "Manager: [PERSON_NAME] Clinician Experience Specialist: [PERSON_NAME] Group Lea…" at bounding box center [351, 218] width 649 height 153
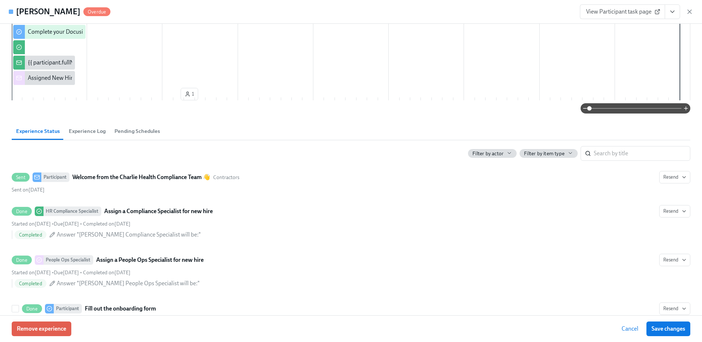
scroll to position [218, 0]
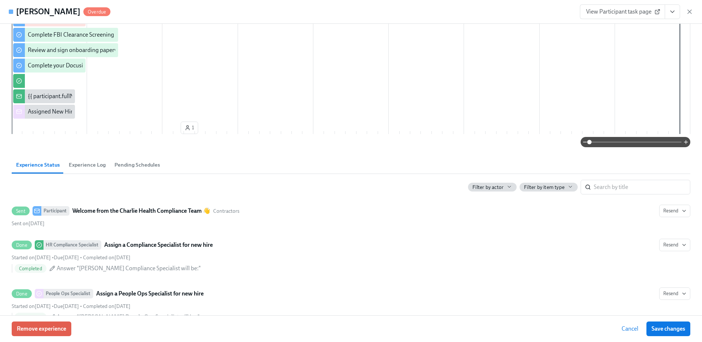
click at [83, 157] on button "Experience Log" at bounding box center [87, 165] width 46 height 18
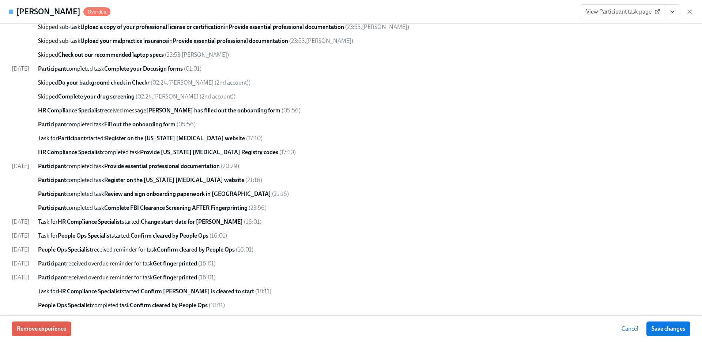
scroll to position [659, 0]
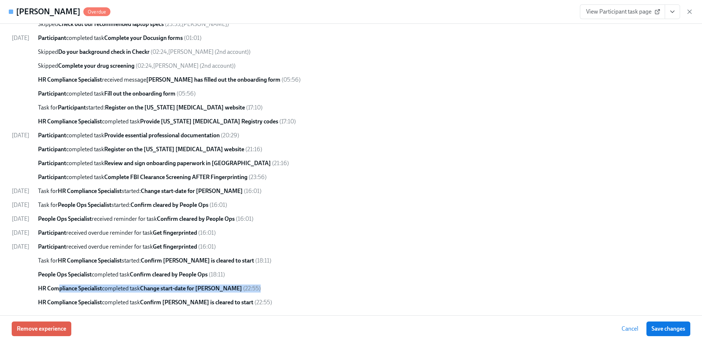
drag, startPoint x: 72, startPoint y: 288, endPoint x: 292, endPoint y: 286, distance: 219.1
click at [292, 286] on div "HR Compliance Specialist completed task Change start-date for [PERSON_NAME] ( 2…" at bounding box center [364, 288] width 653 height 8
click at [688, 12] on icon "button" at bounding box center [689, 11] width 7 height 7
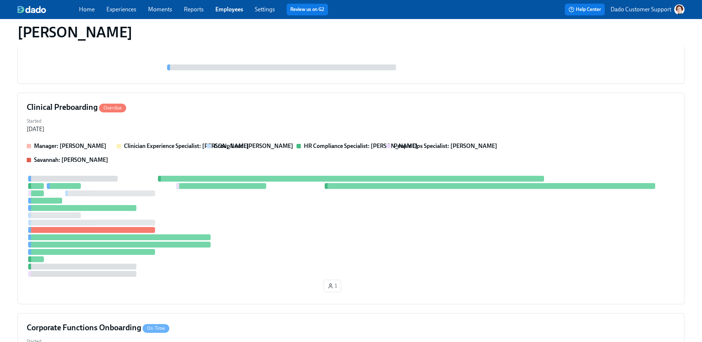
click at [127, 7] on link "Experiences" at bounding box center [121, 9] width 30 height 7
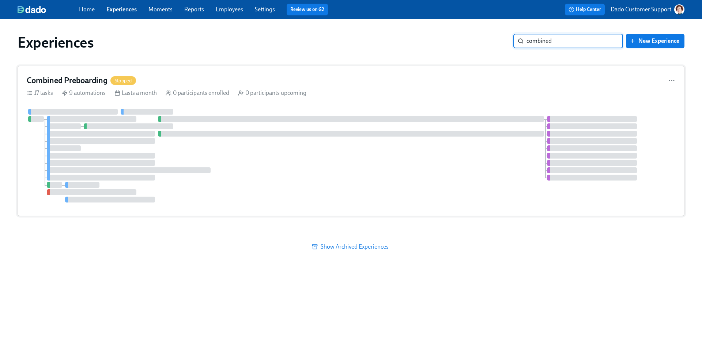
type input "combined"
click at [217, 115] on div at bounding box center [351, 156] width 649 height 94
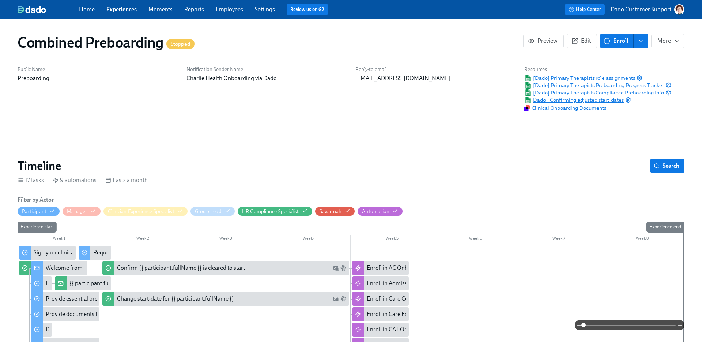
click at [608, 101] on span "Dado - Confirming adjusted start-dates" at bounding box center [574, 99] width 99 height 7
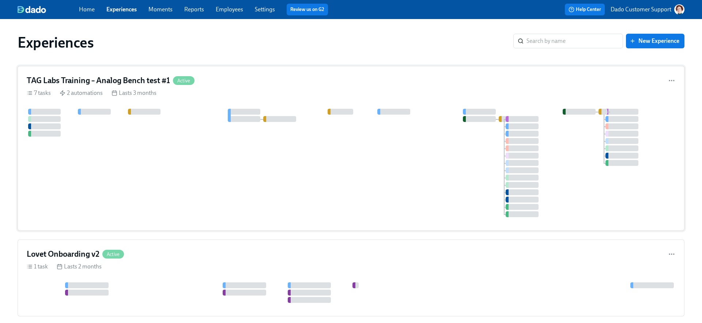
click at [144, 149] on div at bounding box center [351, 163] width 649 height 108
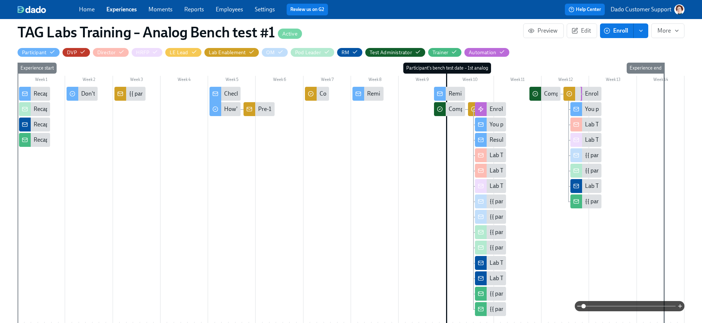
scroll to position [138, 0]
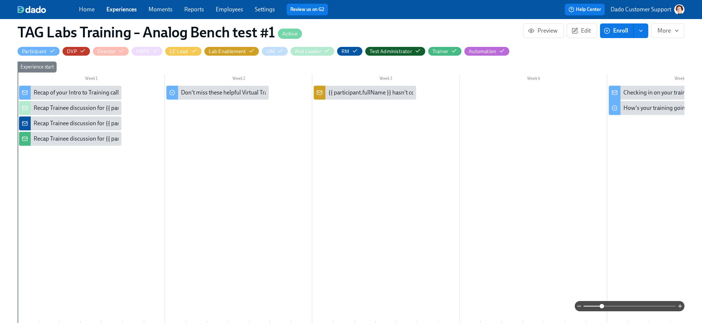
drag, startPoint x: 585, startPoint y: 306, endPoint x: 603, endPoint y: 307, distance: 17.9
click at [603, 307] on span at bounding box center [602, 306] width 4 height 4
click at [587, 30] on span "Edit" at bounding box center [582, 30] width 18 height 7
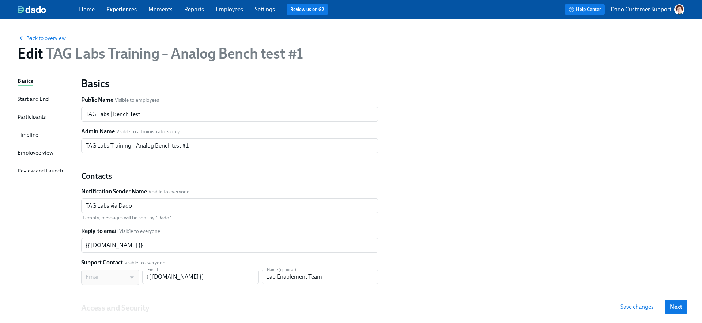
click at [28, 133] on div "Timeline" at bounding box center [28, 135] width 21 height 8
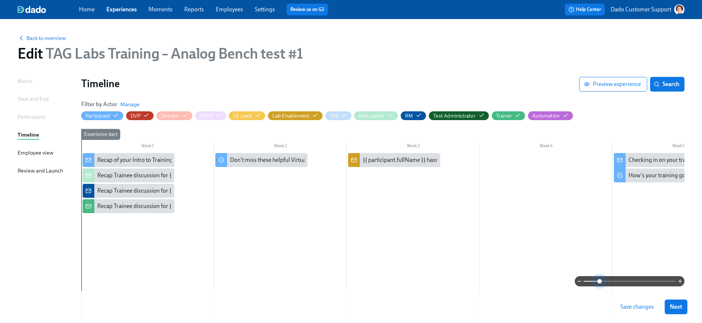
drag, startPoint x: 586, startPoint y: 279, endPoint x: 545, endPoint y: 286, distance: 41.5
click at [545, 287] on div "Week 1 Week 2 Week 3 Week 4 Week 5 Week 6 Week 7 Week 8 Week 9 Week 10 Week 11 …" at bounding box center [383, 266] width 604 height 274
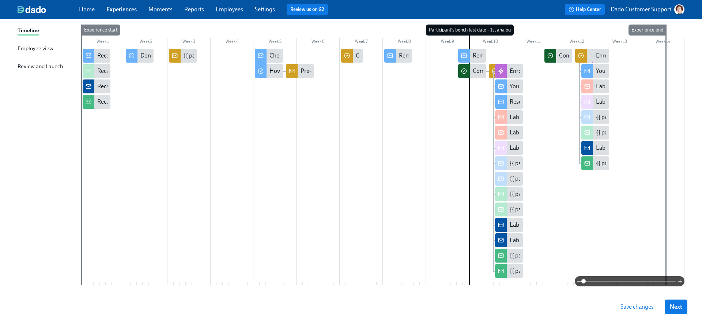
scroll to position [127, 0]
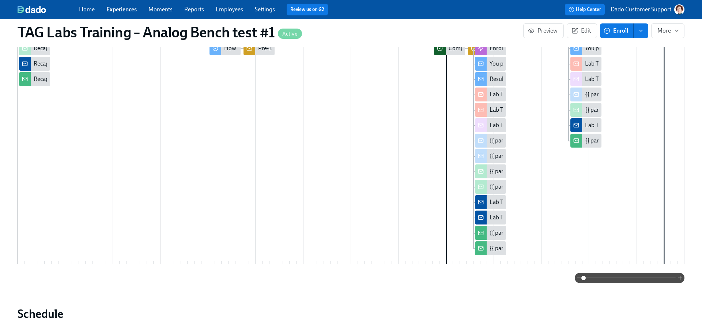
scroll to position [89, 0]
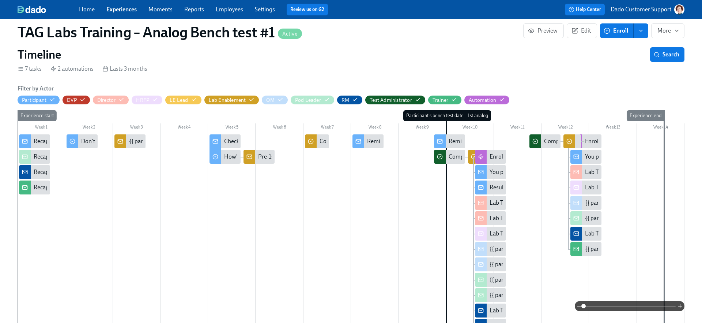
click at [646, 308] on span at bounding box center [630, 306] width 92 height 10
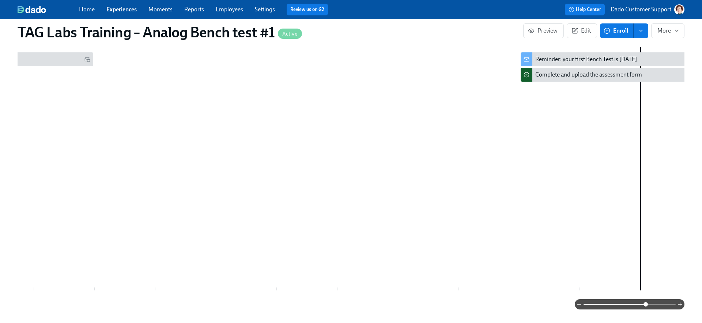
scroll to position [0, 3201]
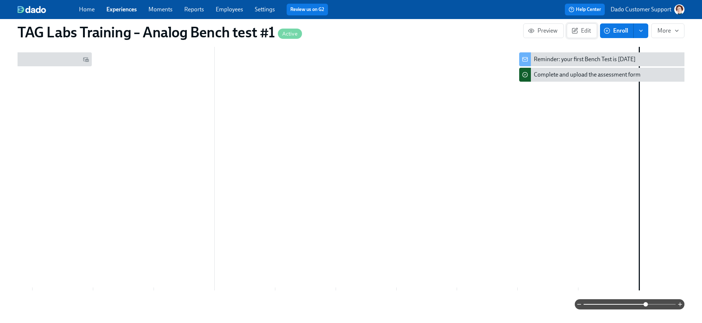
click at [579, 25] on button "Edit" at bounding box center [582, 30] width 30 height 15
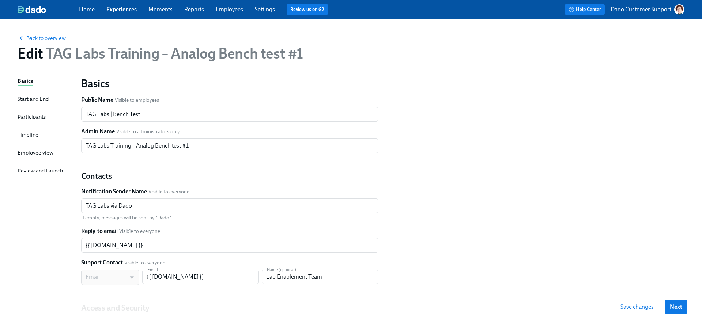
click at [23, 133] on div "Timeline" at bounding box center [28, 135] width 21 height 8
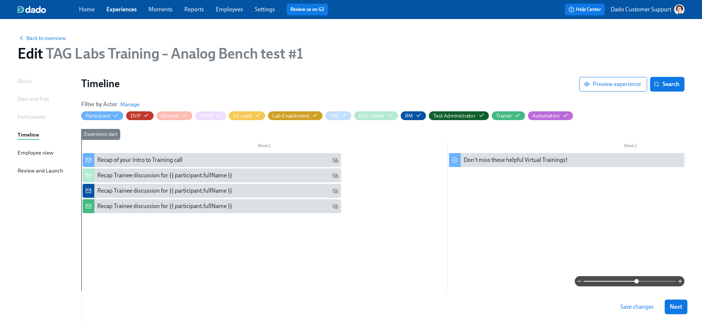
click at [636, 281] on span at bounding box center [630, 281] width 92 height 10
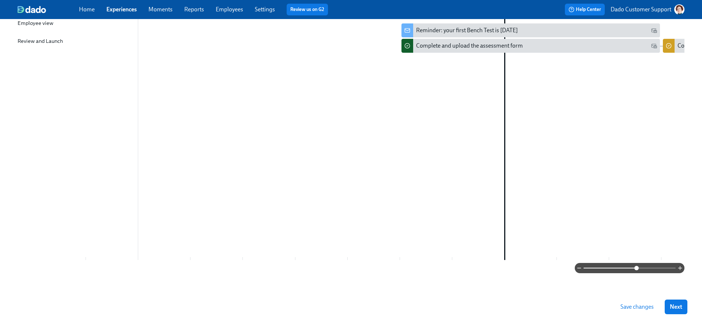
scroll to position [0, 2877]
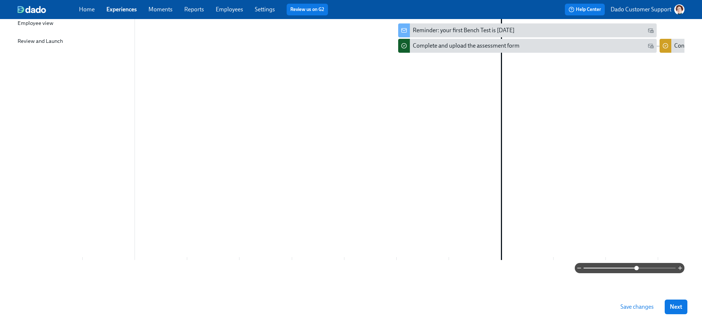
click at [230, 8] on link "Employees" at bounding box center [229, 9] width 27 height 7
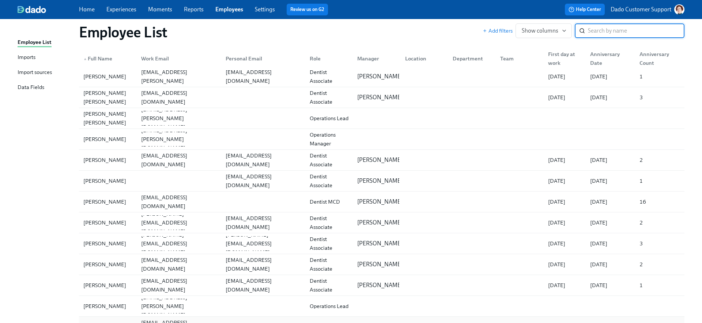
scroll to position [1371, 0]
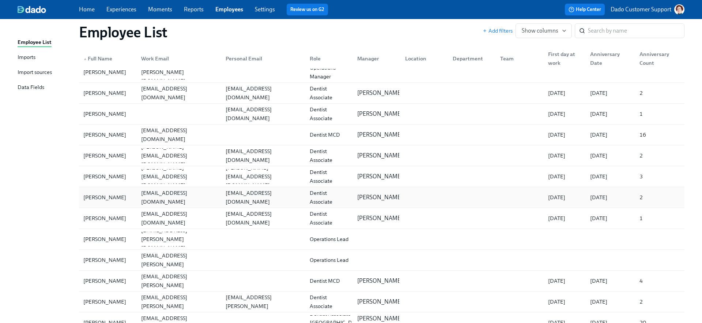
click at [132, 206] on div "[PERSON_NAME] [PERSON_NAME][EMAIL_ADDRESS][DOMAIN_NAME] [EMAIL_ADDRESS][DOMAIN_…" at bounding box center [382, 197] width 606 height 20
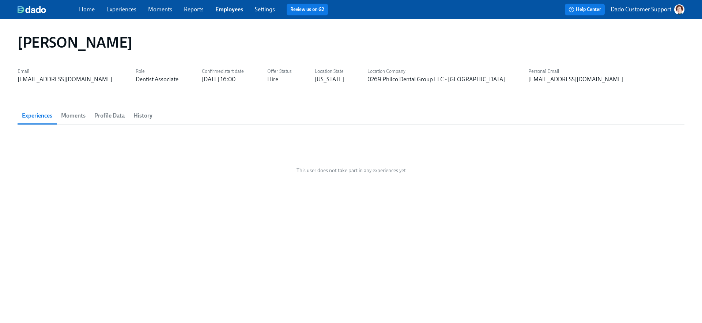
click at [144, 117] on span "History" at bounding box center [143, 115] width 19 height 10
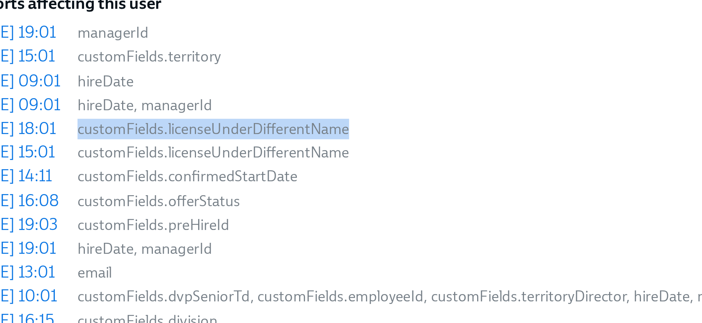
drag, startPoint x: 68, startPoint y: 204, endPoint x: 161, endPoint y: 202, distance: 93.3
click at [161, 202] on span "customFields.licenseUnderDifferentName" at bounding box center [370, 203] width 629 height 7
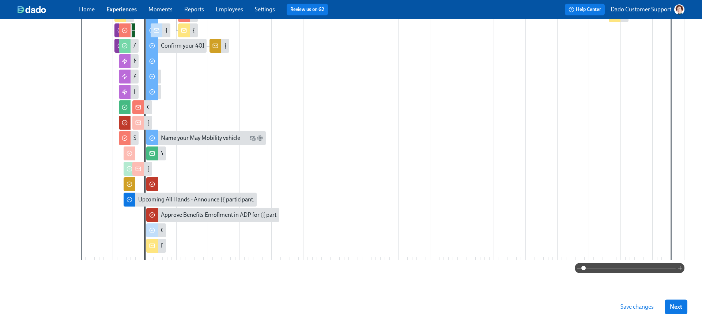
scroll to position [218, 0]
click at [640, 264] on span at bounding box center [630, 268] width 92 height 10
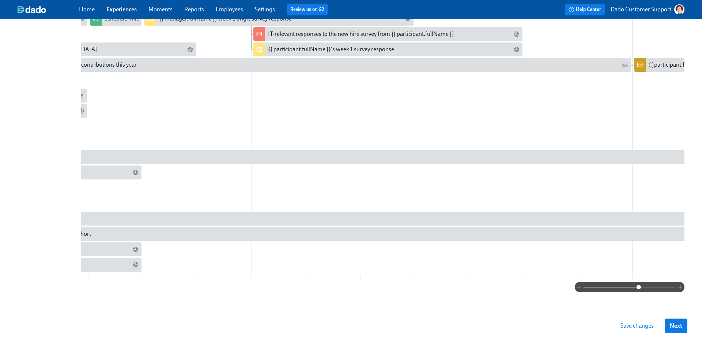
scroll to position [0, 0]
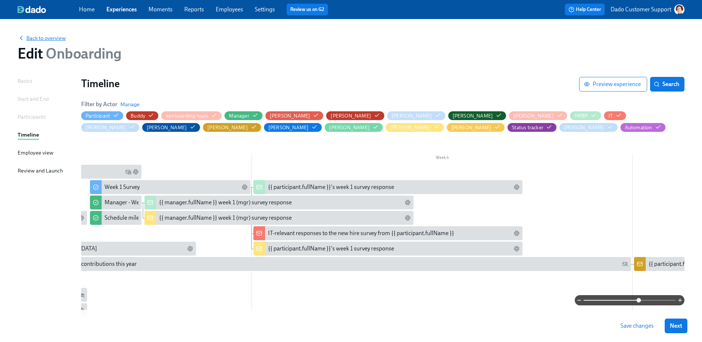
click at [58, 41] on div "Back to overview Edit Onboarding" at bounding box center [351, 48] width 679 height 40
click at [58, 40] on span "Back to overview" at bounding box center [42, 37] width 48 height 7
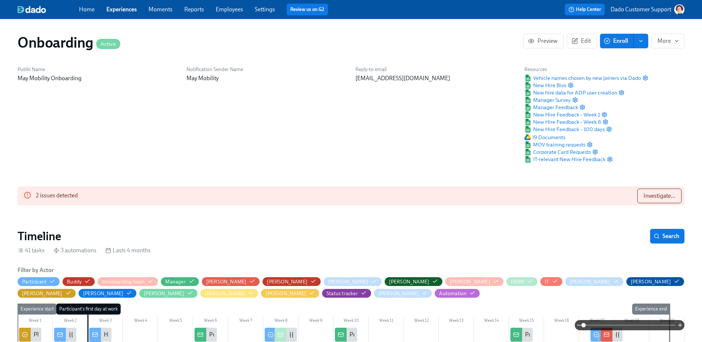
scroll to position [0, 3811]
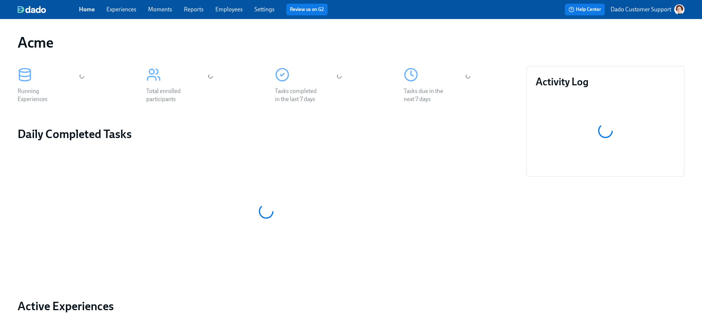
click at [124, 4] on div "Home Experiences Moments Reports Employees Settings Review us on G2" at bounding box center [230, 10] width 303 height 12
click at [122, 7] on link "Experiences" at bounding box center [121, 9] width 30 height 7
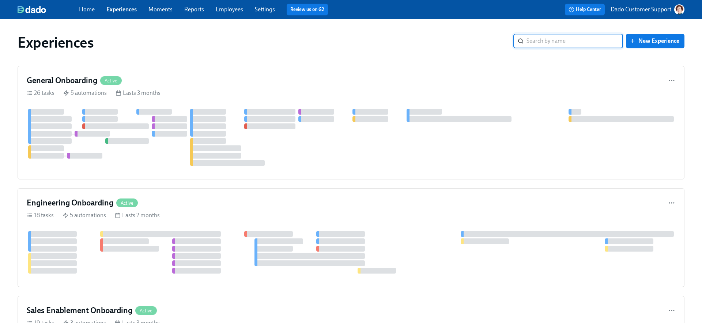
click at [206, 80] on div "General Onboarding Active" at bounding box center [351, 80] width 649 height 11
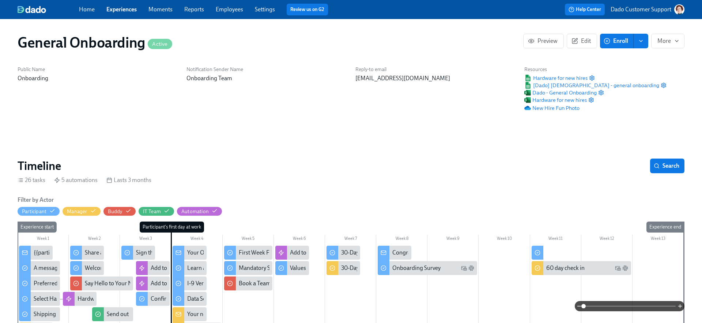
scroll to position [150, 0]
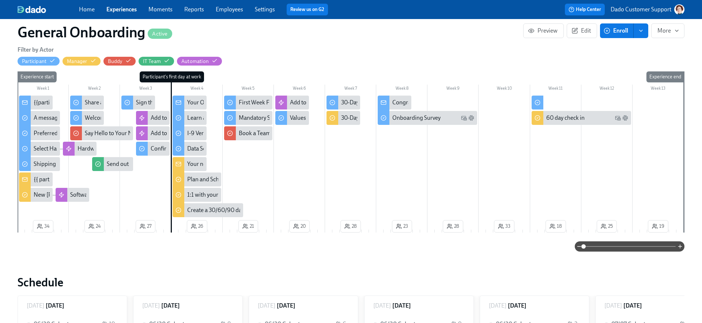
click at [644, 239] on div "Filter by Actor Participant Manager Buddy IT Team Automation Week 1 Week 2 Week…" at bounding box center [351, 149] width 667 height 206
click at [643, 244] on span at bounding box center [630, 246] width 92 height 10
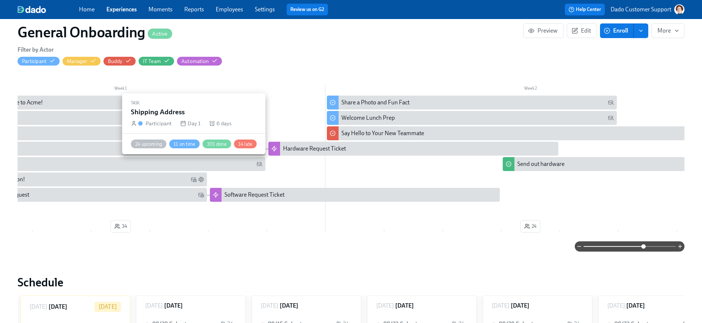
scroll to position [0, 0]
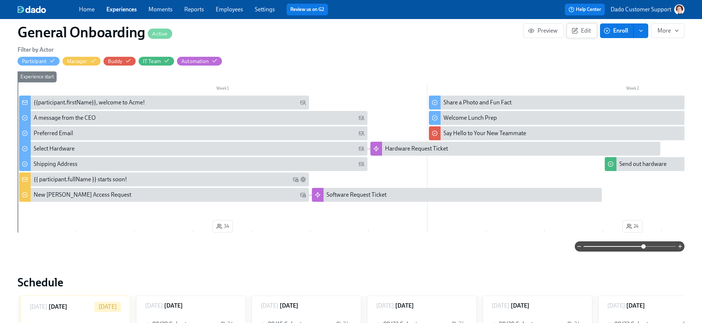
click at [582, 34] on button "Edit" at bounding box center [582, 30] width 30 height 15
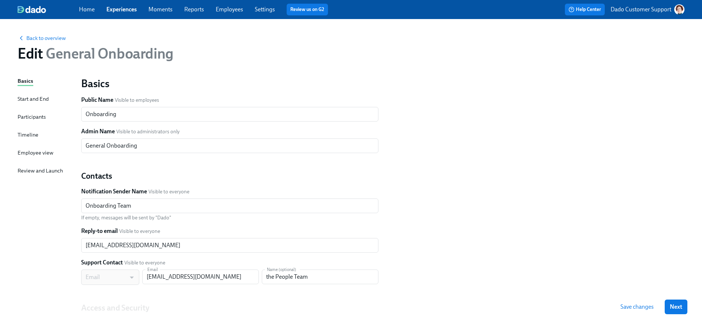
click at [37, 136] on div "Timeline" at bounding box center [28, 135] width 21 height 8
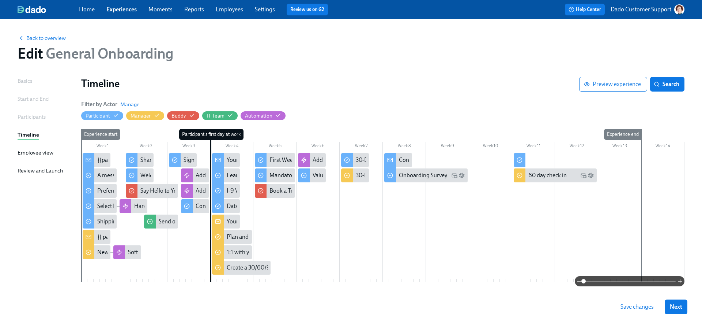
click at [644, 283] on span at bounding box center [630, 281] width 92 height 10
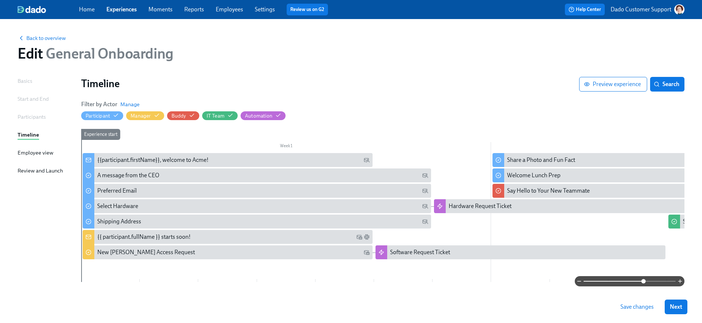
click at [274, 6] on link "Settings" at bounding box center [265, 9] width 20 height 7
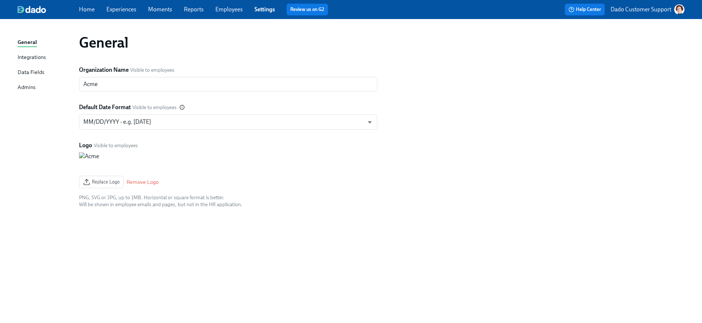
click at [39, 54] on div "Integrations" at bounding box center [32, 57] width 28 height 9
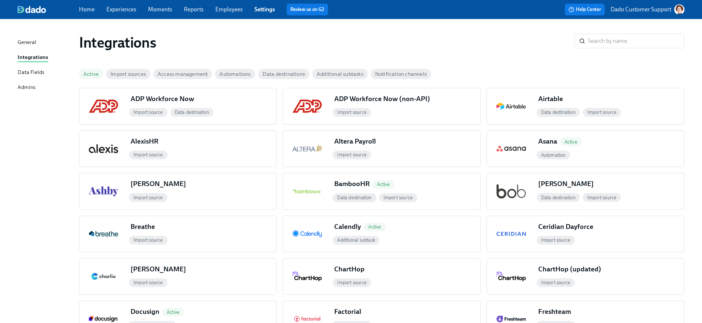
click at [90, 71] on span "Active" at bounding box center [91, 73] width 24 height 5
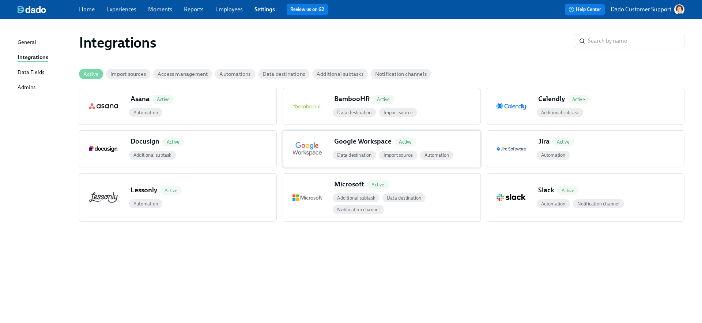
click at [411, 145] on div "Active" at bounding box center [406, 142] width 22 height 9
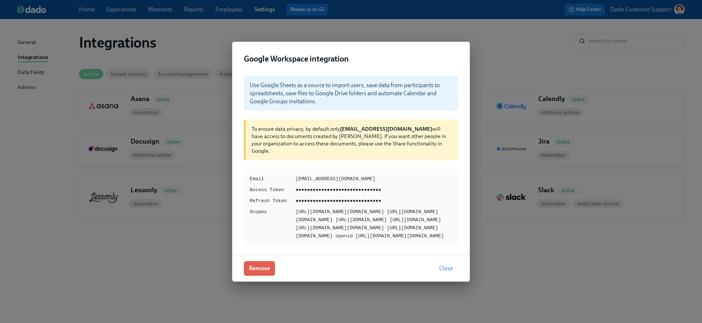
click at [146, 236] on div "Google Workspace integration Use Google Sheets as a source to import users, sav…" at bounding box center [351, 161] width 702 height 323
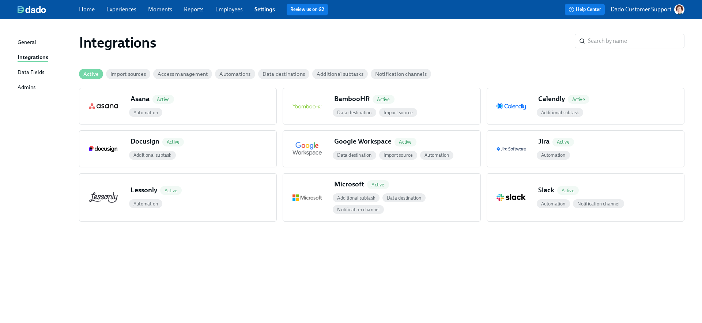
click at [127, 11] on link "Experiences" at bounding box center [121, 9] width 30 height 7
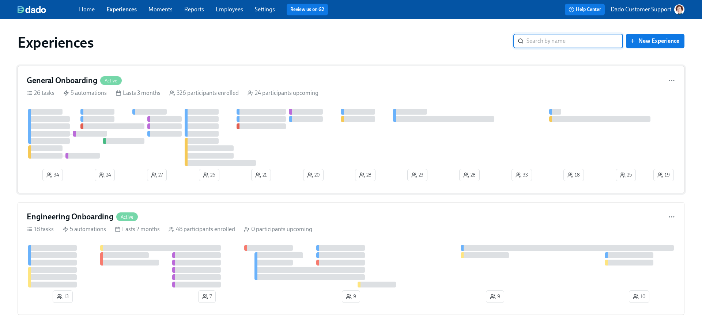
click at [128, 103] on div "General Onboarding Active 26 tasks 5 automations Lasts 3 months 326 participant…" at bounding box center [351, 129] width 667 height 127
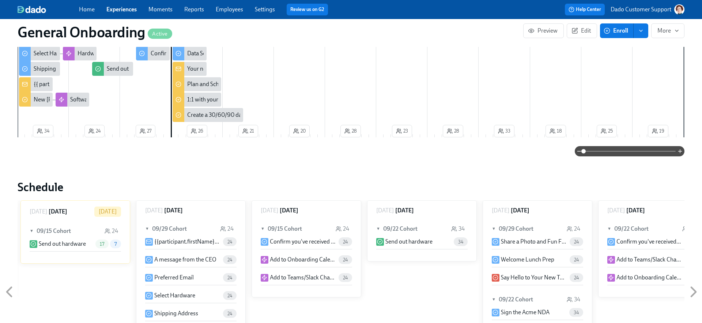
scroll to position [245, 1]
click at [664, 152] on span at bounding box center [629, 151] width 92 height 10
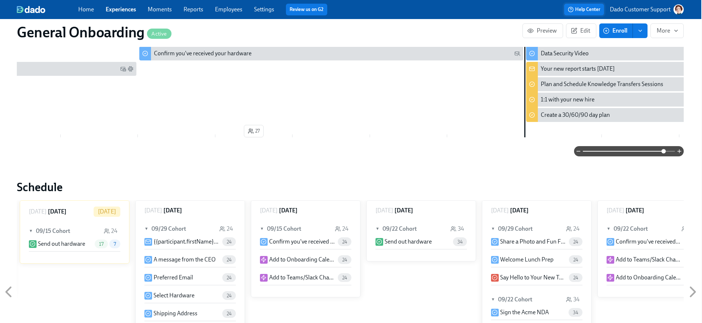
scroll to position [0, 1119]
click at [582, 28] on span "Edit" at bounding box center [581, 30] width 18 height 7
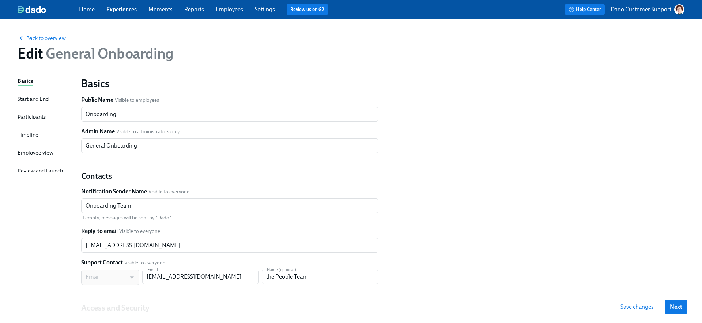
click at [25, 135] on div "Timeline" at bounding box center [28, 135] width 21 height 8
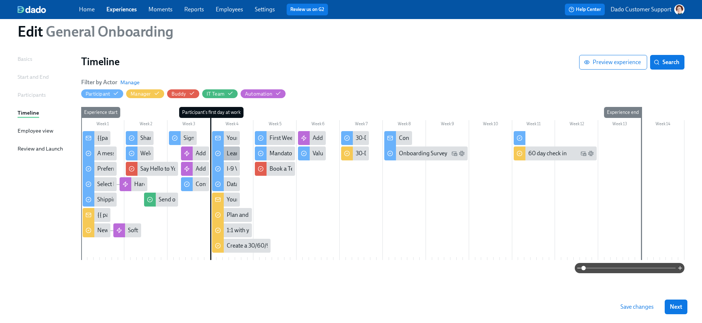
scroll to position [21, 0]
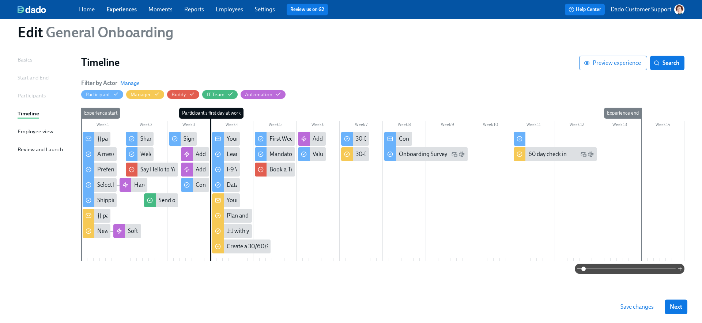
click at [642, 270] on span at bounding box center [630, 268] width 92 height 10
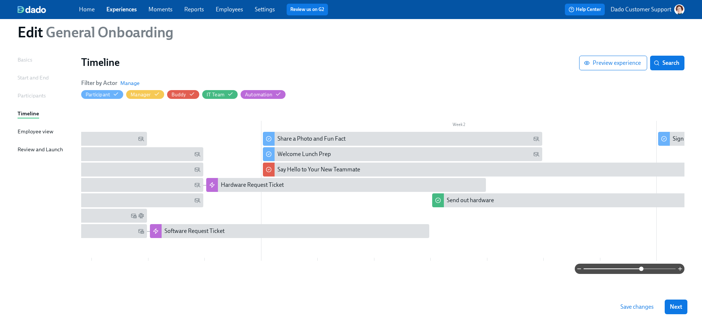
scroll to position [0, 0]
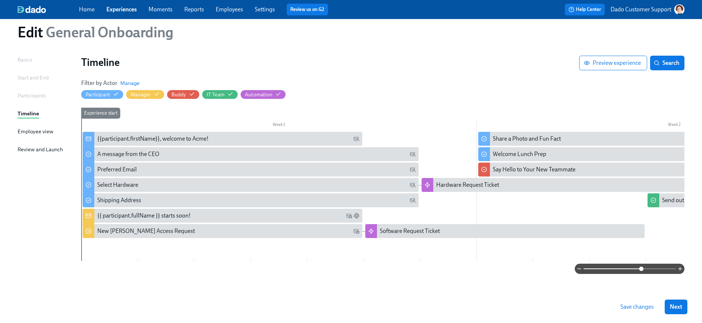
click at [667, 271] on span at bounding box center [630, 268] width 92 height 10
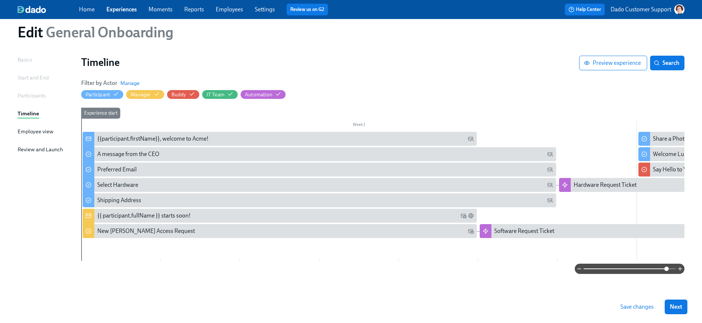
click at [589, 272] on span at bounding box center [630, 268] width 92 height 10
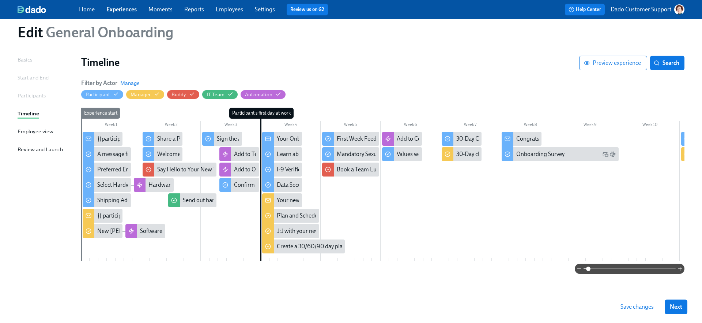
click at [617, 270] on span at bounding box center [630, 268] width 92 height 10
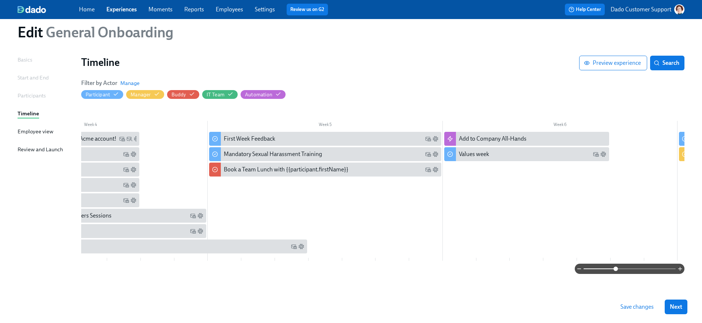
scroll to position [0, 1206]
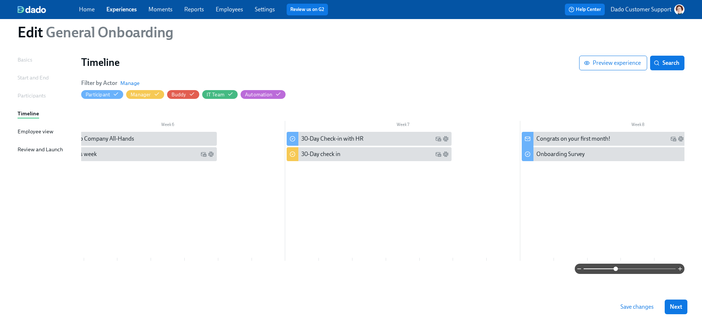
click at [22, 76] on div "Start and End" at bounding box center [33, 78] width 31 height 8
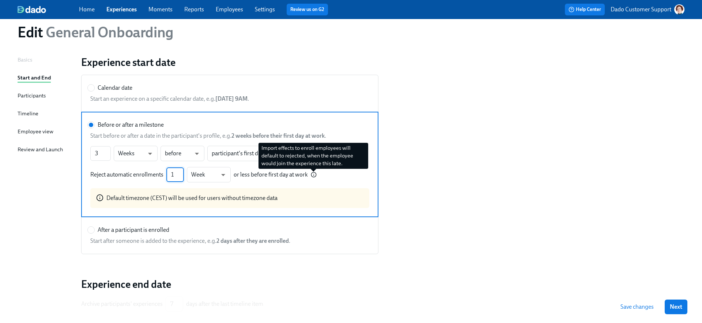
drag, startPoint x: 92, startPoint y: 173, endPoint x: 314, endPoint y: 175, distance: 222.0
click at [314, 175] on div "Reject automatic enrollments 1 ​ Week w ​ or less before first day at work" at bounding box center [203, 174] width 226 height 15
click at [94, 128] on input "Before or after a milestone" at bounding box center [91, 124] width 7 height 7
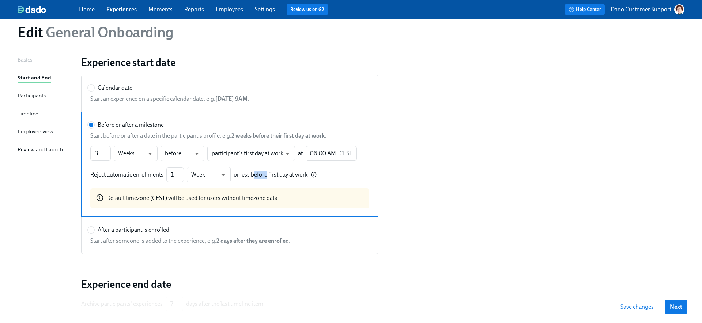
drag, startPoint x: 253, startPoint y: 173, endPoint x: 266, endPoint y: 174, distance: 12.4
click at [266, 174] on div "Reject automatic enrollments 1 ​ Week w ​ or less before first day at work" at bounding box center [203, 174] width 226 height 15
click at [187, 152] on body "Home Experiences Moments Reports Employees Settings Review us on G2 Help Center…" at bounding box center [351, 181] width 702 height 405
click at [181, 168] on li "after" at bounding box center [183, 165] width 44 height 12
drag, startPoint x: 258, startPoint y: 173, endPoint x: 269, endPoint y: 174, distance: 11.0
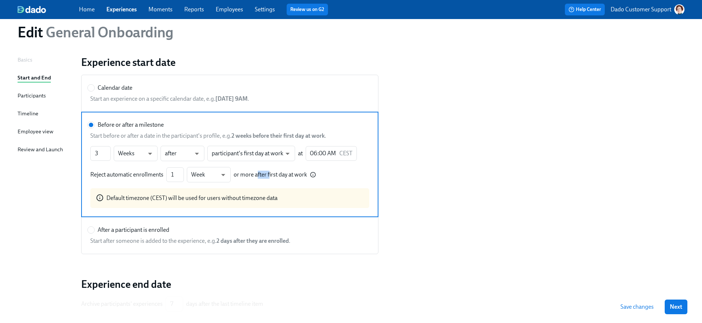
click at [270, 174] on div "Reject automatic enrollments 1 ​ Week w ​ or more after first day at work" at bounding box center [203, 174] width 226 height 15
click at [181, 151] on body "Home Experiences Moments Reports Employees Settings Review us on G2 Help Center…" at bounding box center [351, 181] width 702 height 405
click at [179, 139] on li "before" at bounding box center [183, 141] width 44 height 12
type input "bef"
click at [257, 173] on div "Reject automatic enrollments 1 ​ Week w ​ or less before first day at work" at bounding box center [203, 174] width 226 height 15
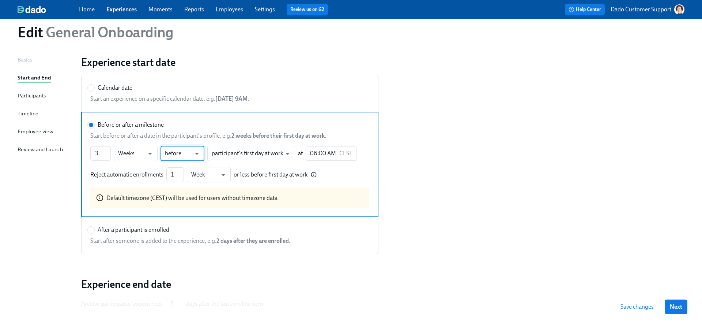
click at [94, 128] on input "Before or after a milestone" at bounding box center [91, 124] width 7 height 7
click at [257, 173] on div "Reject automatic enrollments 1 ​ Week w ​ or less before first day at work" at bounding box center [203, 174] width 226 height 15
click at [94, 128] on input "Before or after a milestone" at bounding box center [91, 124] width 7 height 7
click at [264, 179] on div "Reject automatic enrollments 1 ​ Week w ​ or less before first day at work" at bounding box center [203, 174] width 226 height 15
click at [94, 128] on input "Before or after a milestone" at bounding box center [91, 124] width 7 height 7
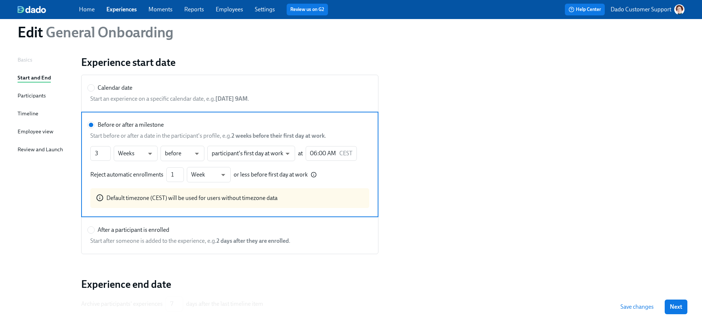
click at [230, 10] on link "Employees" at bounding box center [229, 9] width 27 height 7
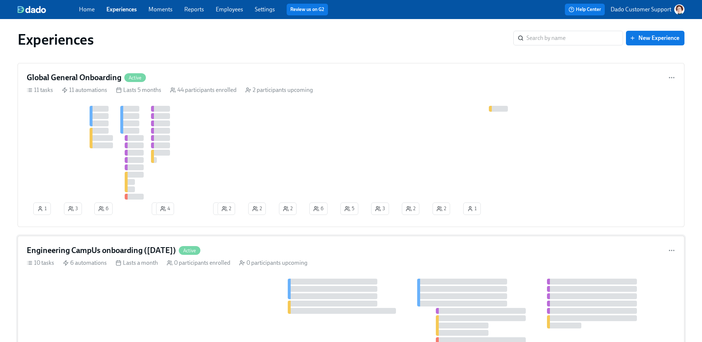
scroll to position [2, 0]
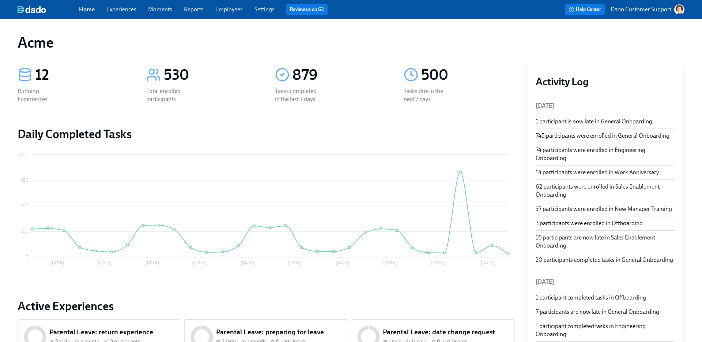
click at [265, 9] on link "Settings" at bounding box center [265, 9] width 20 height 7
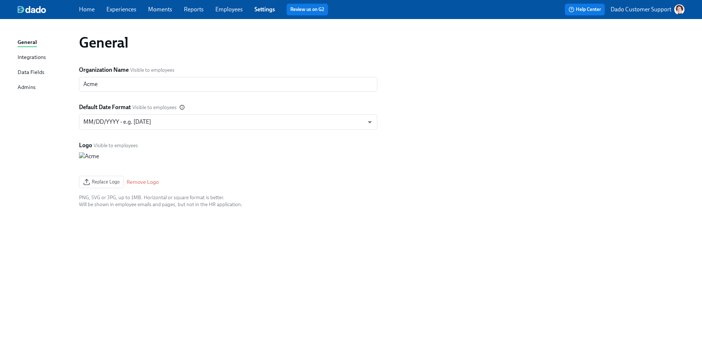
click at [224, 10] on link "Employees" at bounding box center [228, 9] width 27 height 7
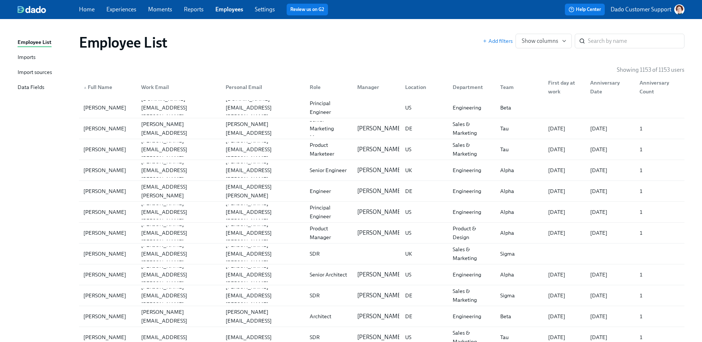
click at [120, 8] on link "Experiences" at bounding box center [121, 9] width 30 height 7
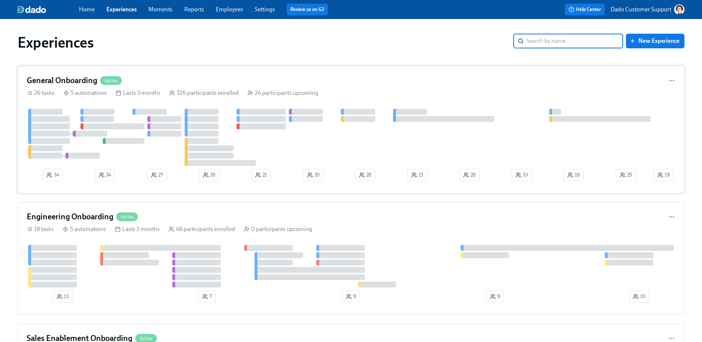
click at [52, 70] on div "General Onboarding Active 26 tasks 5 automations Lasts 3 months 326 participant…" at bounding box center [351, 129] width 667 height 127
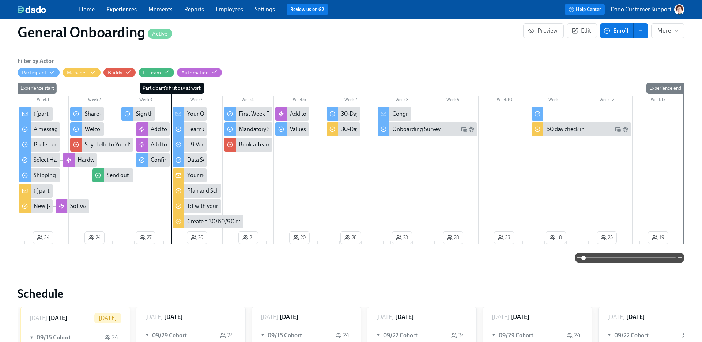
scroll to position [137, 0]
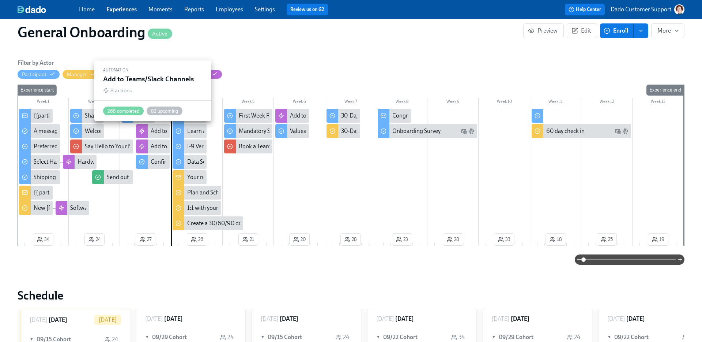
click at [157, 129] on div "Add to Teams/Slack Channels" at bounding box center [188, 131] width 74 height 8
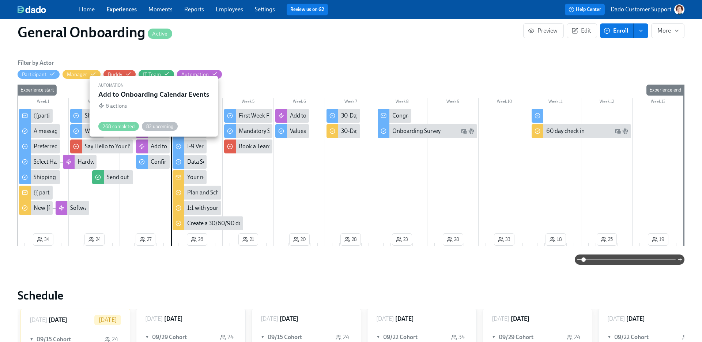
click at [160, 145] on div "Add to Onboarding Calendar Events" at bounding box center [196, 146] width 90 height 8
